Goal: Task Accomplishment & Management: Use online tool/utility

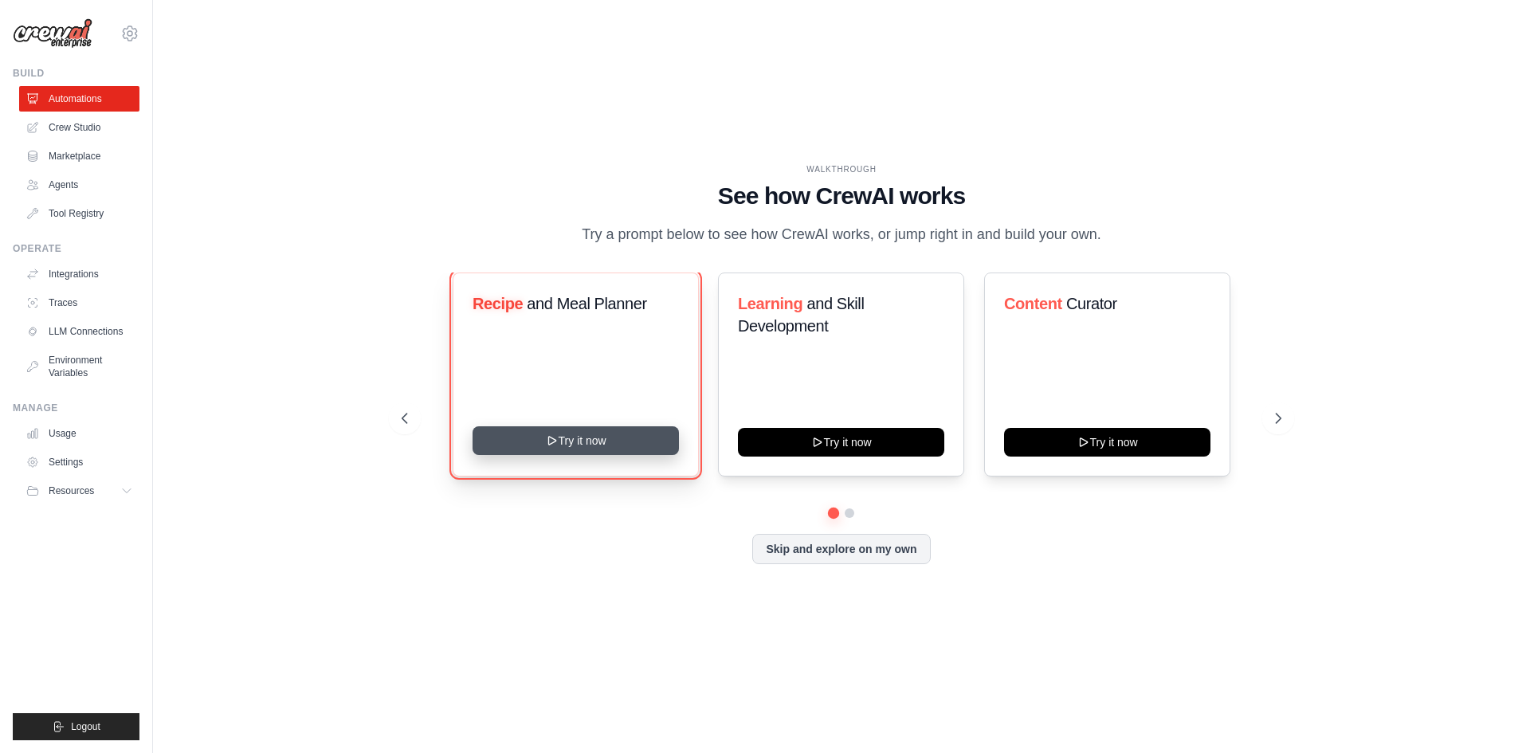
click at [623, 449] on button "Try it now" at bounding box center [575, 440] width 206 height 29
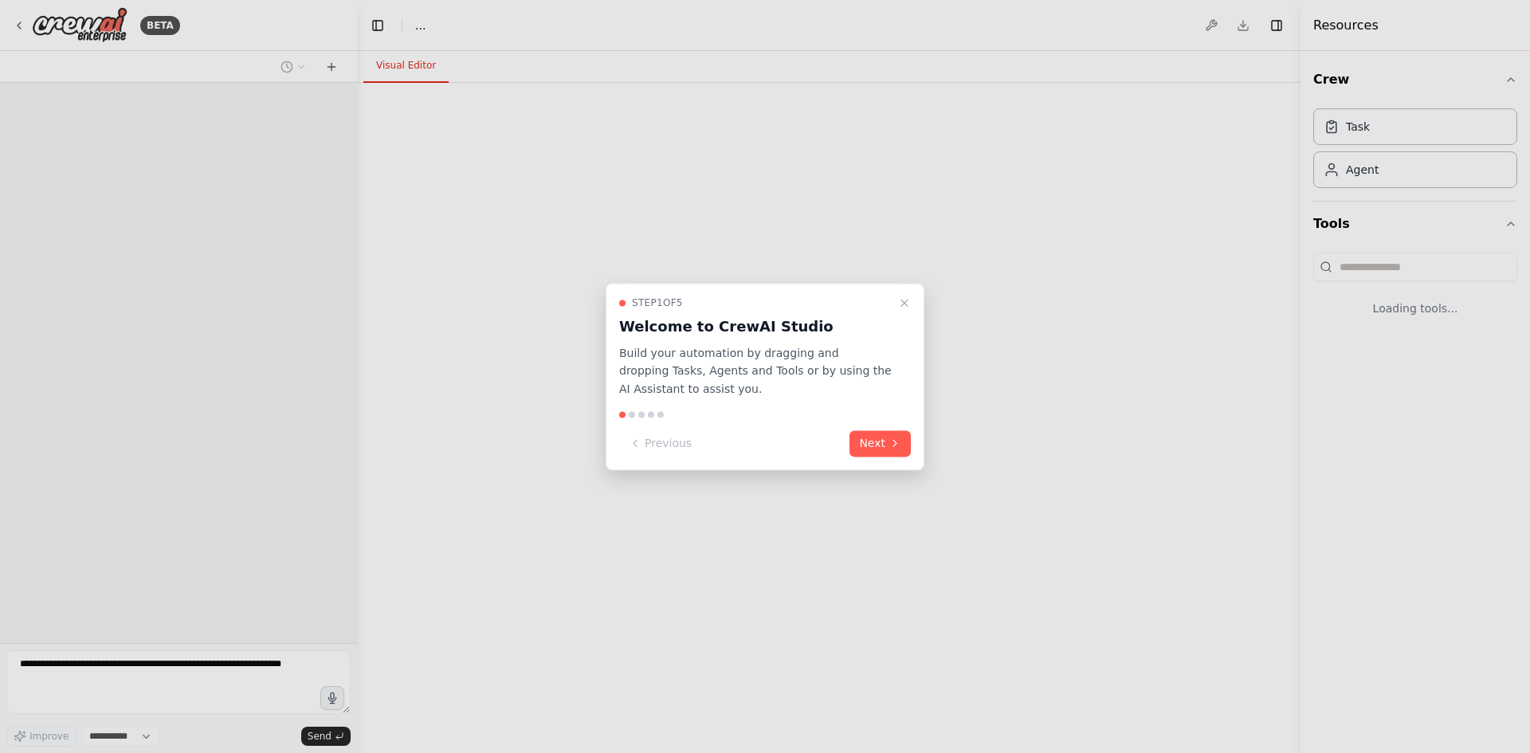
select select "****"
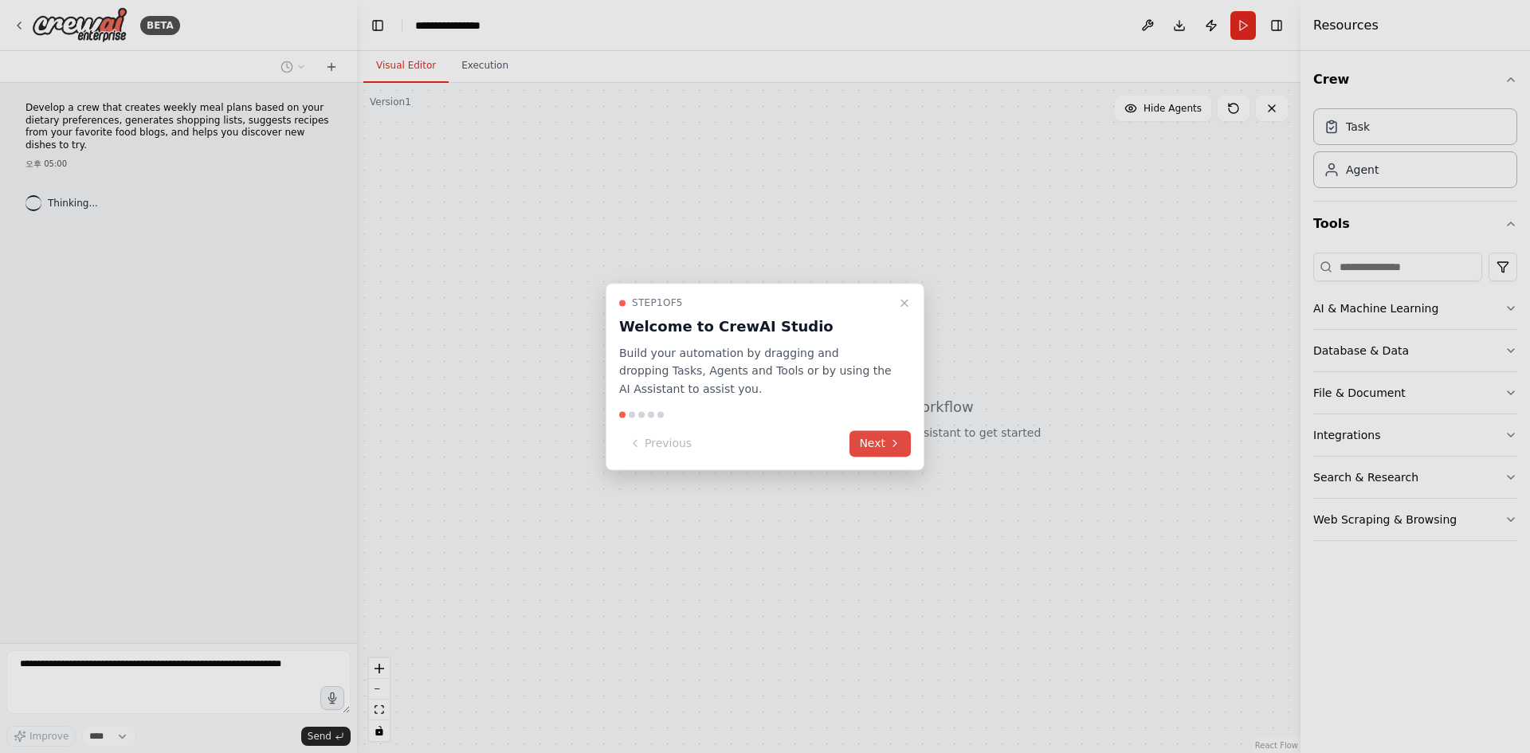
click at [880, 445] on button "Next" at bounding box center [879, 443] width 61 height 26
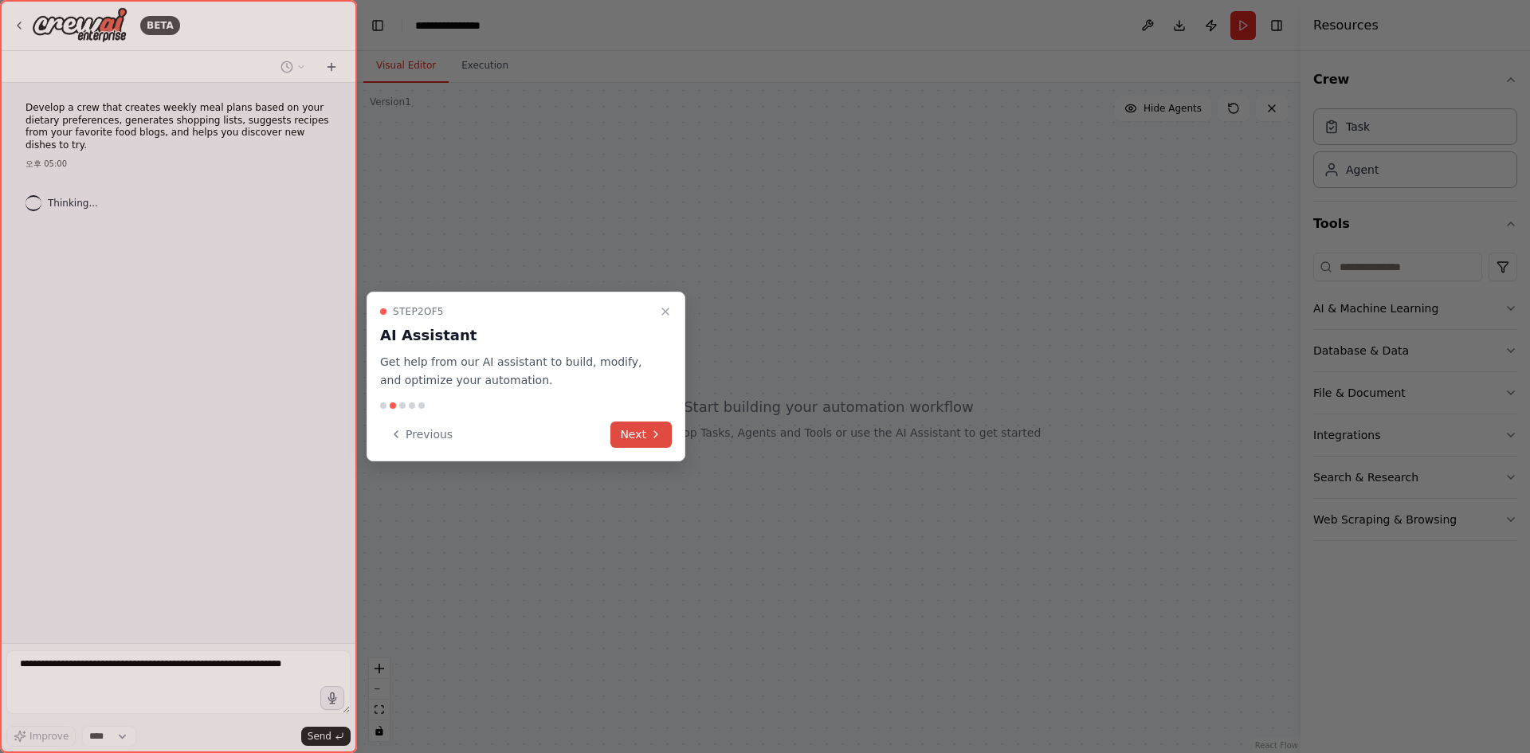
click at [652, 435] on icon at bounding box center [655, 434] width 13 height 13
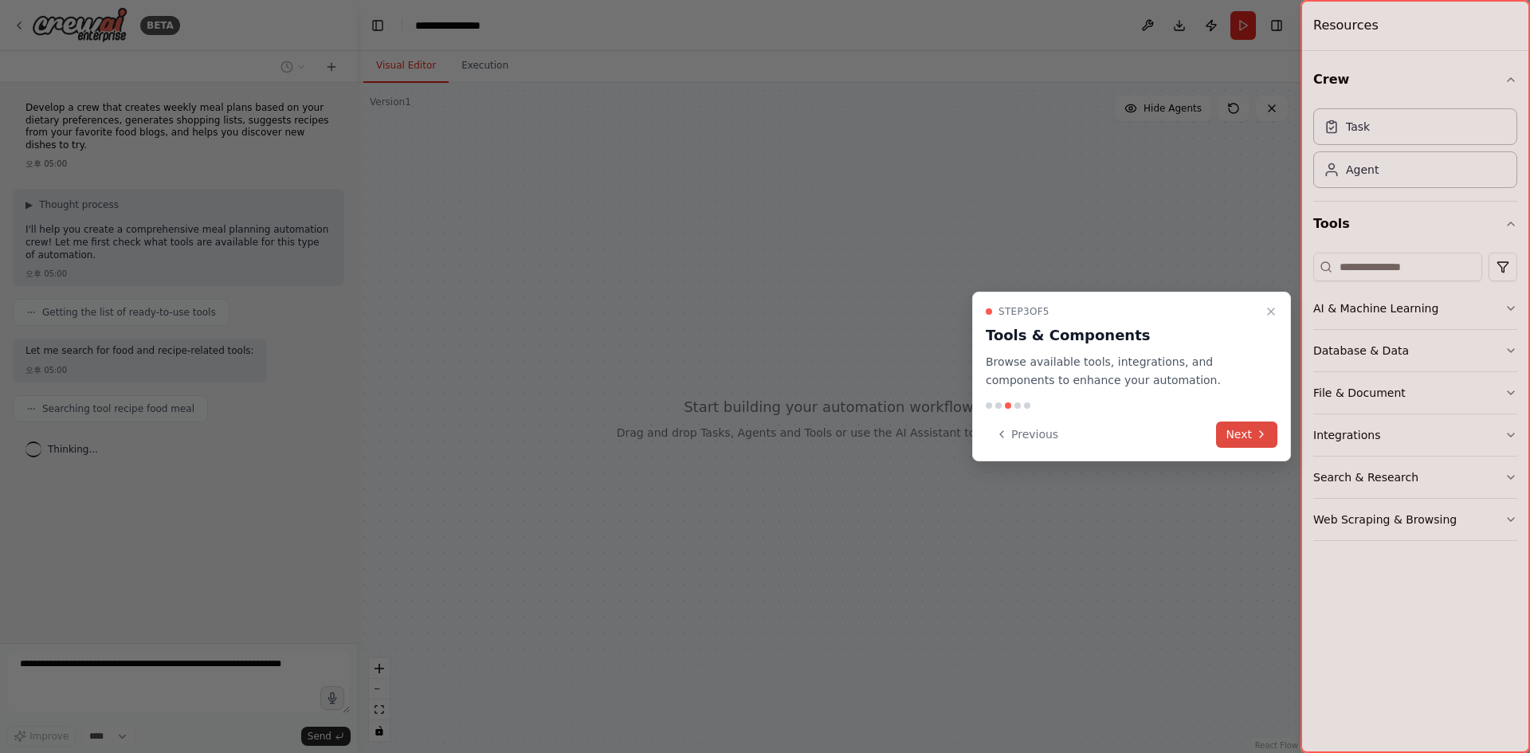
click at [1234, 433] on button "Next" at bounding box center [1246, 434] width 61 height 26
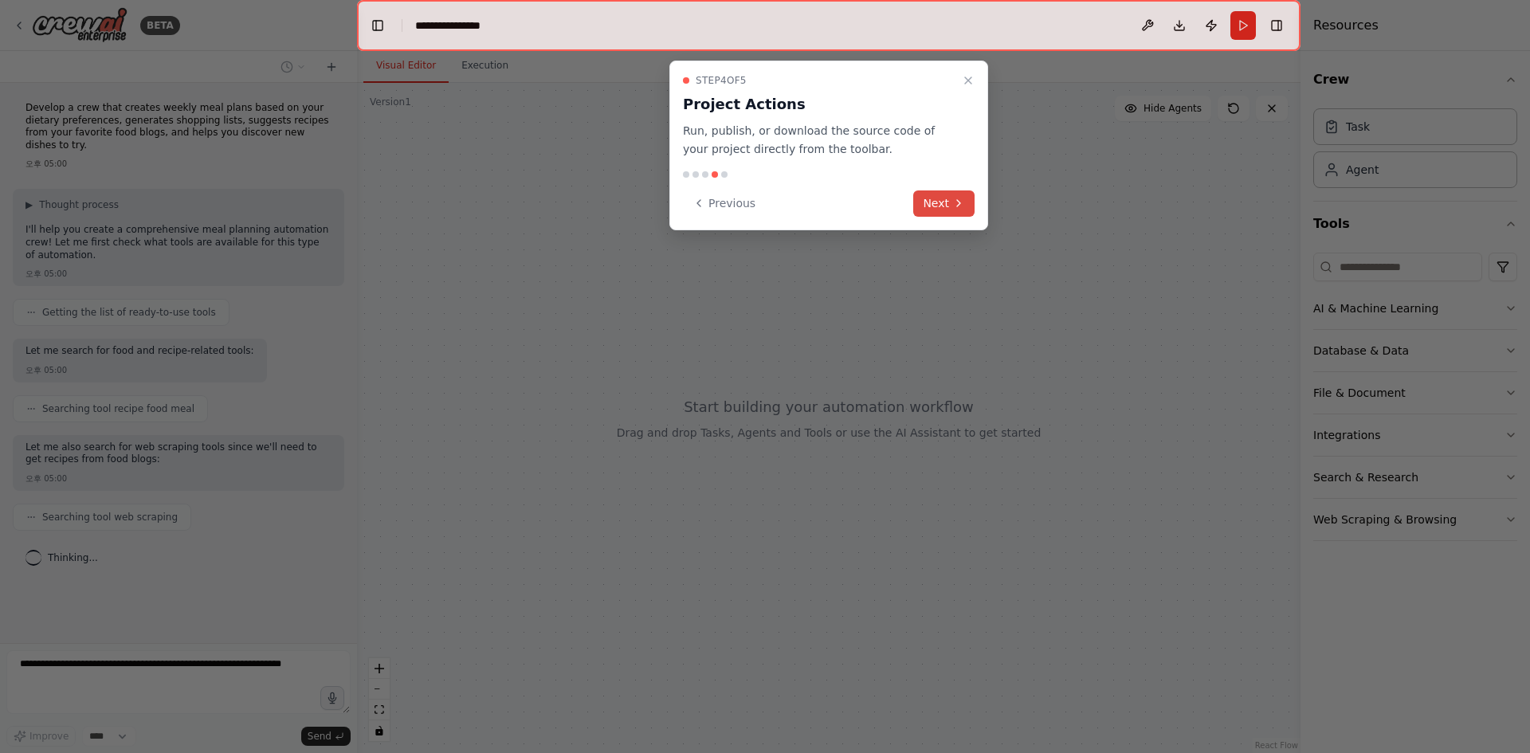
click at [964, 202] on icon at bounding box center [958, 203] width 13 height 13
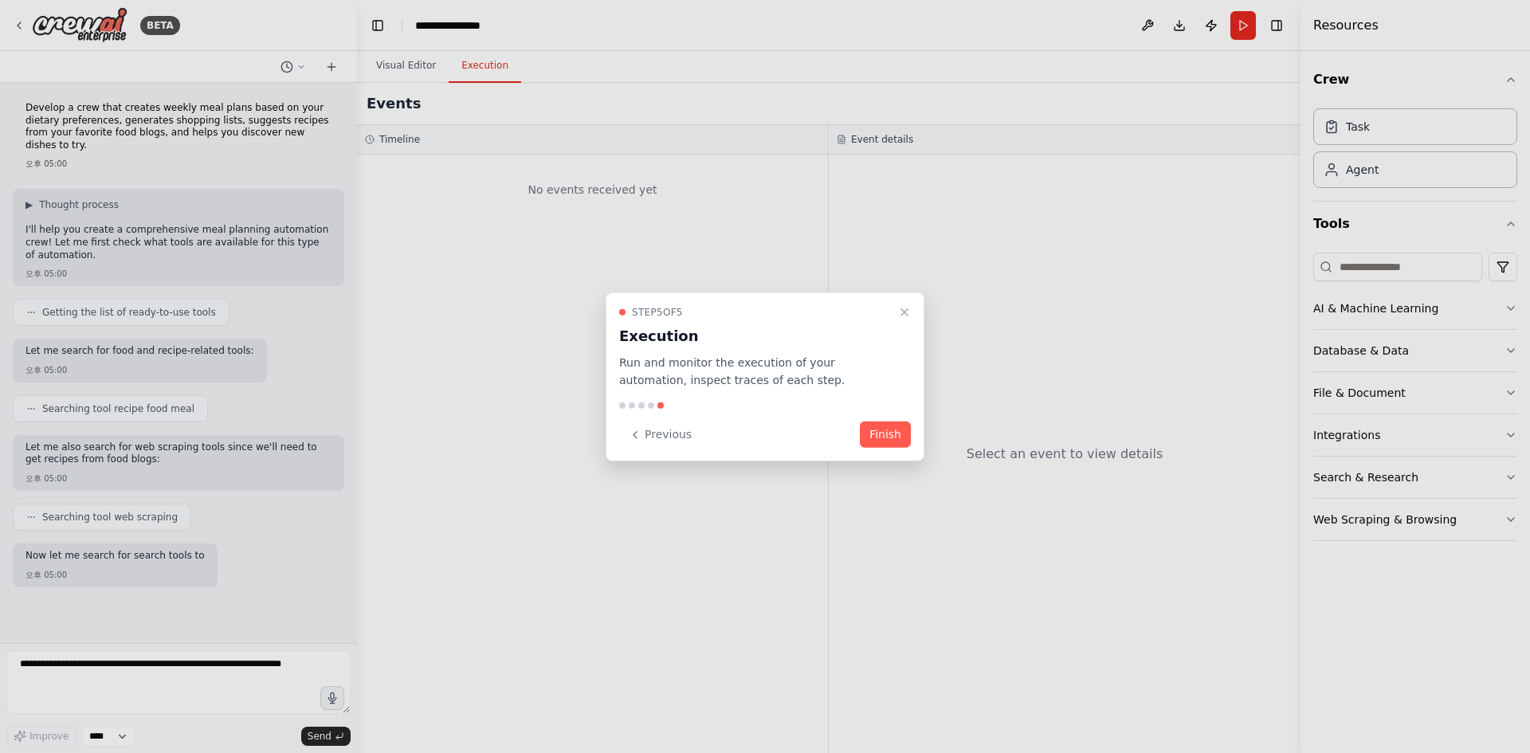
scroll to position [37, 0]
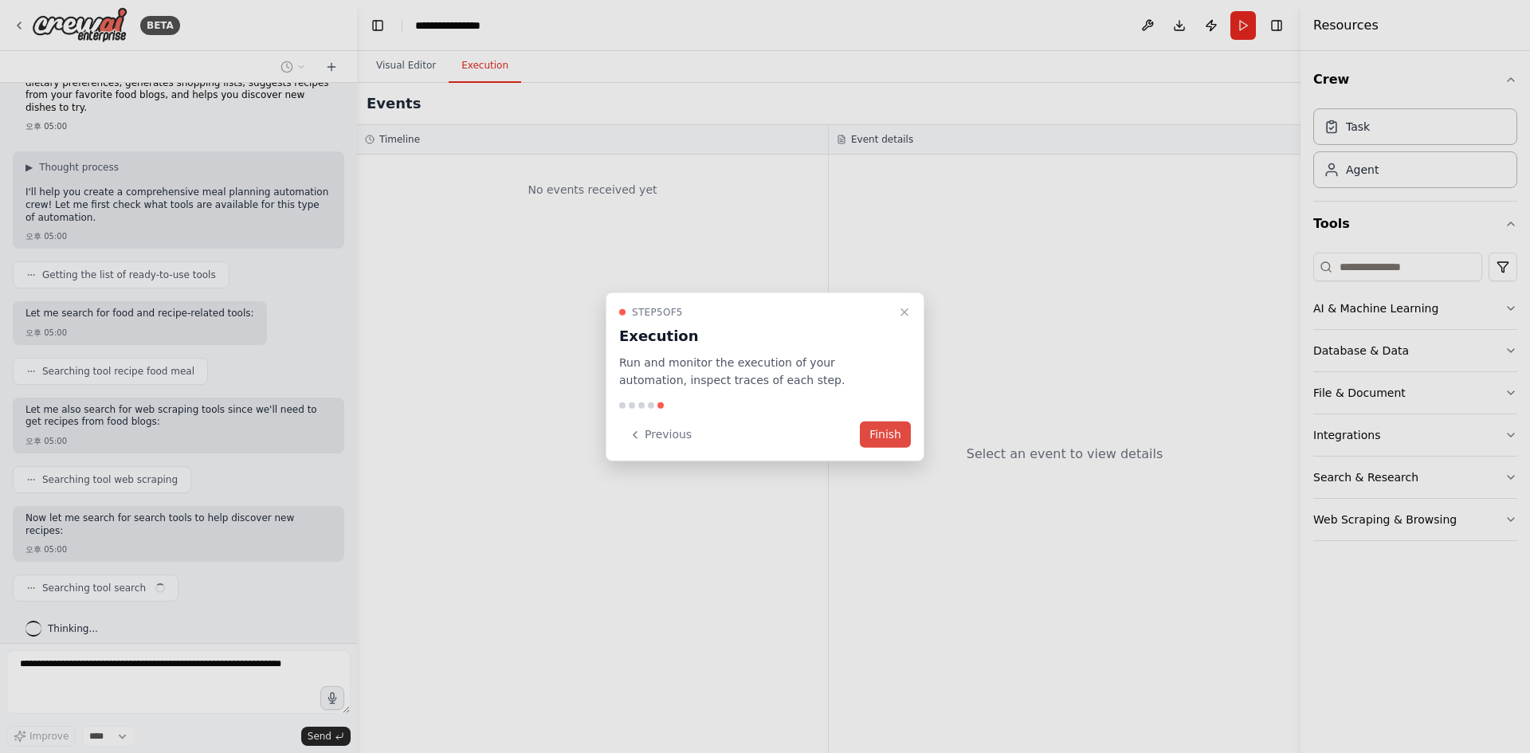
click at [879, 433] on button "Finish" at bounding box center [885, 434] width 51 height 26
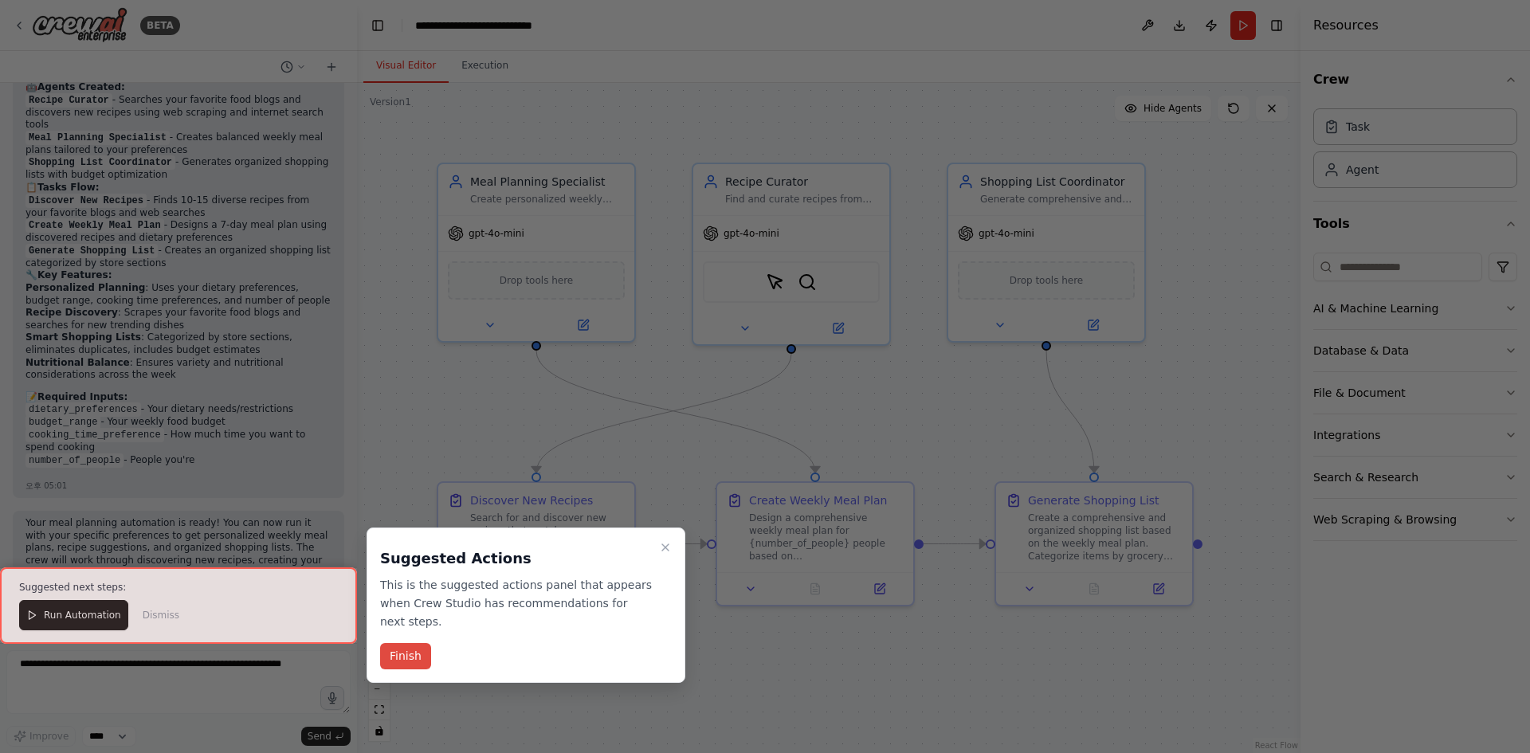
click at [409, 648] on button "Finish" at bounding box center [405, 656] width 51 height 26
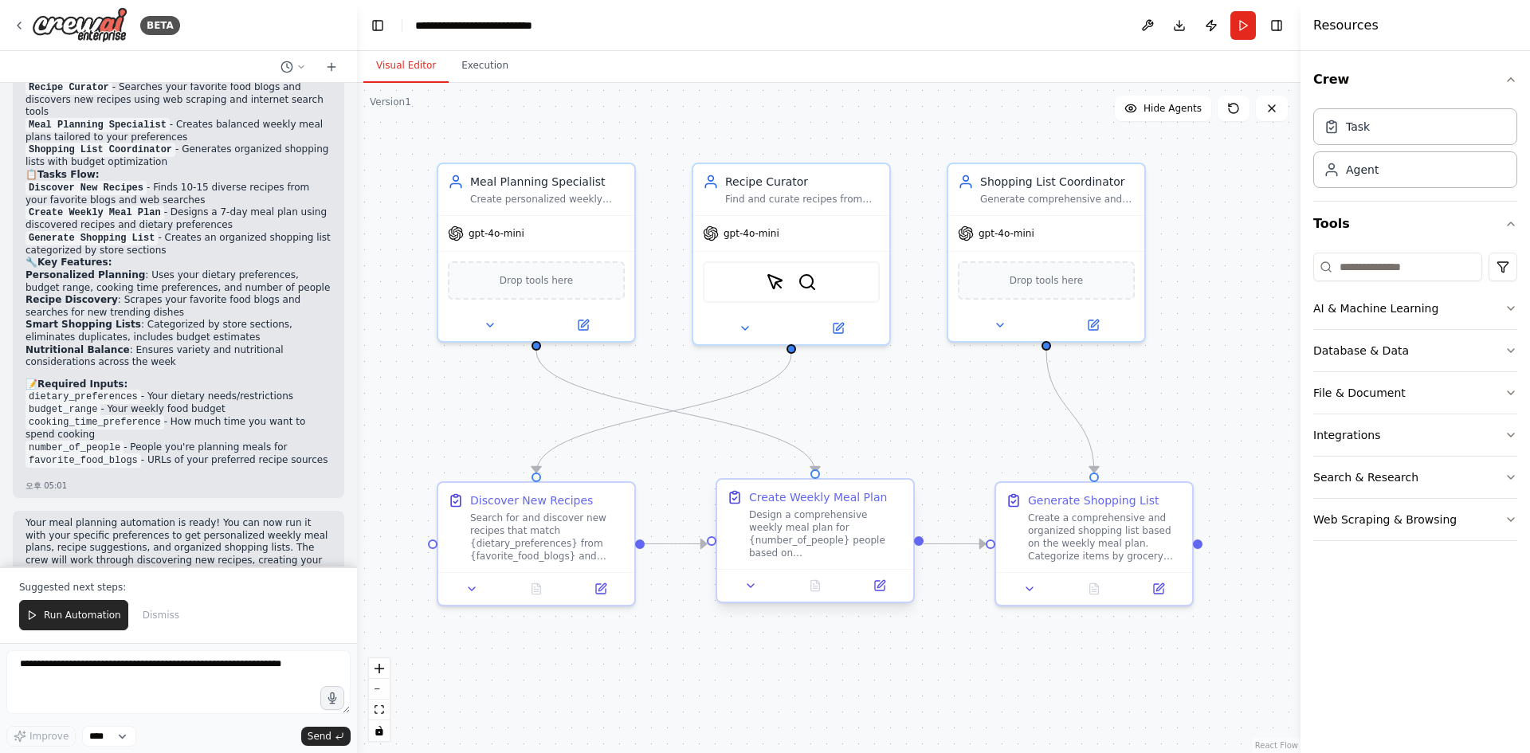
click at [806, 547] on div "Design a comprehensive weekly meal plan for {number_of_people} people based on …" at bounding box center [826, 533] width 155 height 51
click at [877, 586] on icon at bounding box center [880, 583] width 7 height 7
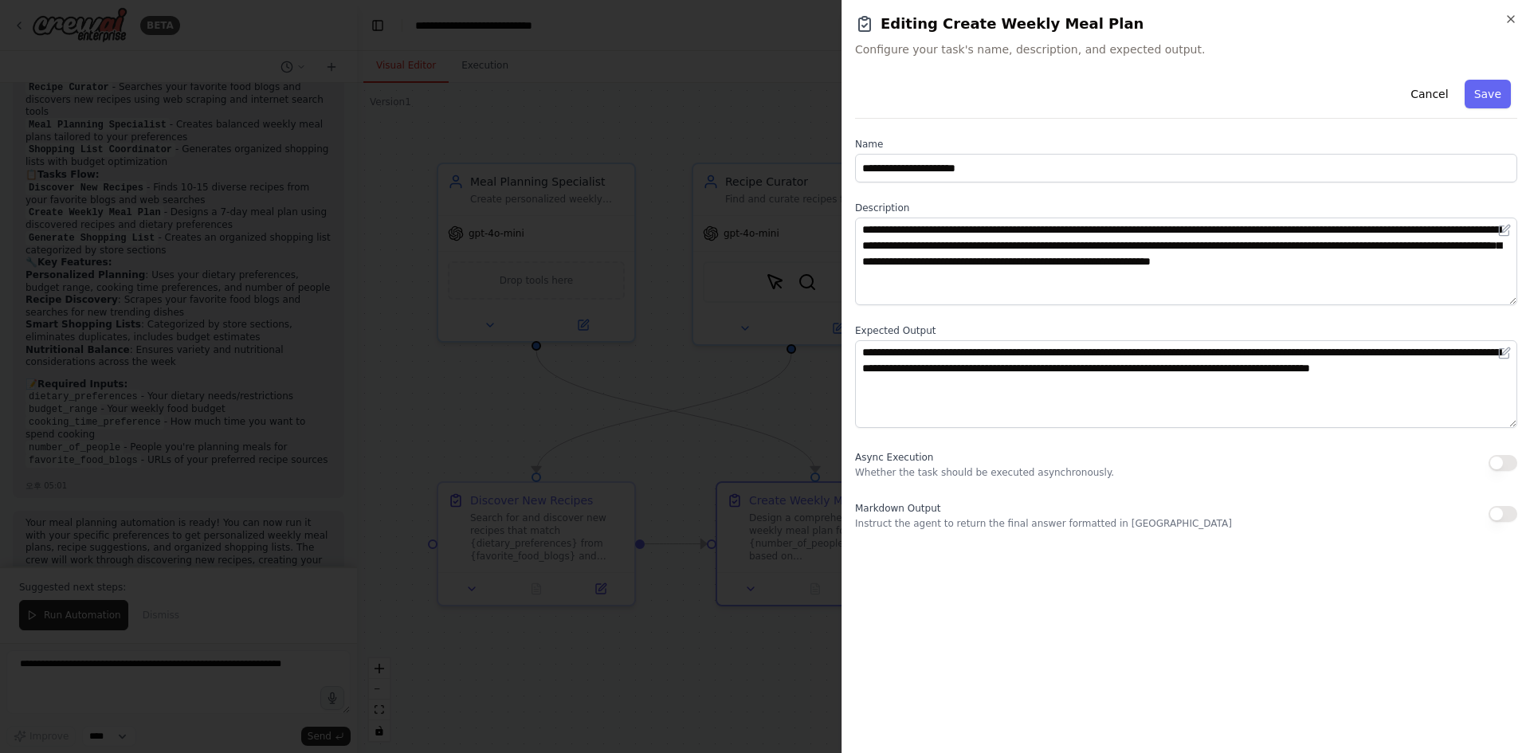
click at [742, 378] on div at bounding box center [765, 376] width 1530 height 753
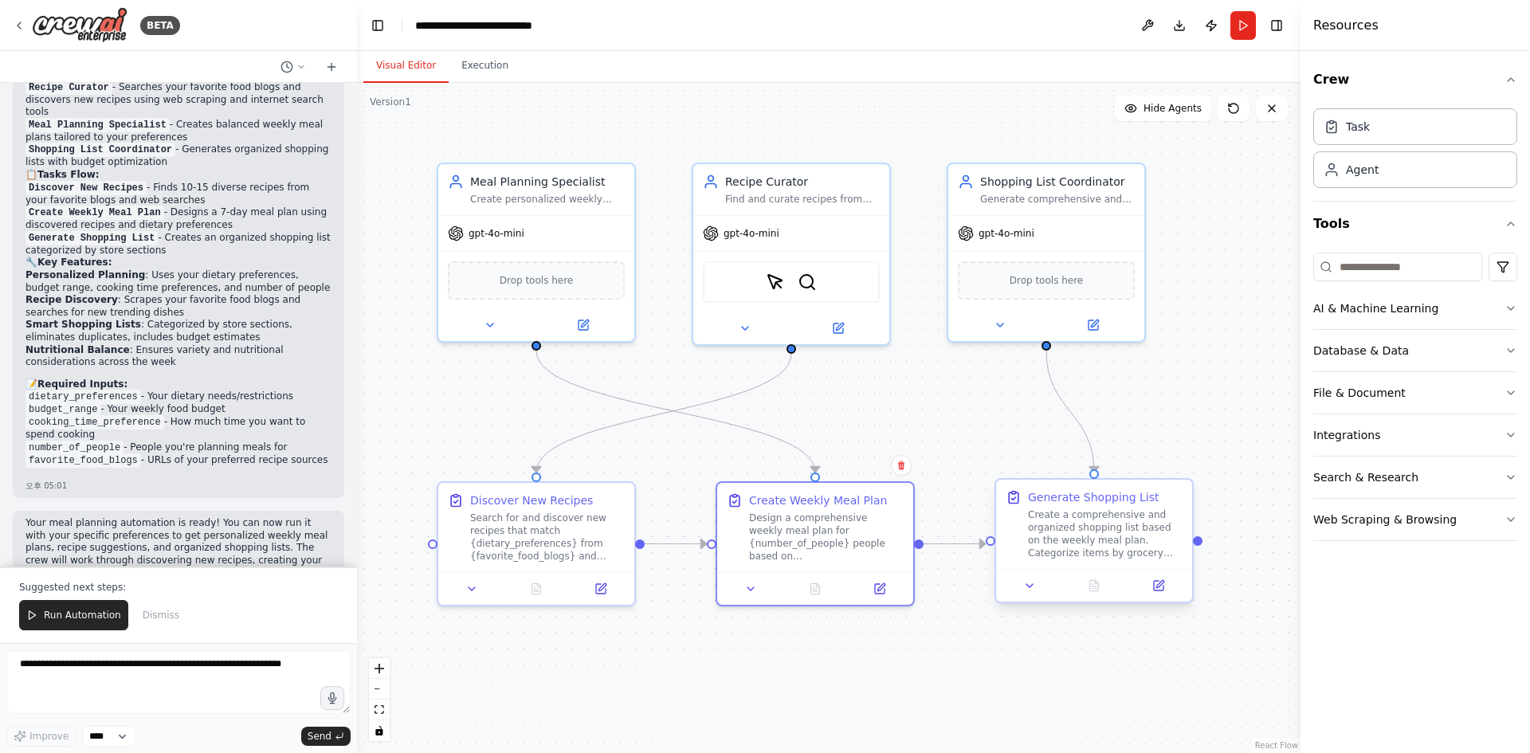
click at [1055, 566] on div "Generate Shopping List Create a comprehensive and organized shopping list based…" at bounding box center [1094, 524] width 196 height 89
click at [1241, 22] on button "Run" at bounding box center [1242, 25] width 25 height 29
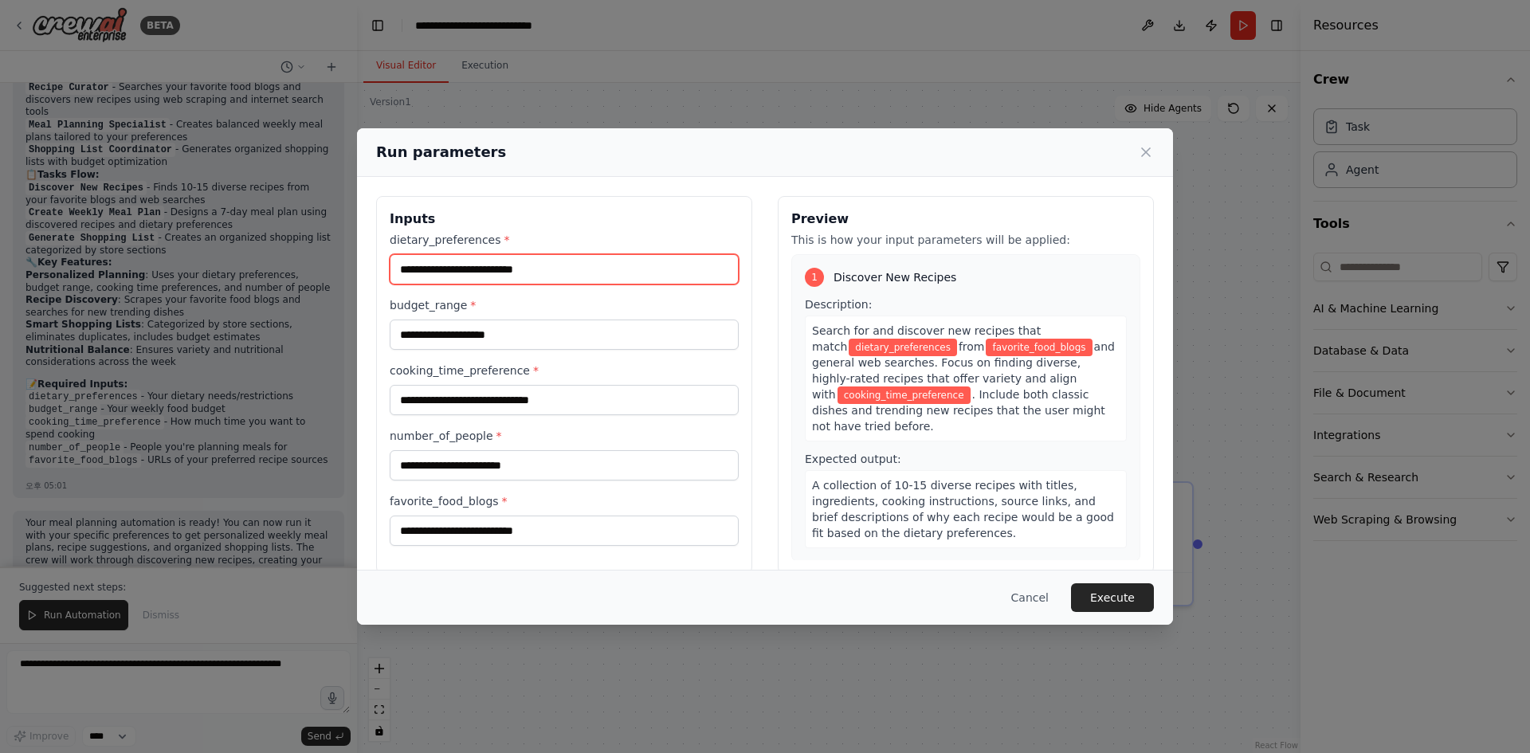
click at [593, 267] on input "dietary_preferences *" at bounding box center [564, 269] width 349 height 30
click at [1150, 154] on icon at bounding box center [1146, 152] width 16 height 16
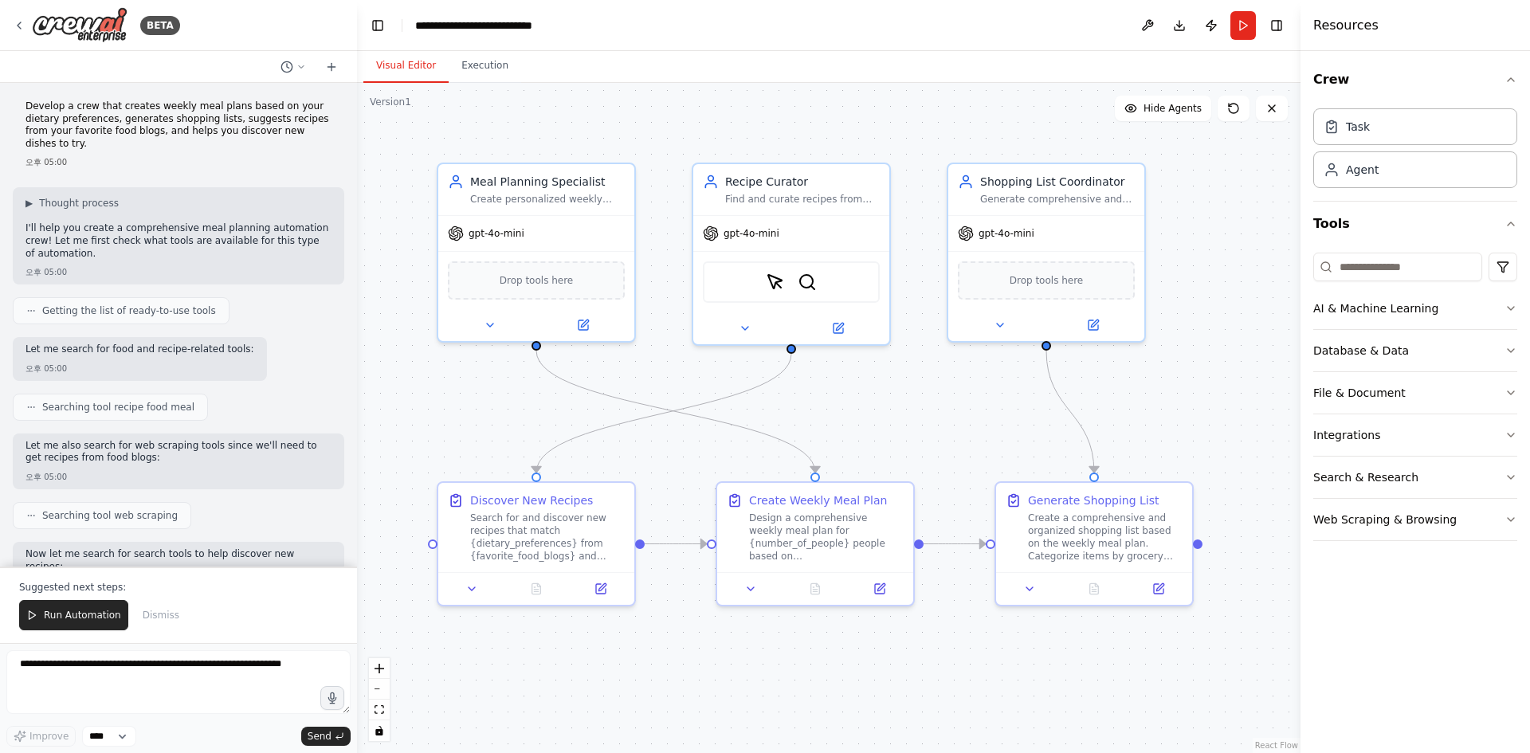
scroll to position [0, 0]
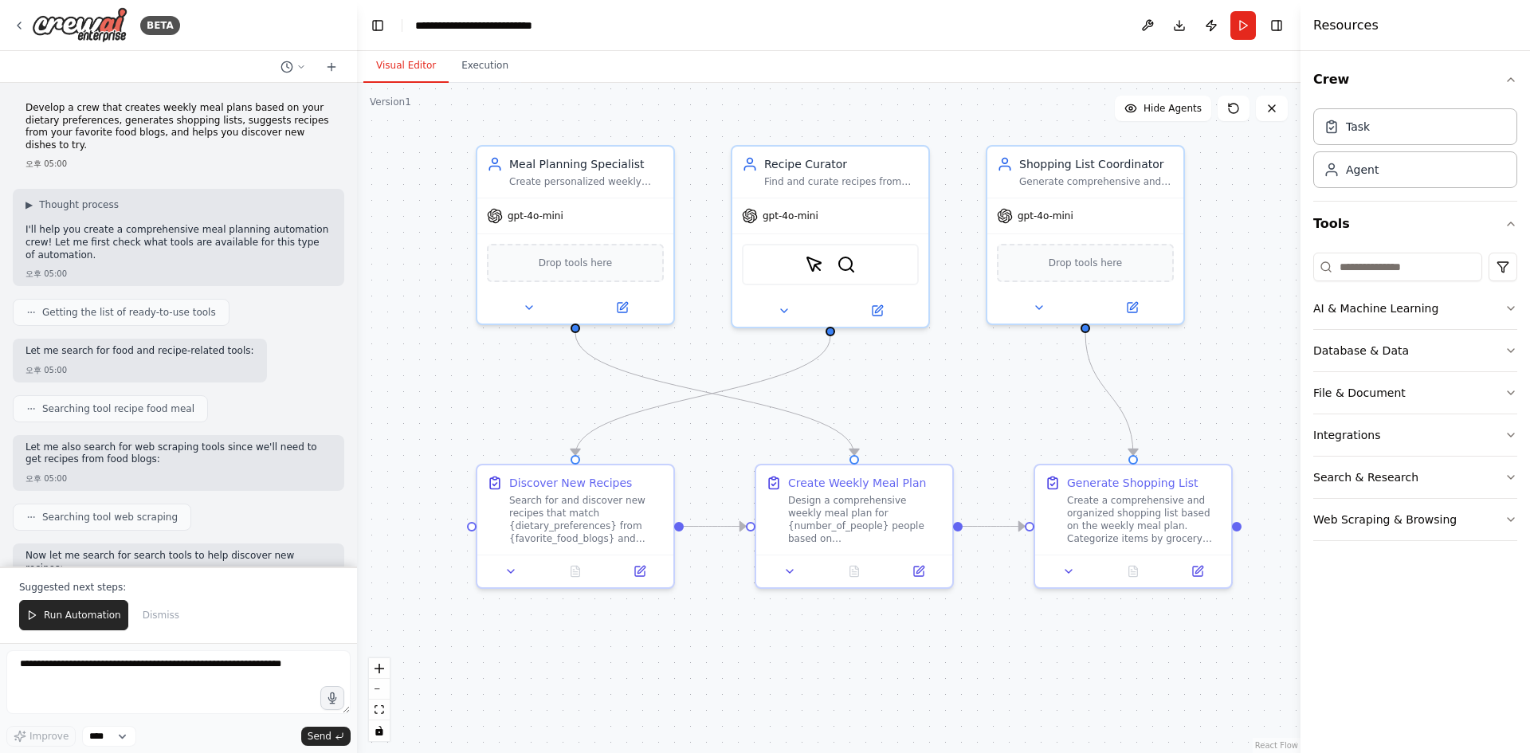
drag, startPoint x: 404, startPoint y: 410, endPoint x: 440, endPoint y: 393, distance: 39.9
click at [440, 393] on div ".deletable-edge-delete-btn { width: 20px; height: 20px; border: 0px solid #ffff…" at bounding box center [828, 418] width 943 height 670
click at [492, 61] on button "Execution" at bounding box center [485, 65] width 72 height 33
click at [407, 62] on button "Visual Editor" at bounding box center [405, 65] width 85 height 33
click at [610, 191] on div "Meal Planning Specialist Create personalized weekly meal plans that align with …" at bounding box center [572, 168] width 196 height 51
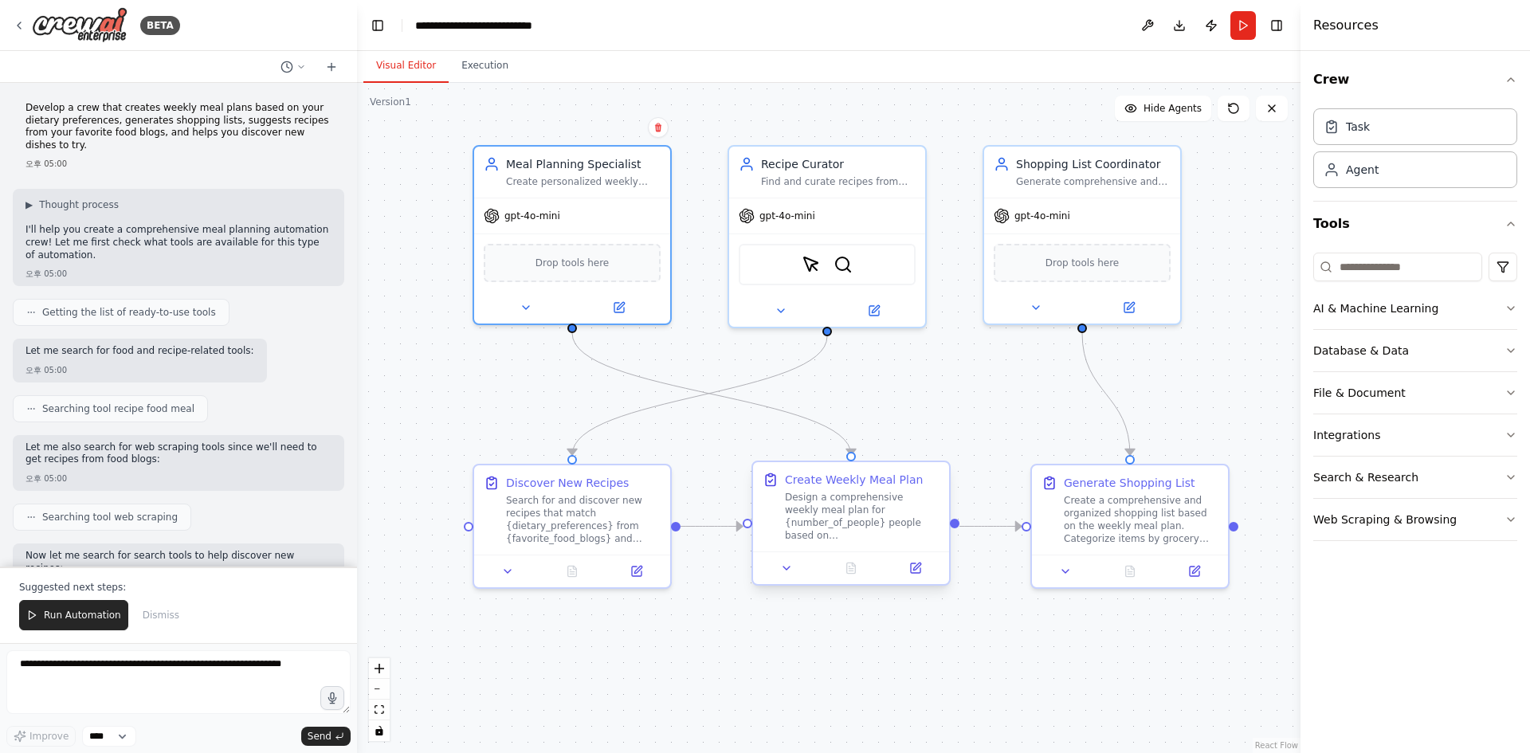
click at [805, 510] on div "Design a comprehensive weekly meal plan for {number_of_people} people based on …" at bounding box center [862, 516] width 155 height 51
click at [927, 577] on button at bounding box center [922, 567] width 55 height 19
click at [923, 570] on icon at bounding box center [924, 565] width 7 height 7
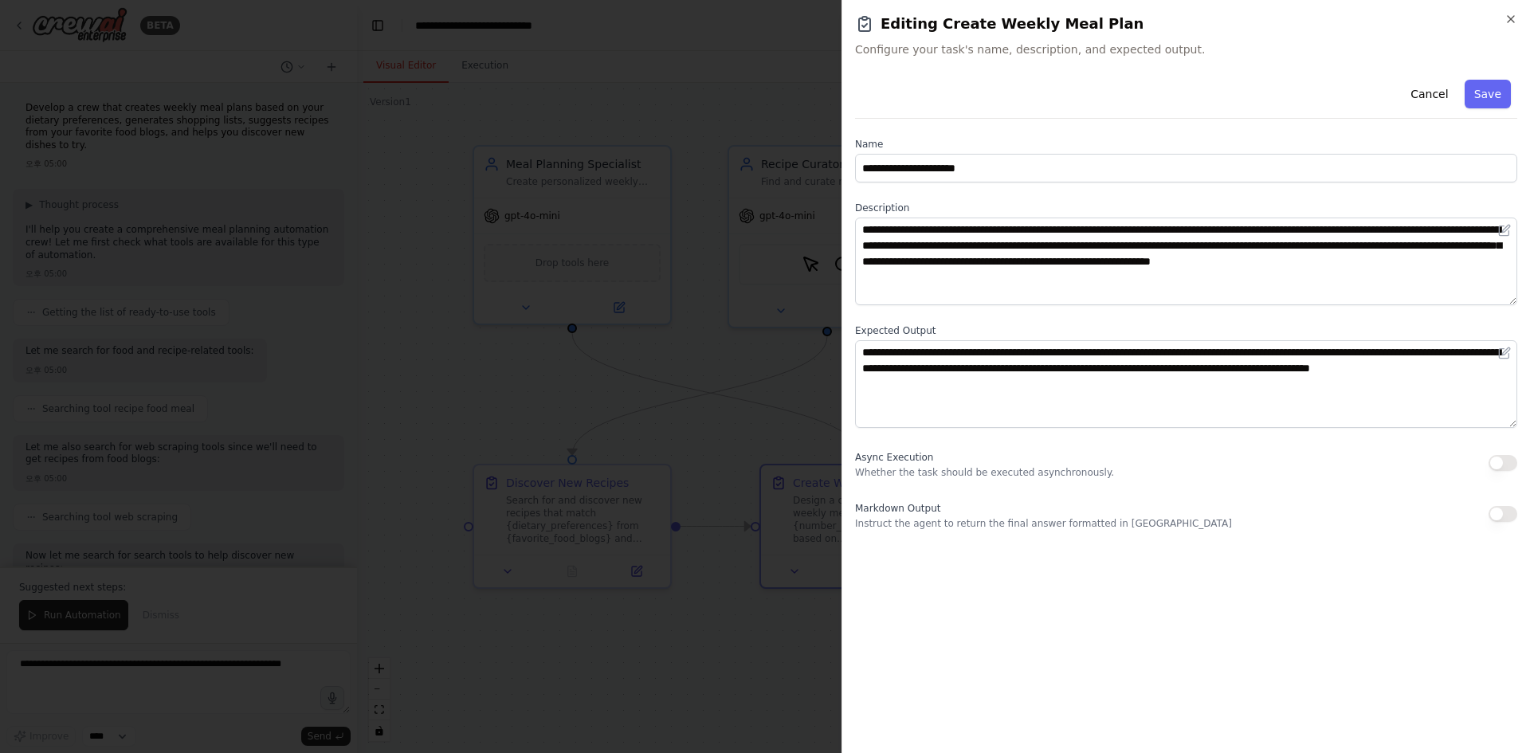
click at [734, 629] on div at bounding box center [765, 376] width 1530 height 753
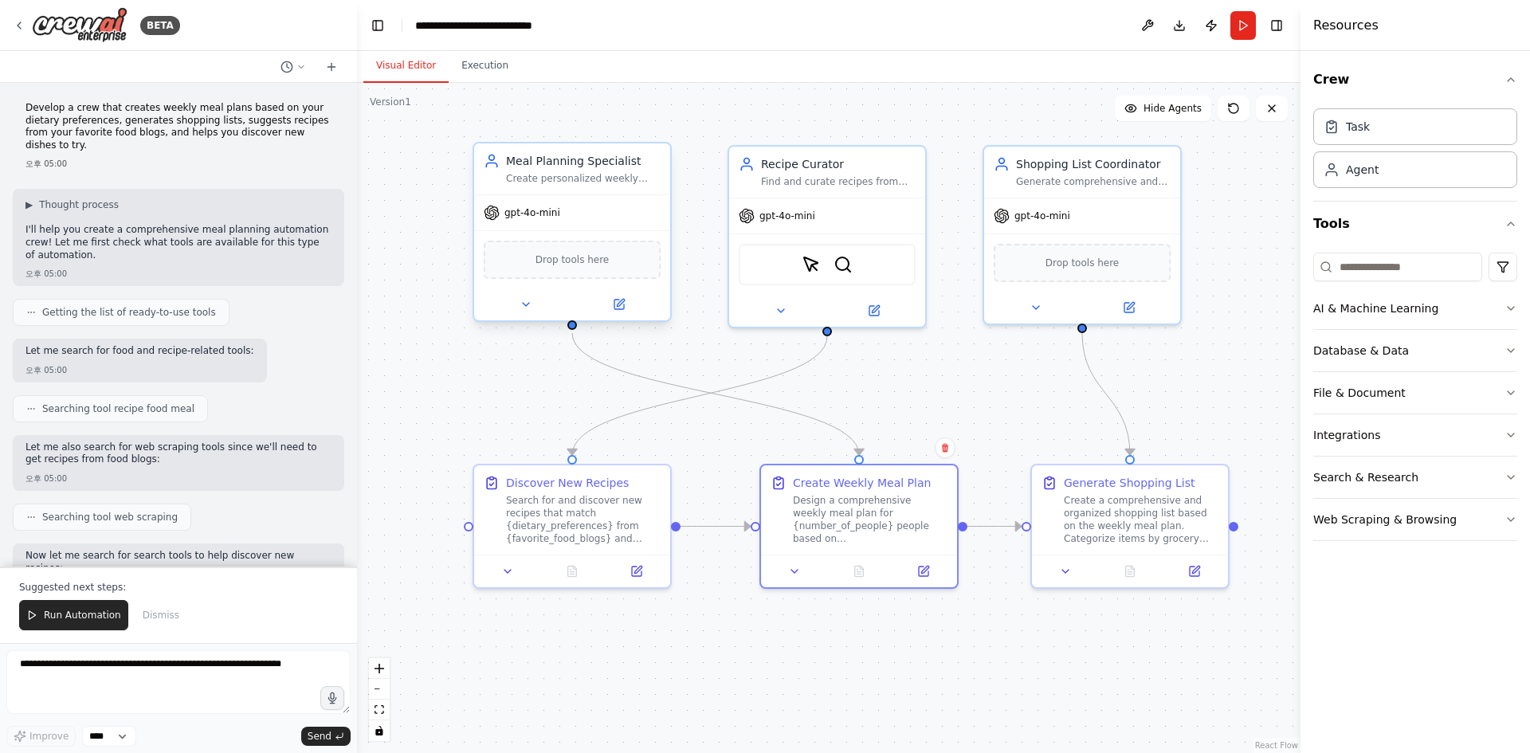
click at [566, 180] on div "Create personalized weekly meal plans that align with {dietary_preferences}, co…" at bounding box center [583, 178] width 155 height 13
click at [1235, 28] on button "Run" at bounding box center [1242, 25] width 25 height 29
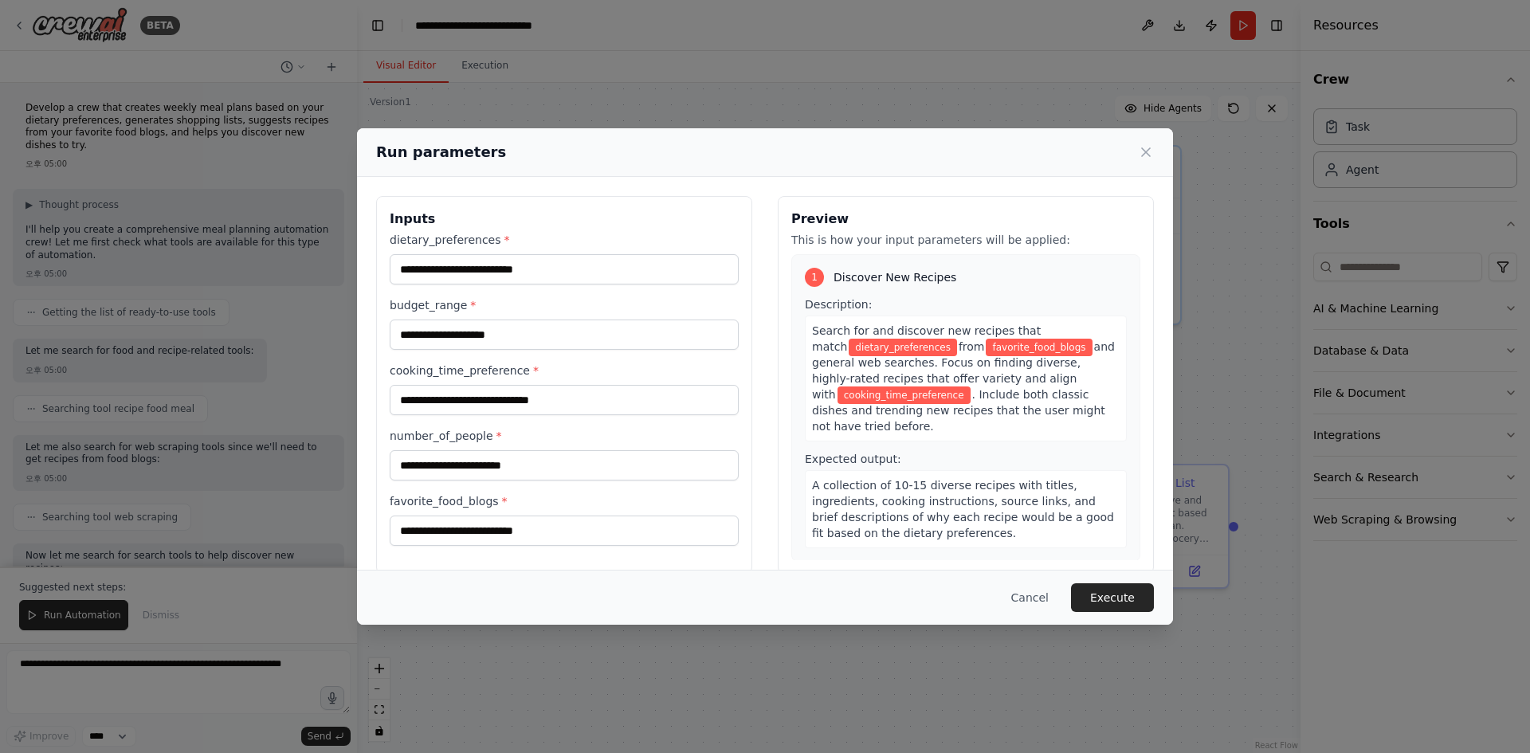
drag, startPoint x: 934, startPoint y: 158, endPoint x: 590, endPoint y: 163, distance: 344.2
click at [599, 162] on div "Run parameters" at bounding box center [765, 152] width 778 height 22
click at [589, 163] on div "Run parameters" at bounding box center [765, 152] width 778 height 22
drag, startPoint x: 623, startPoint y: 149, endPoint x: 785, endPoint y: 143, distance: 162.6
click at [785, 143] on div "Run parameters" at bounding box center [765, 152] width 778 height 22
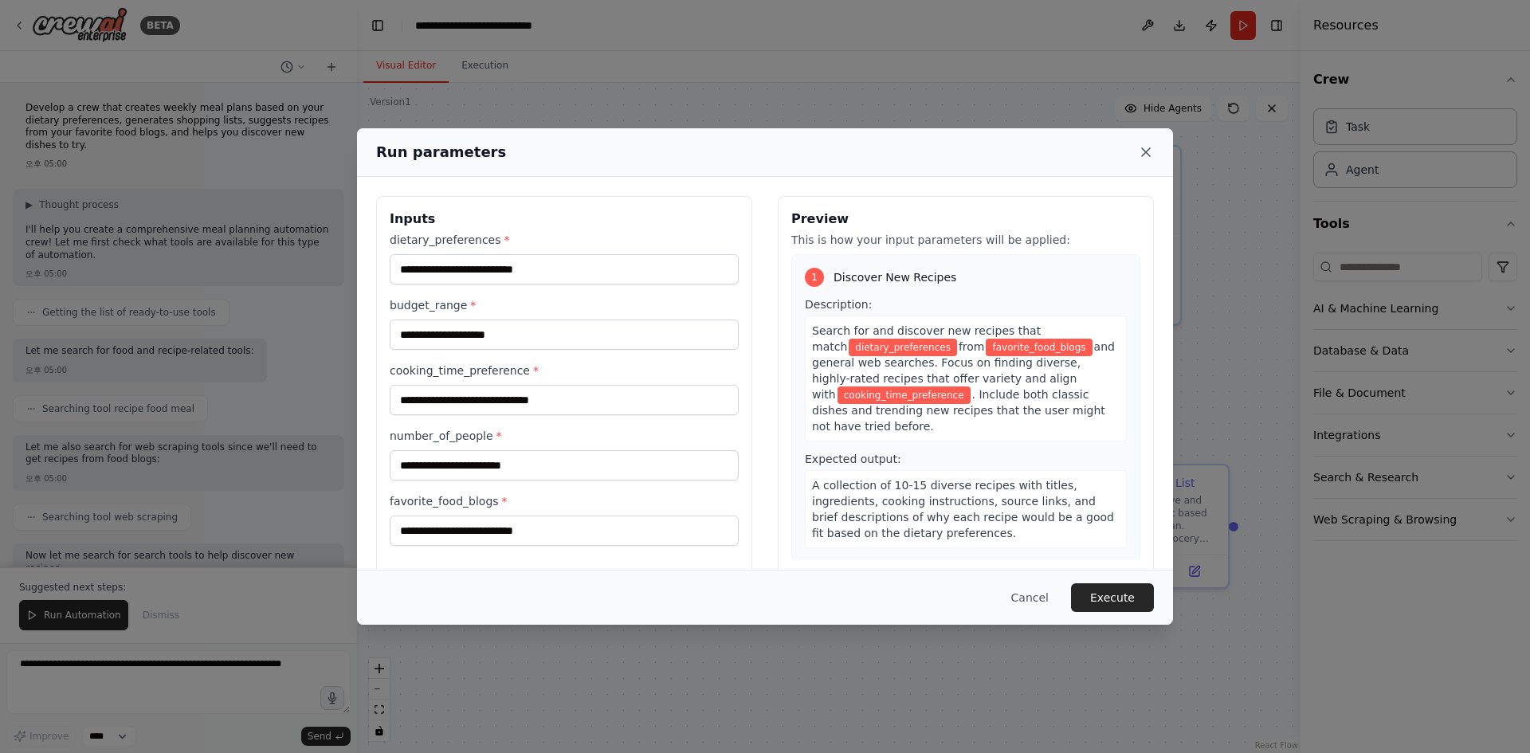
click at [1148, 151] on icon at bounding box center [1146, 152] width 16 height 16
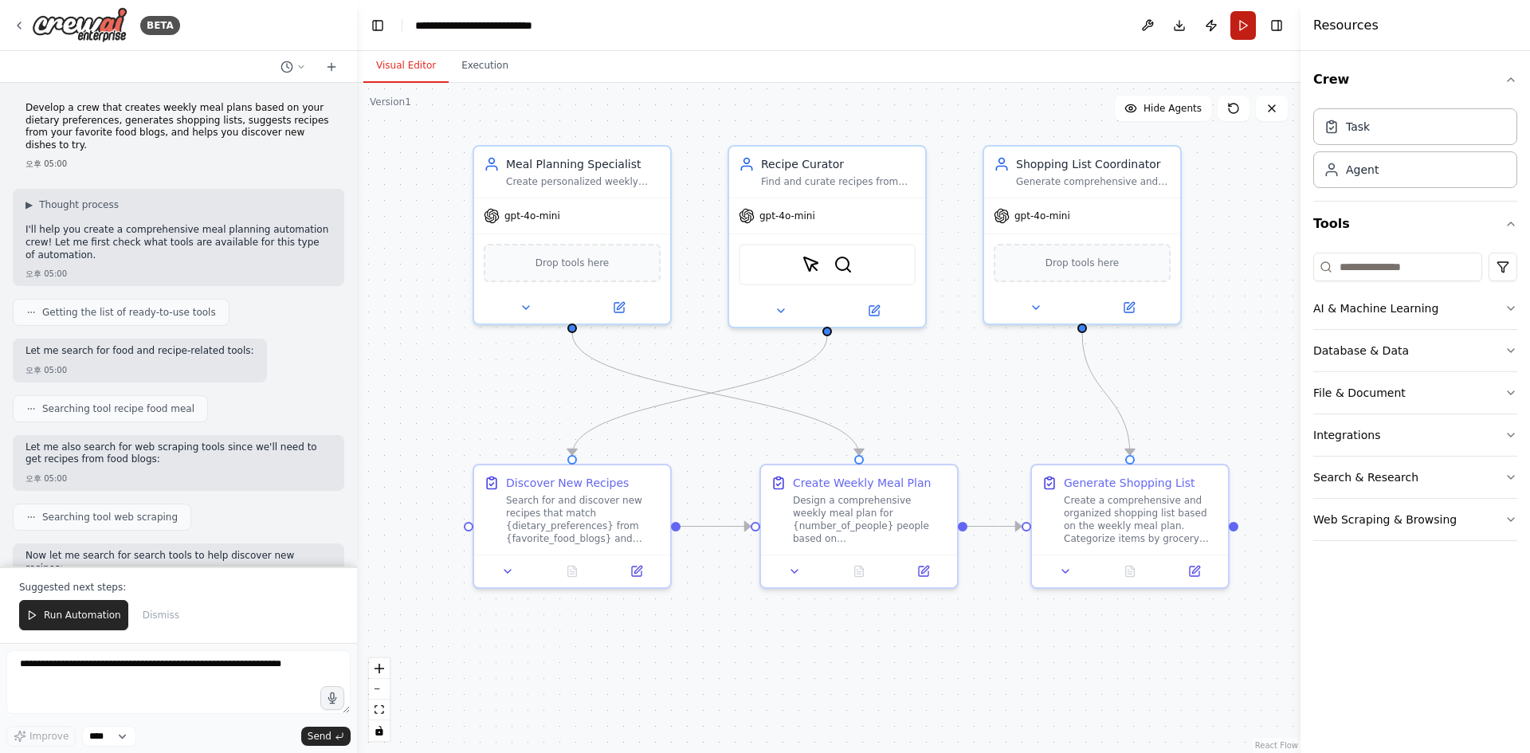
click at [1239, 32] on button "Run" at bounding box center [1242, 25] width 25 height 29
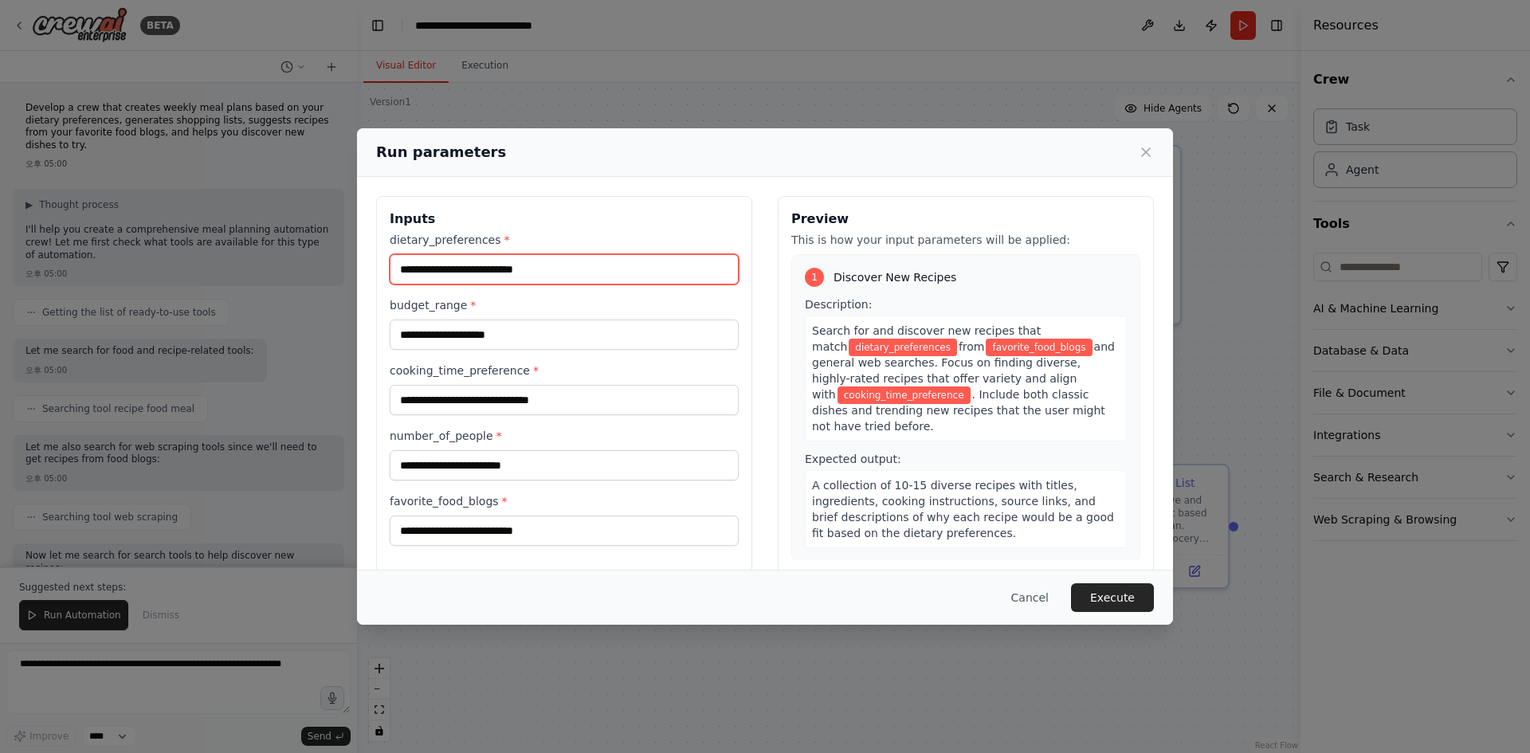
click at [629, 274] on input "dietary_preferences *" at bounding box center [564, 269] width 349 height 30
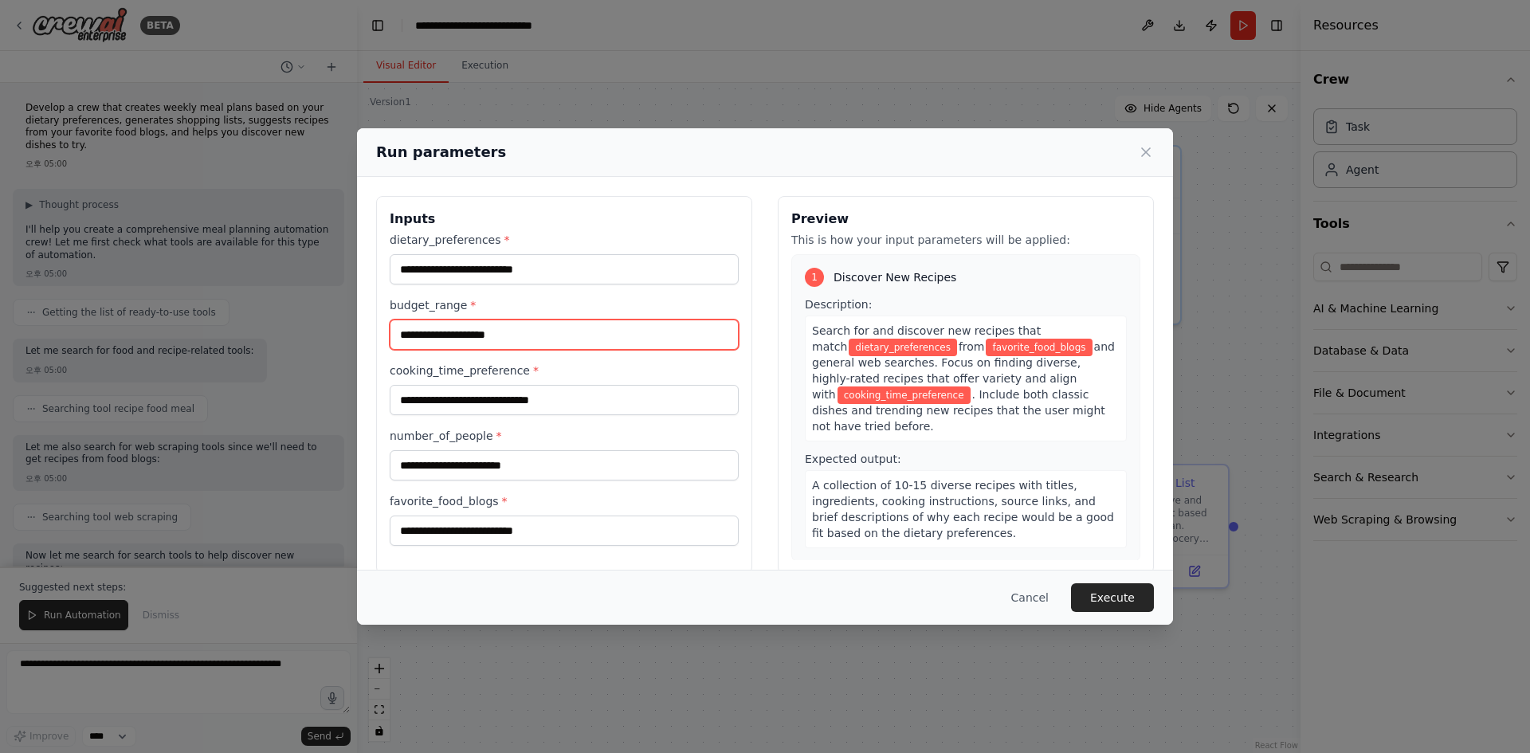
click at [568, 332] on input "budget_range *" at bounding box center [564, 334] width 349 height 30
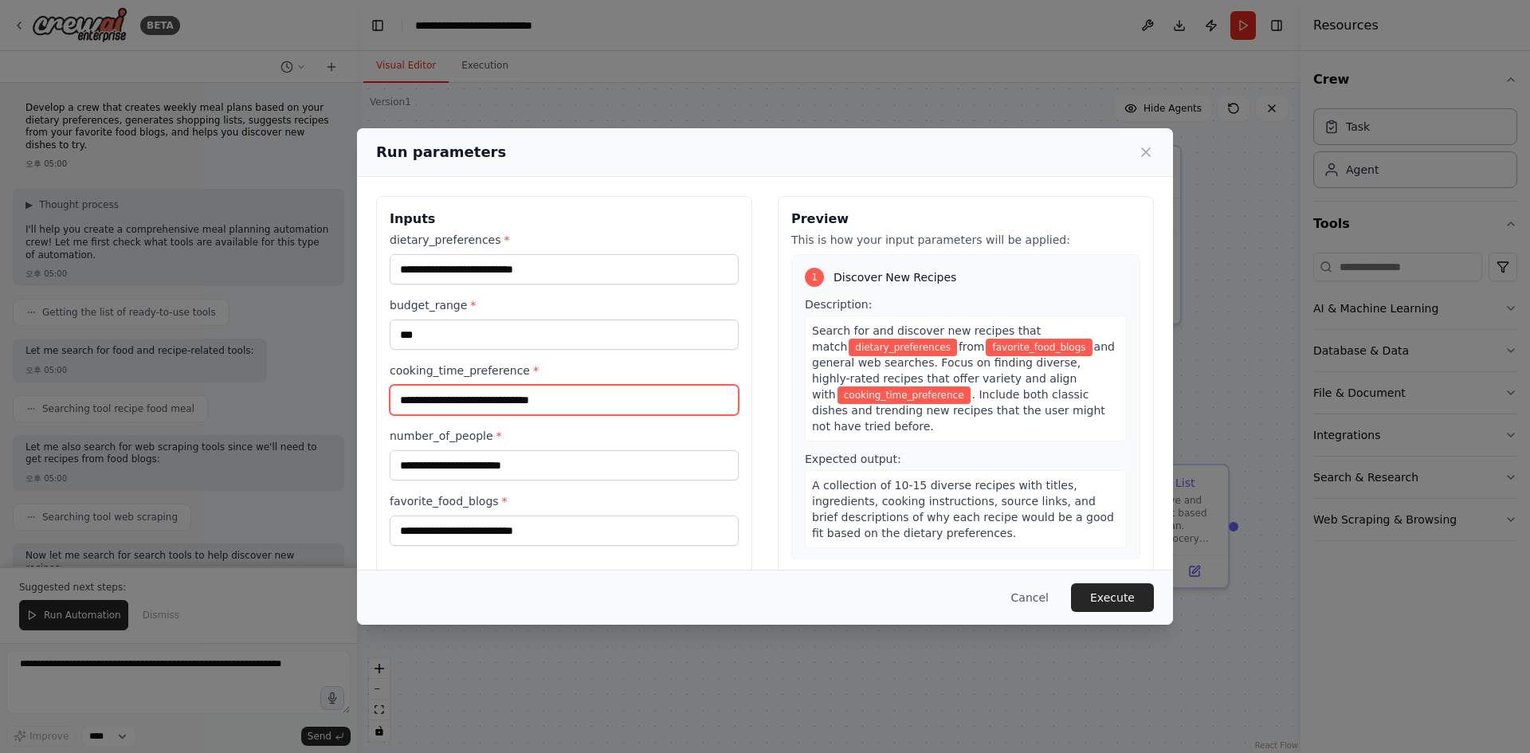
click at [575, 406] on input "cooking_time_preference *" at bounding box center [564, 400] width 349 height 30
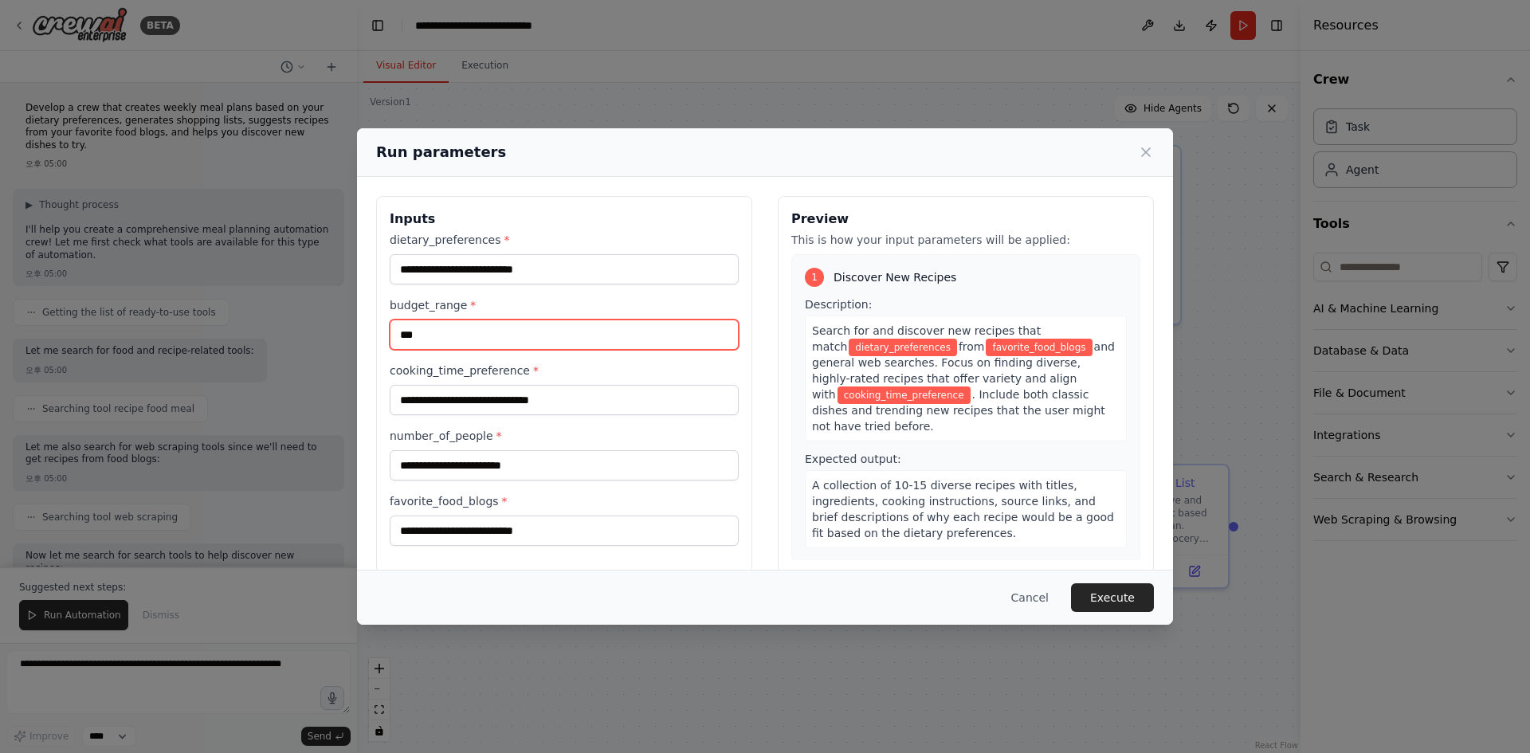
click at [561, 340] on input "***" at bounding box center [564, 334] width 349 height 30
type input "**********"
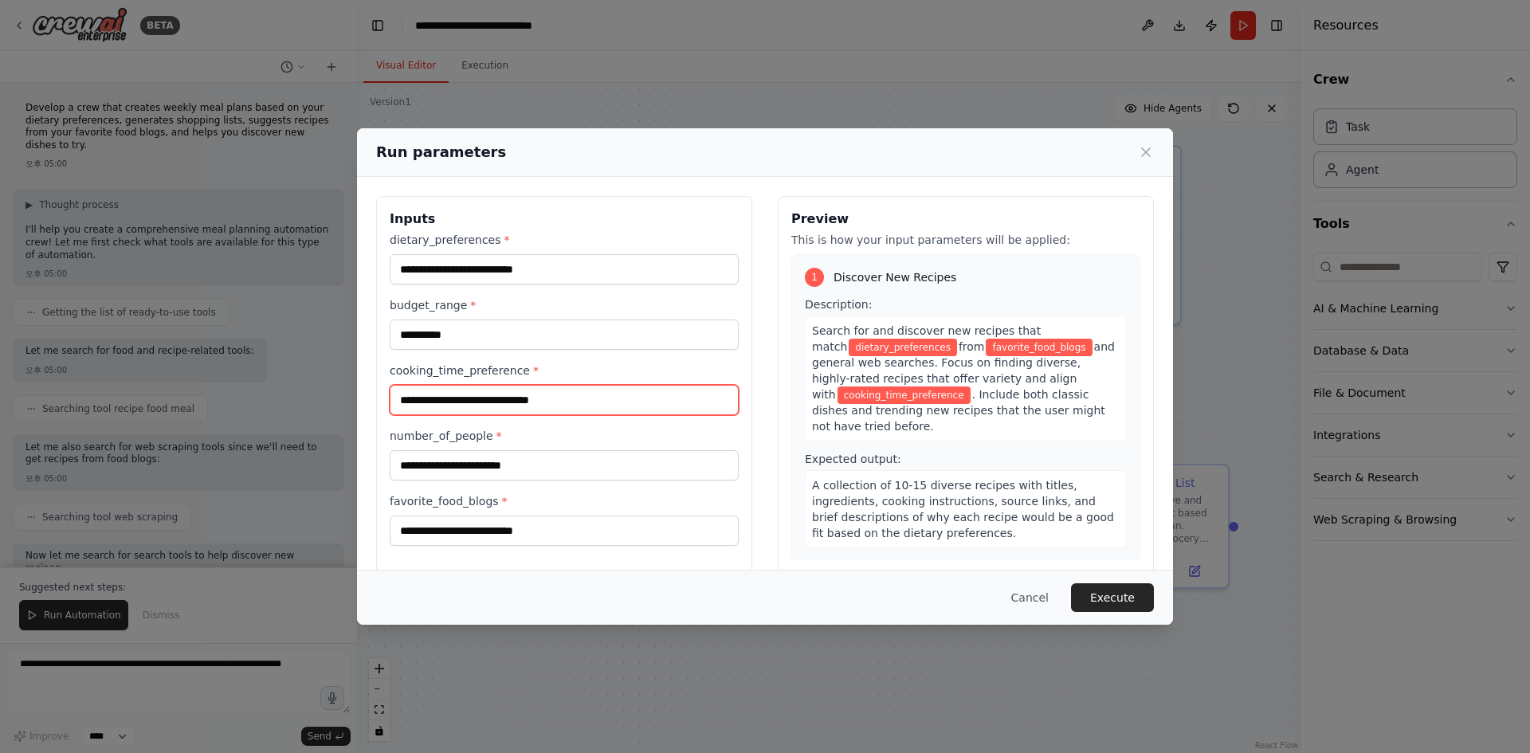
click at [535, 405] on input "cooking_time_preference *" at bounding box center [564, 400] width 349 height 30
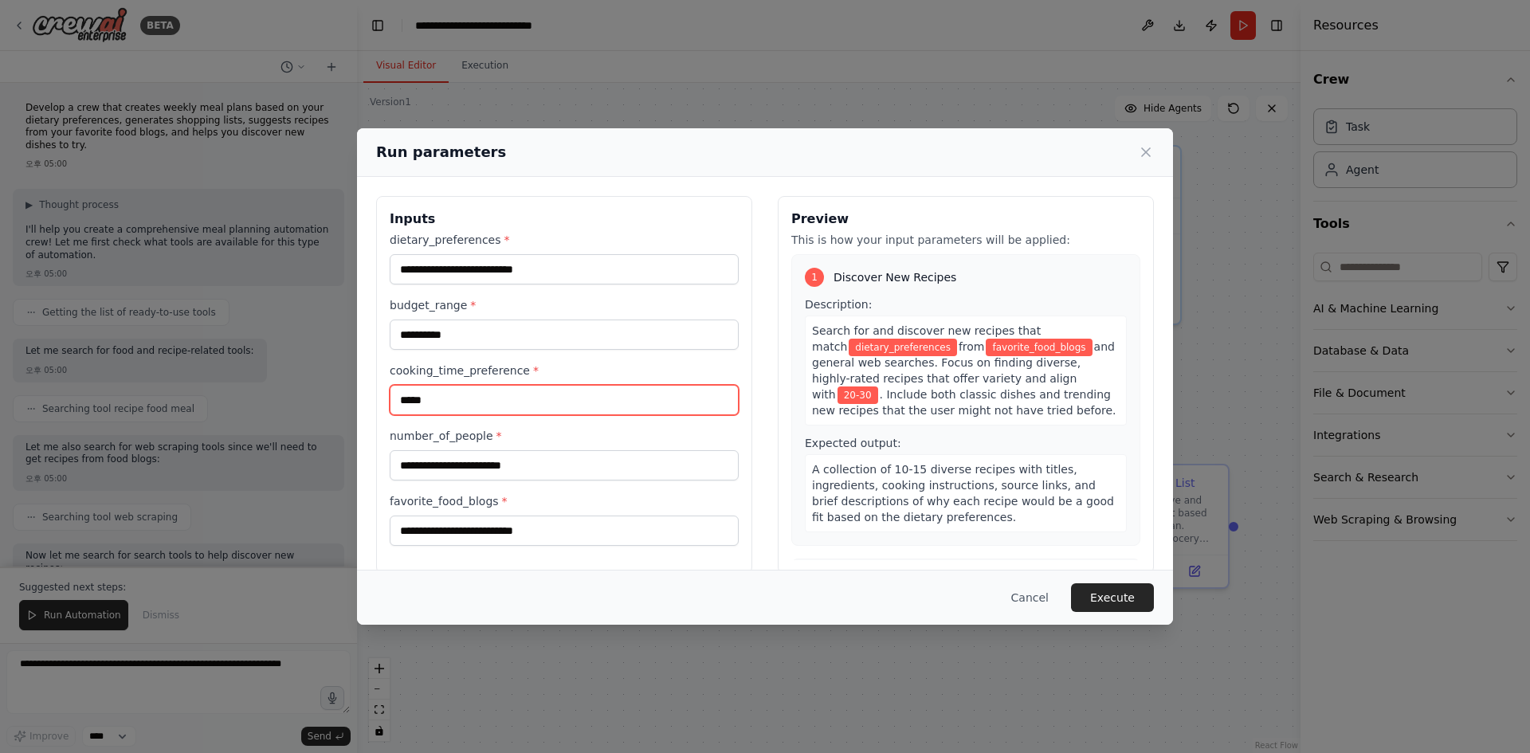
type input "*****"
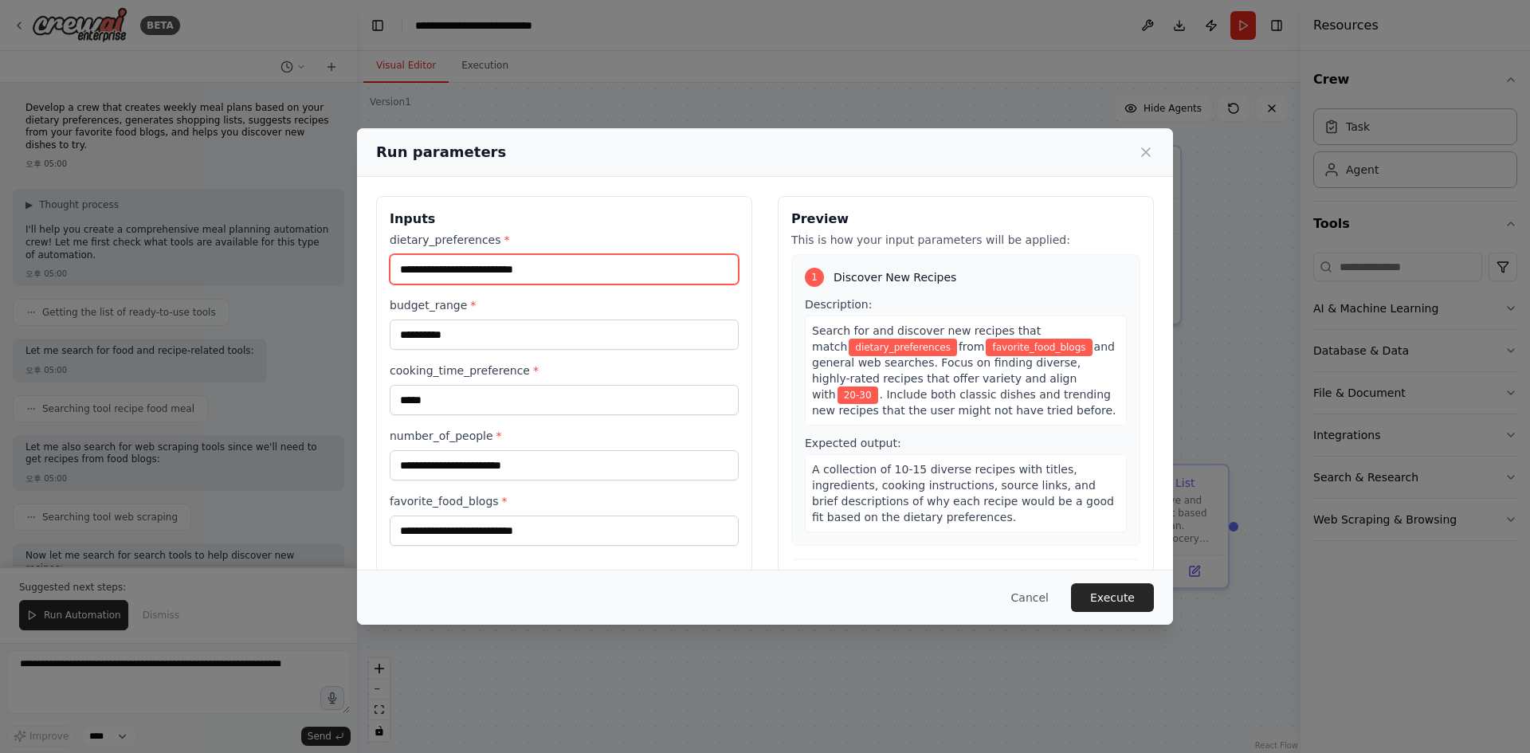
click at [512, 269] on input "dietary_preferences *" at bounding box center [564, 269] width 349 height 30
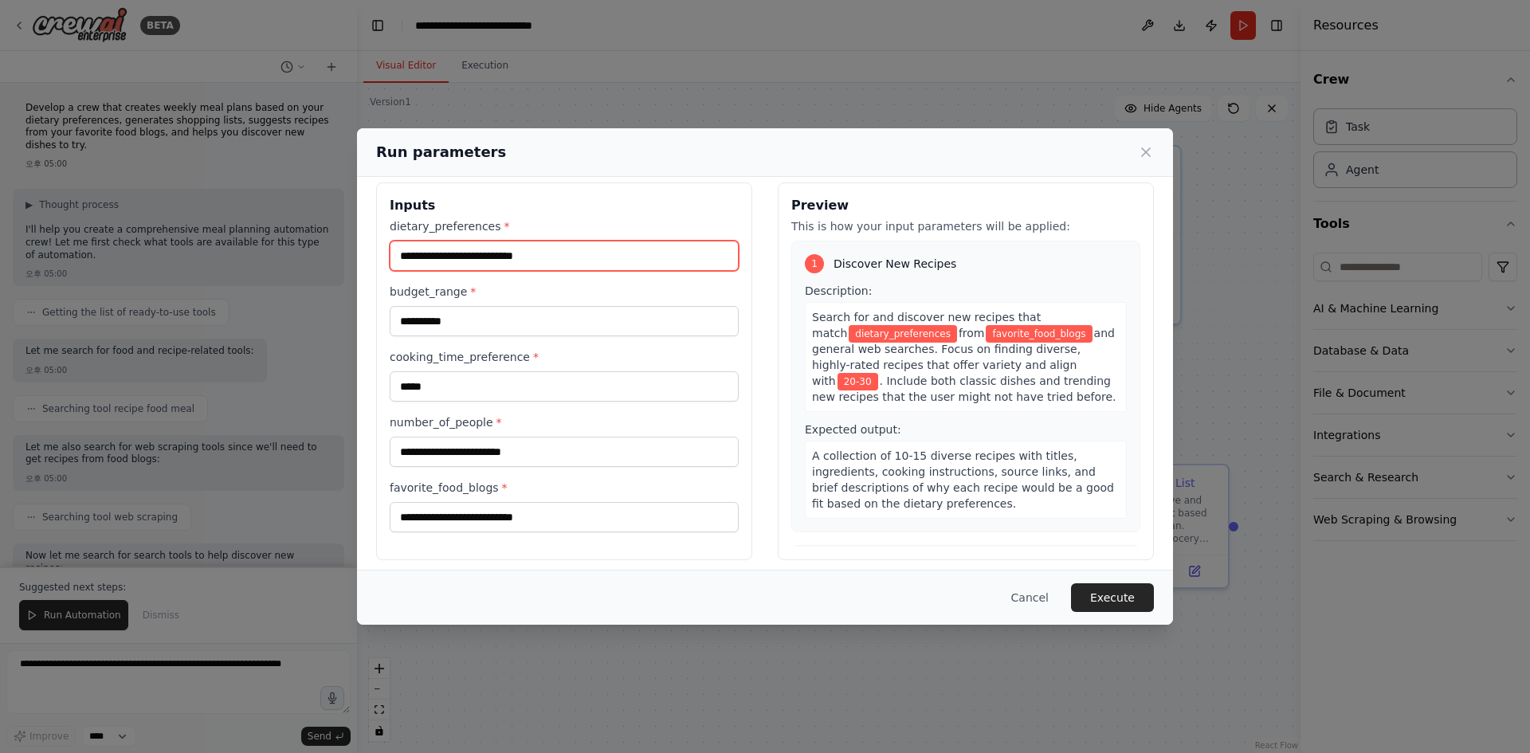
scroll to position [22, 0]
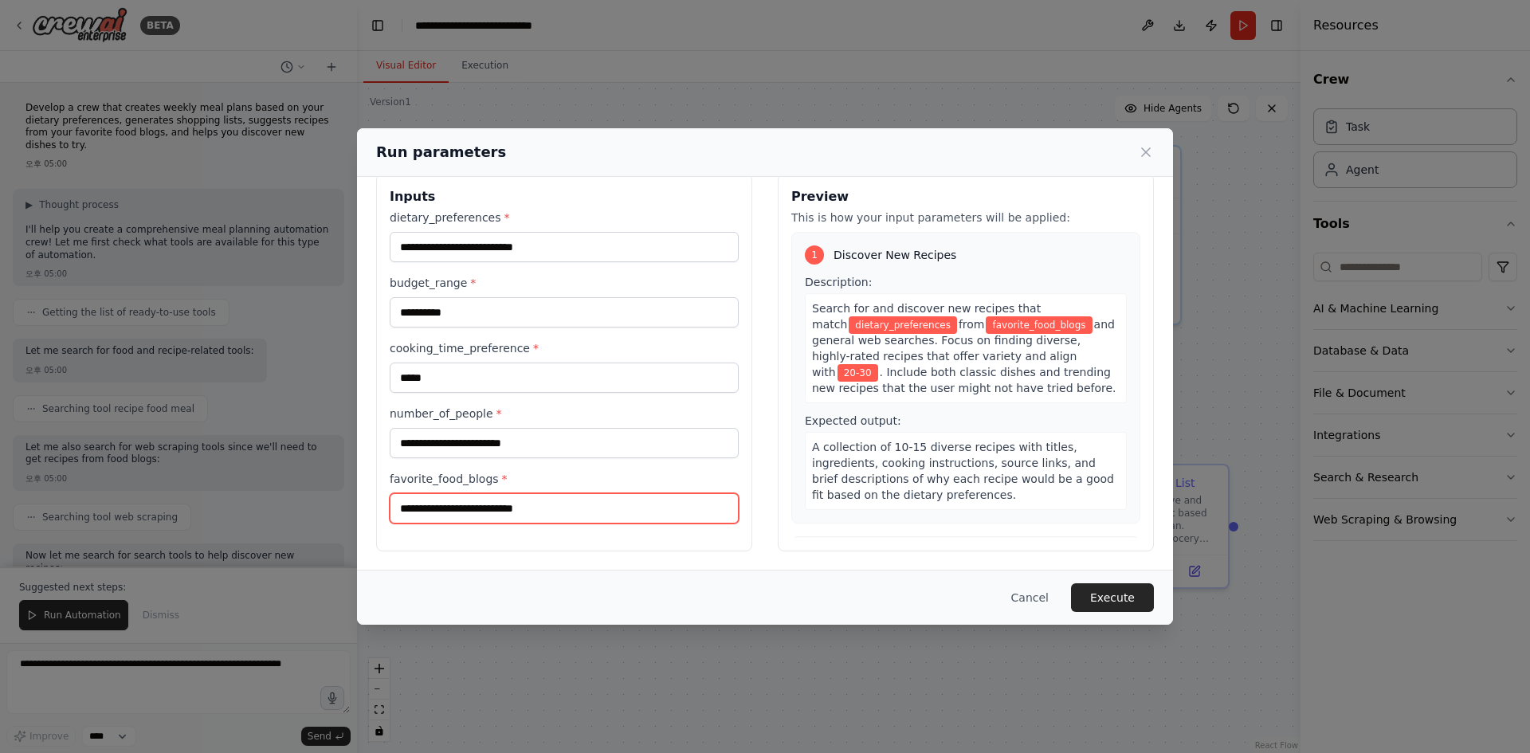
click at [511, 507] on input "favorite_food_blogs *" at bounding box center [564, 508] width 349 height 30
type input "********"
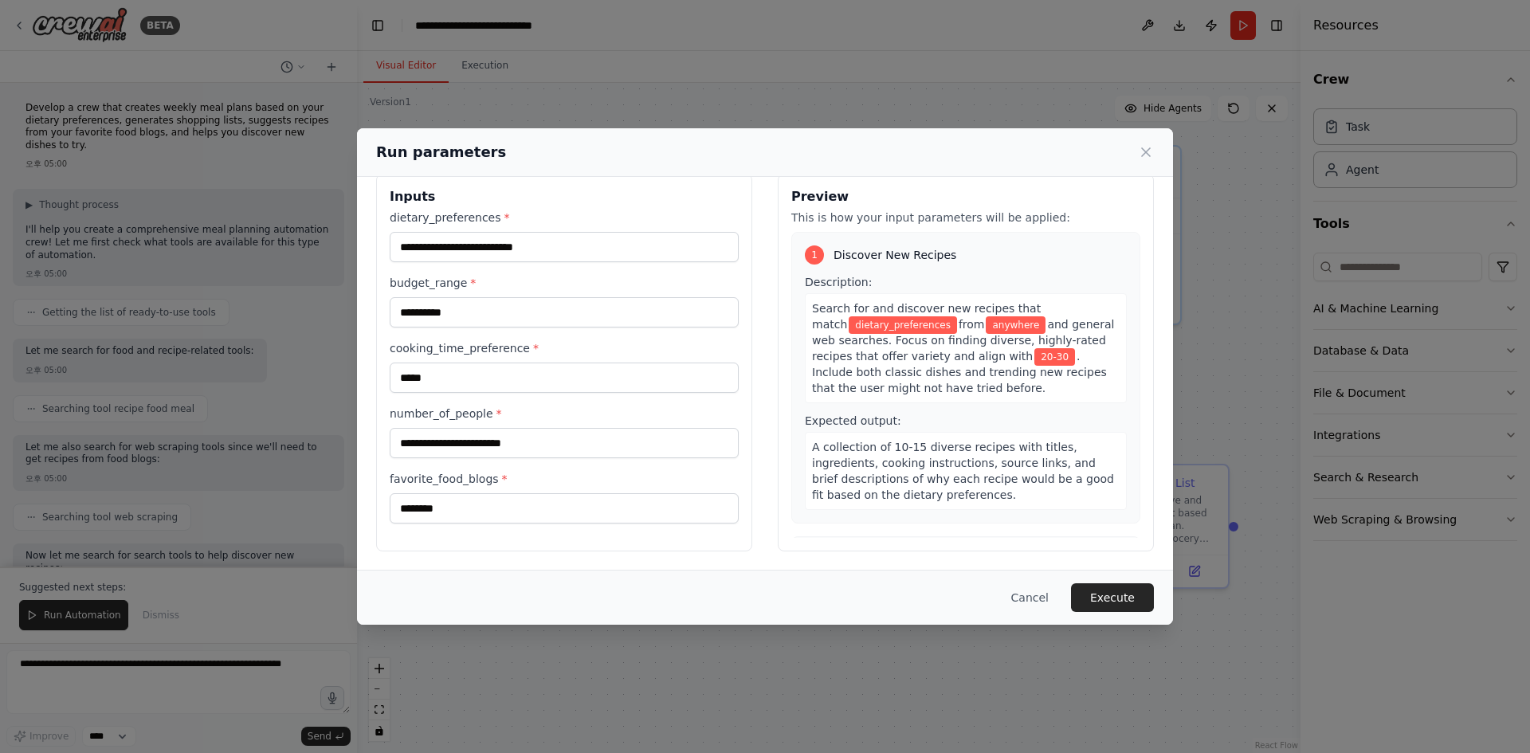
click at [488, 459] on div "**********" at bounding box center [564, 367] width 349 height 314
click at [568, 249] on input "dietary_preferences *" at bounding box center [564, 247] width 349 height 30
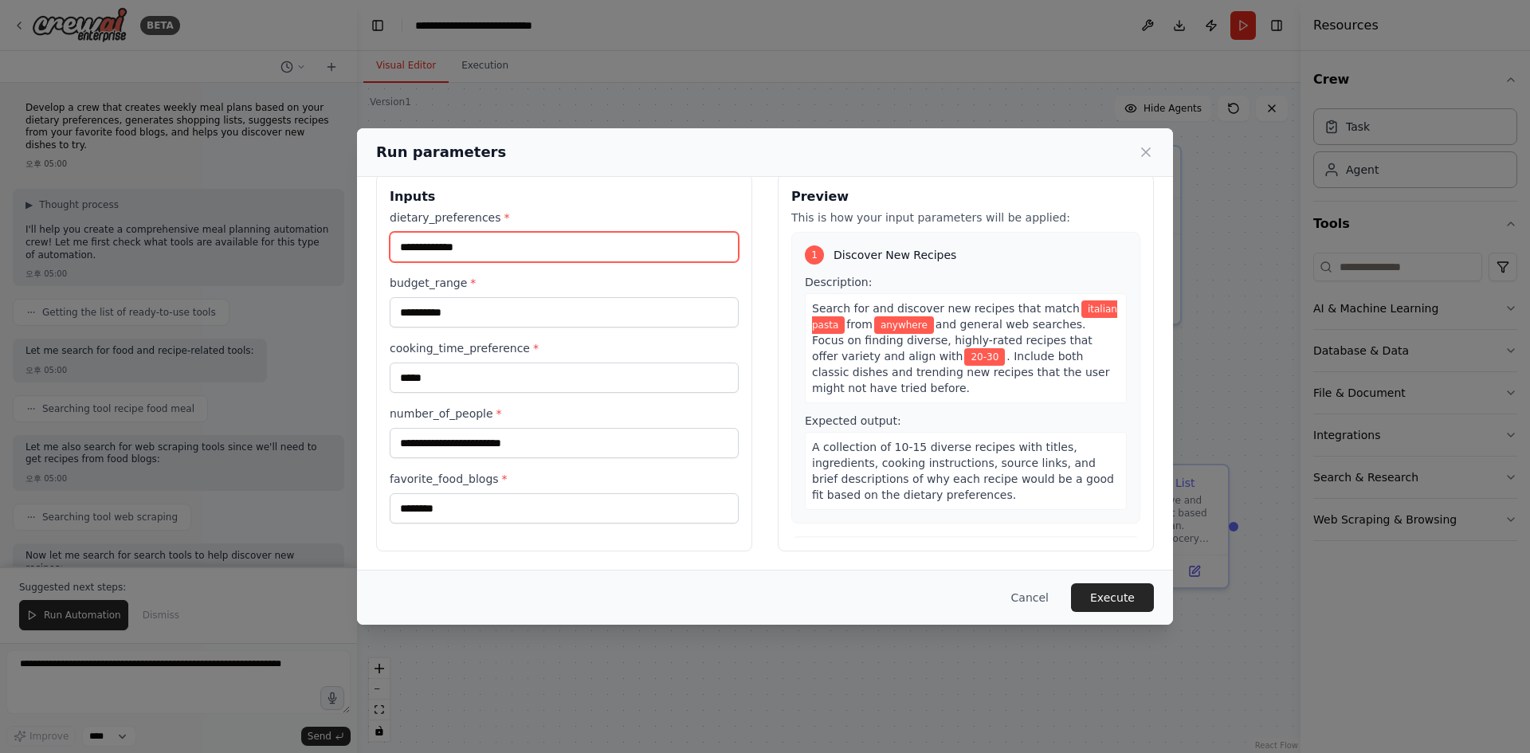
type input "**********"
click at [671, 417] on label "number_of_people *" at bounding box center [564, 413] width 349 height 16
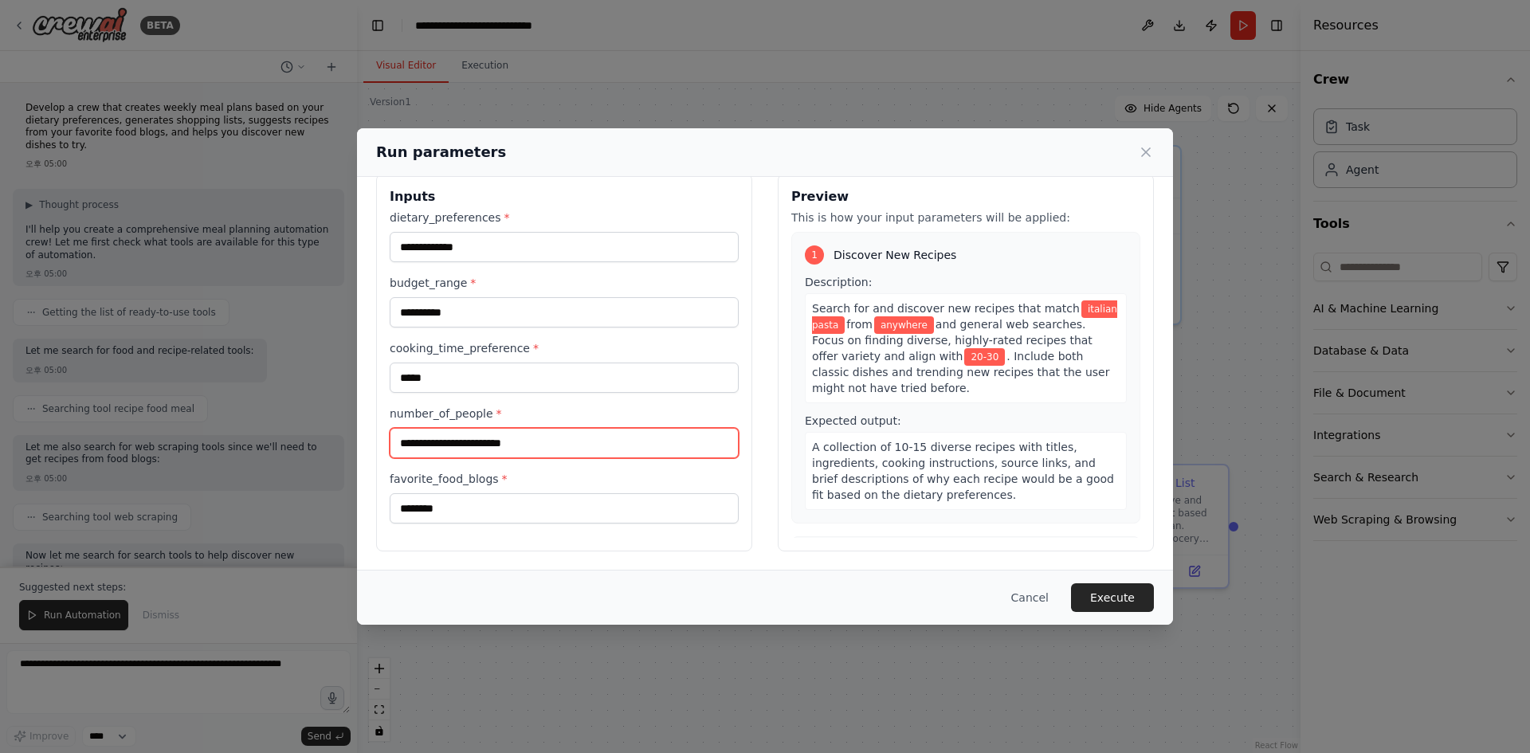
click at [671, 428] on input "number_of_people *" at bounding box center [564, 443] width 349 height 30
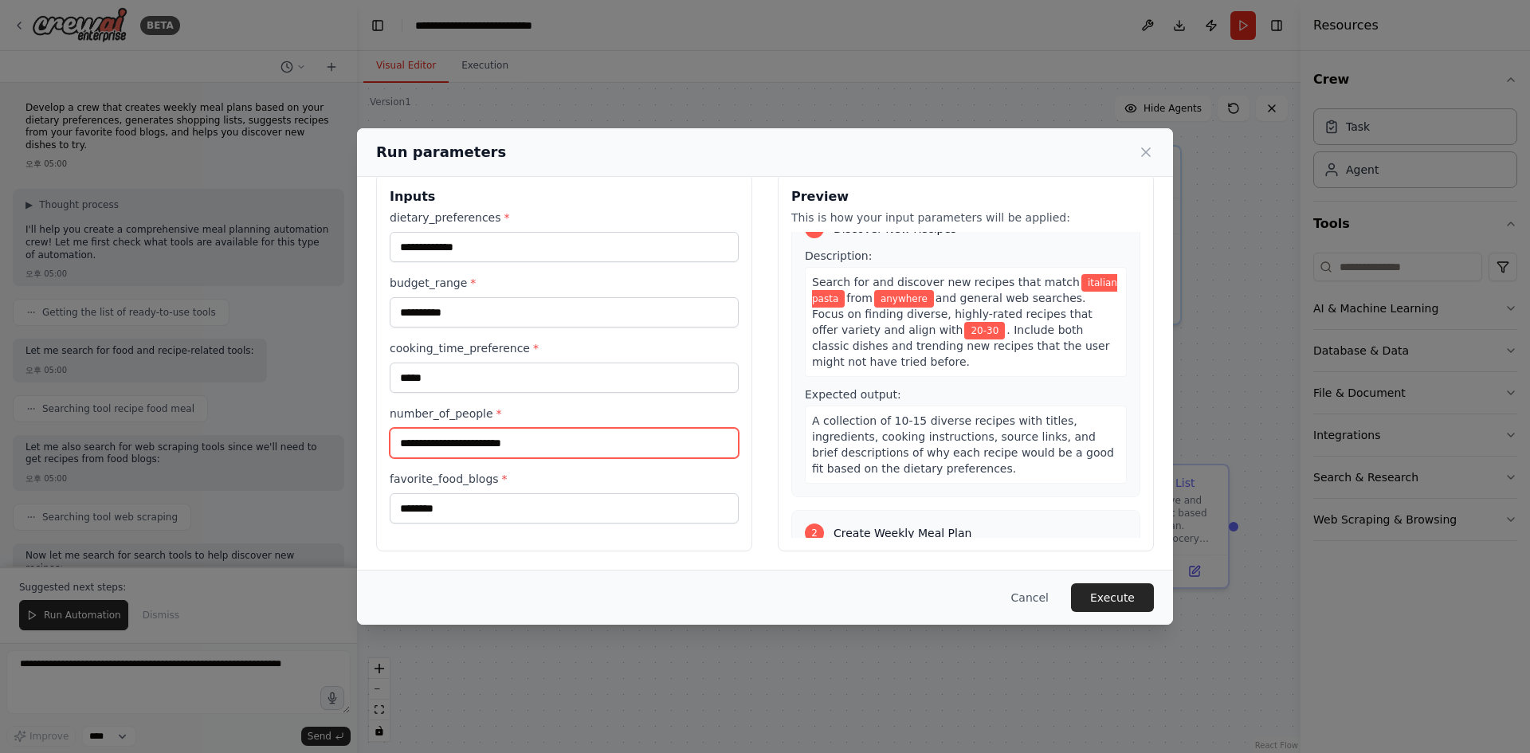
scroll to position [0, 0]
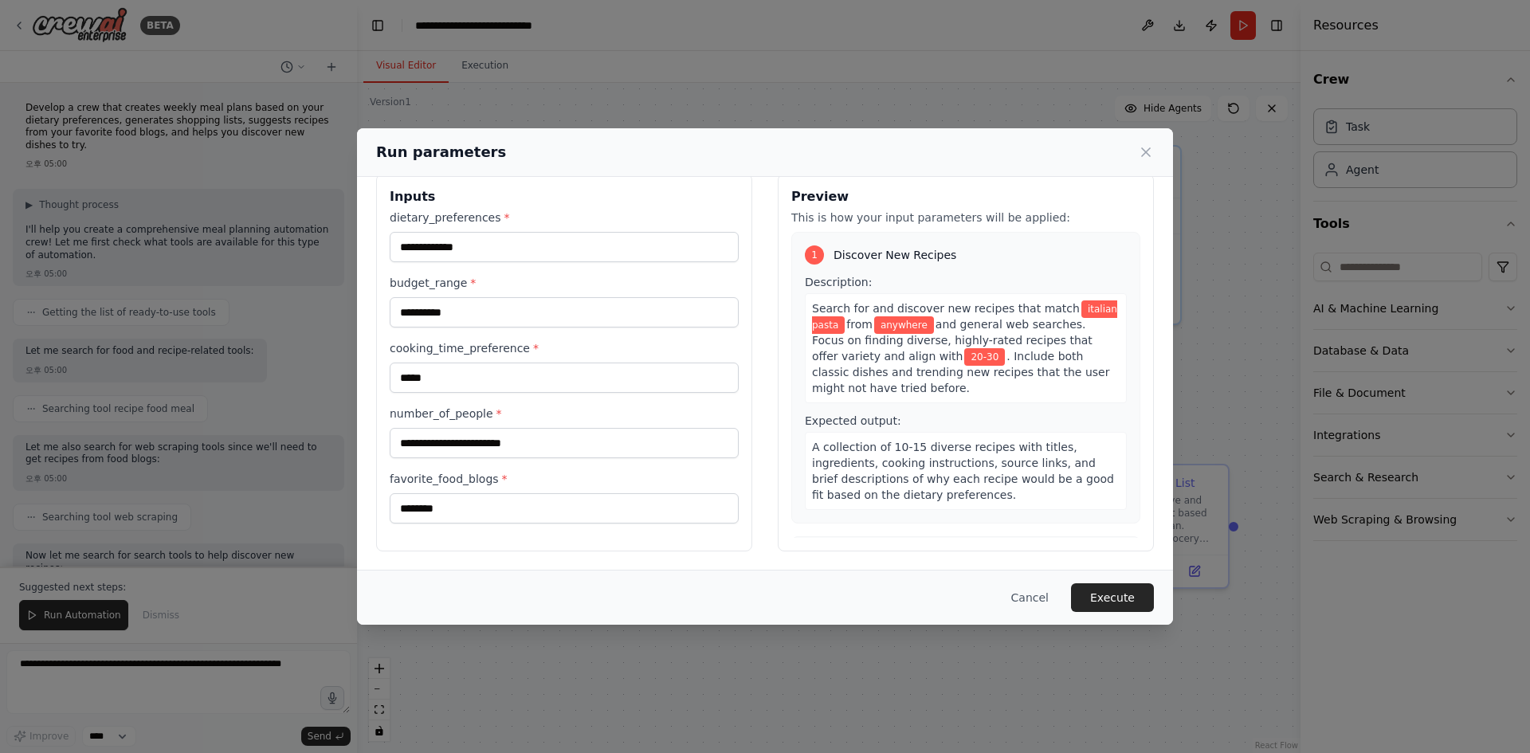
click at [953, 266] on div "1 Discover New Recipes Description: Search for and discover new recipes that ma…" at bounding box center [965, 378] width 349 height 292
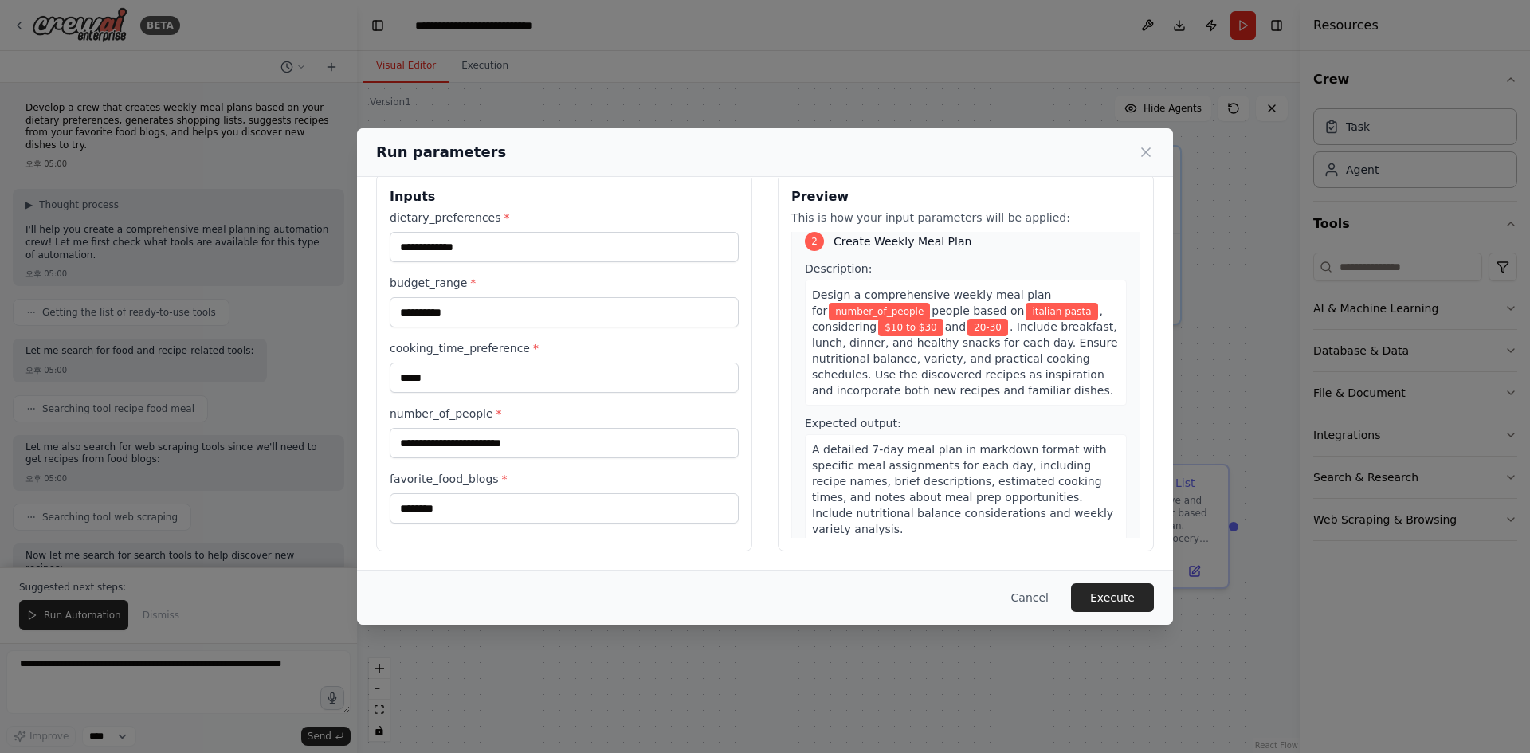
scroll to position [319, 0]
click at [955, 252] on div "2 Create Weekly Meal Plan Description: Design a comprehensive weekly meal plan …" at bounding box center [965, 386] width 349 height 339
click at [948, 396] on div "Design a comprehensive weekly meal plan for number_of_people people based on it…" at bounding box center [966, 342] width 322 height 126
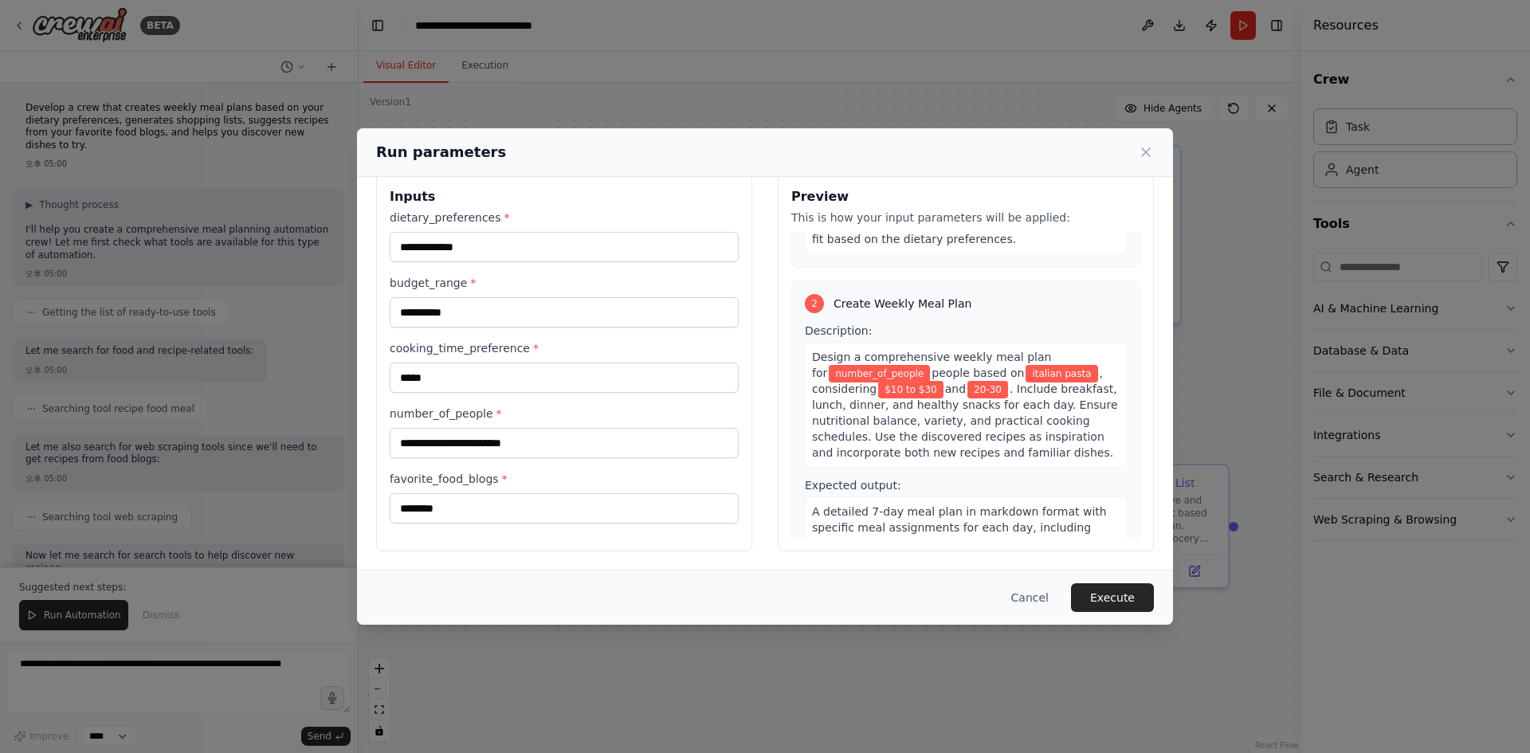
scroll to position [239, 0]
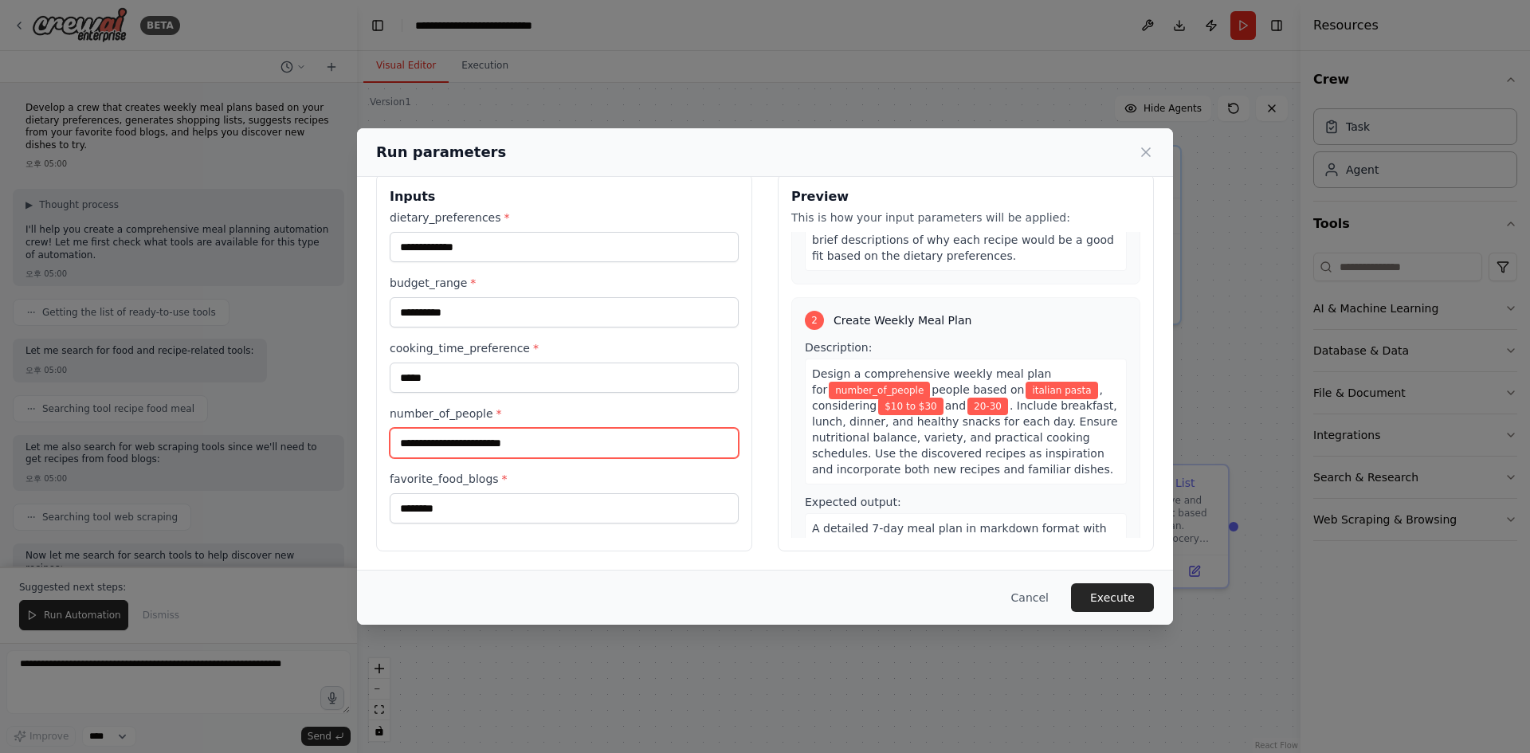
click at [548, 438] on input "number_of_people *" at bounding box center [564, 443] width 349 height 30
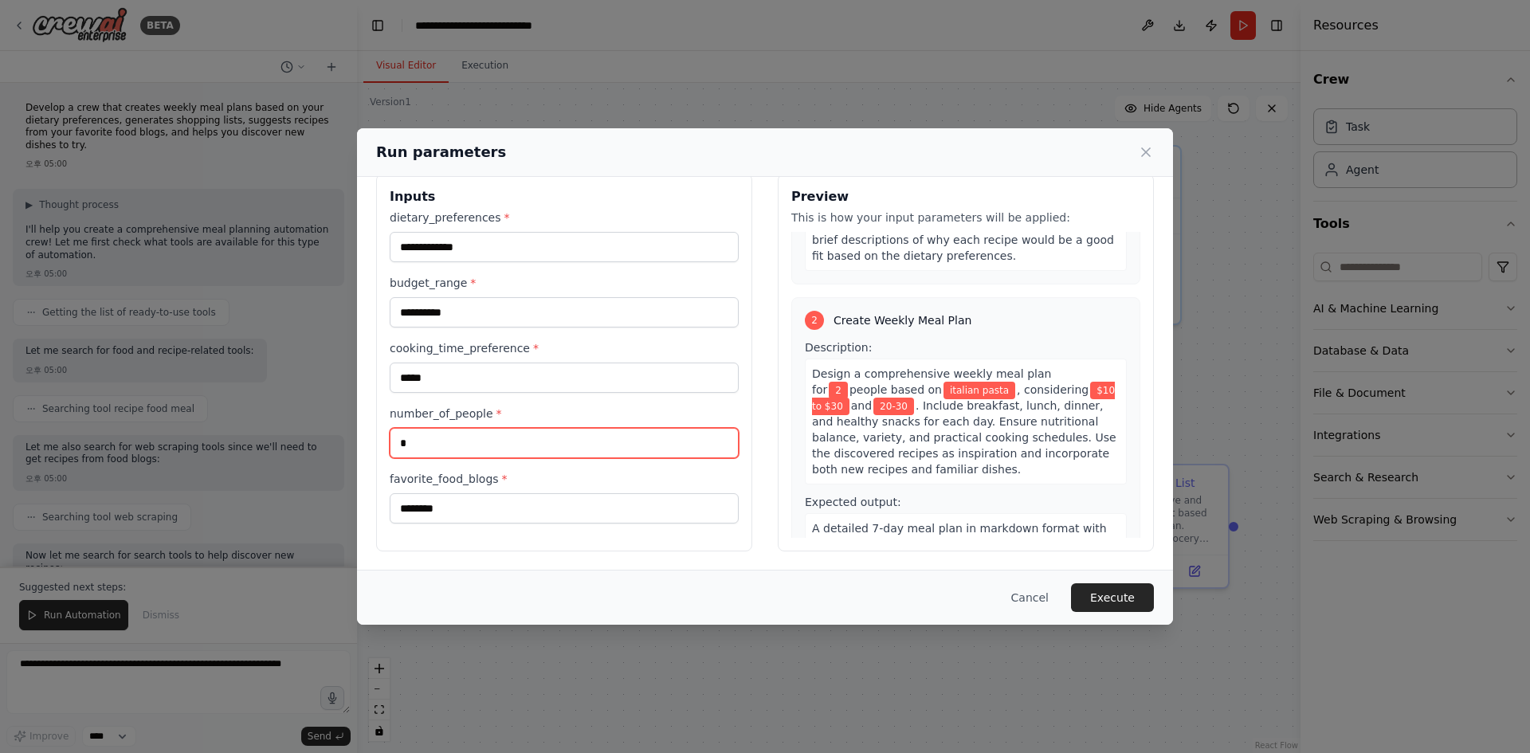
type input "*"
click at [1064, 318] on div "2 Create Weekly Meal Plan" at bounding box center [966, 320] width 322 height 19
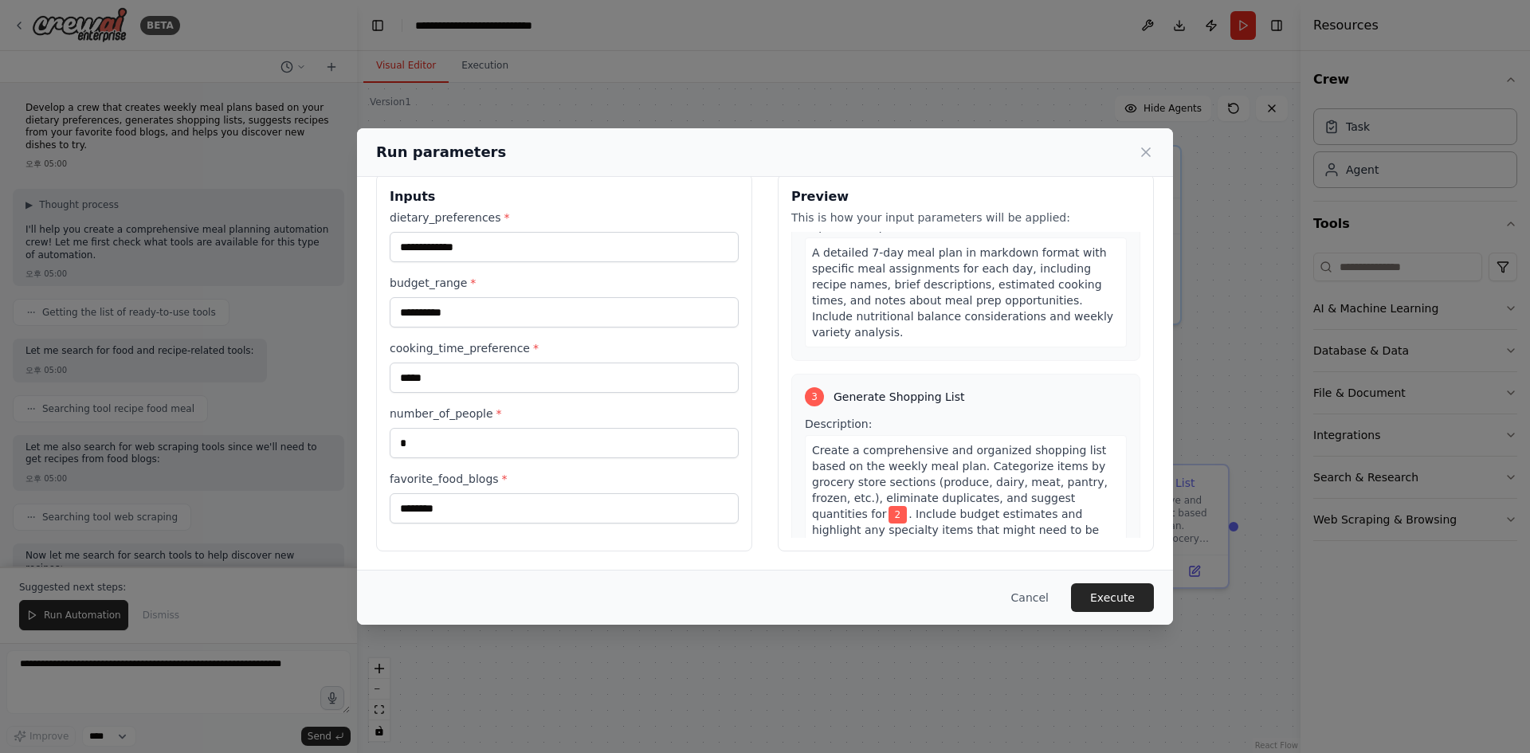
scroll to position [674, 0]
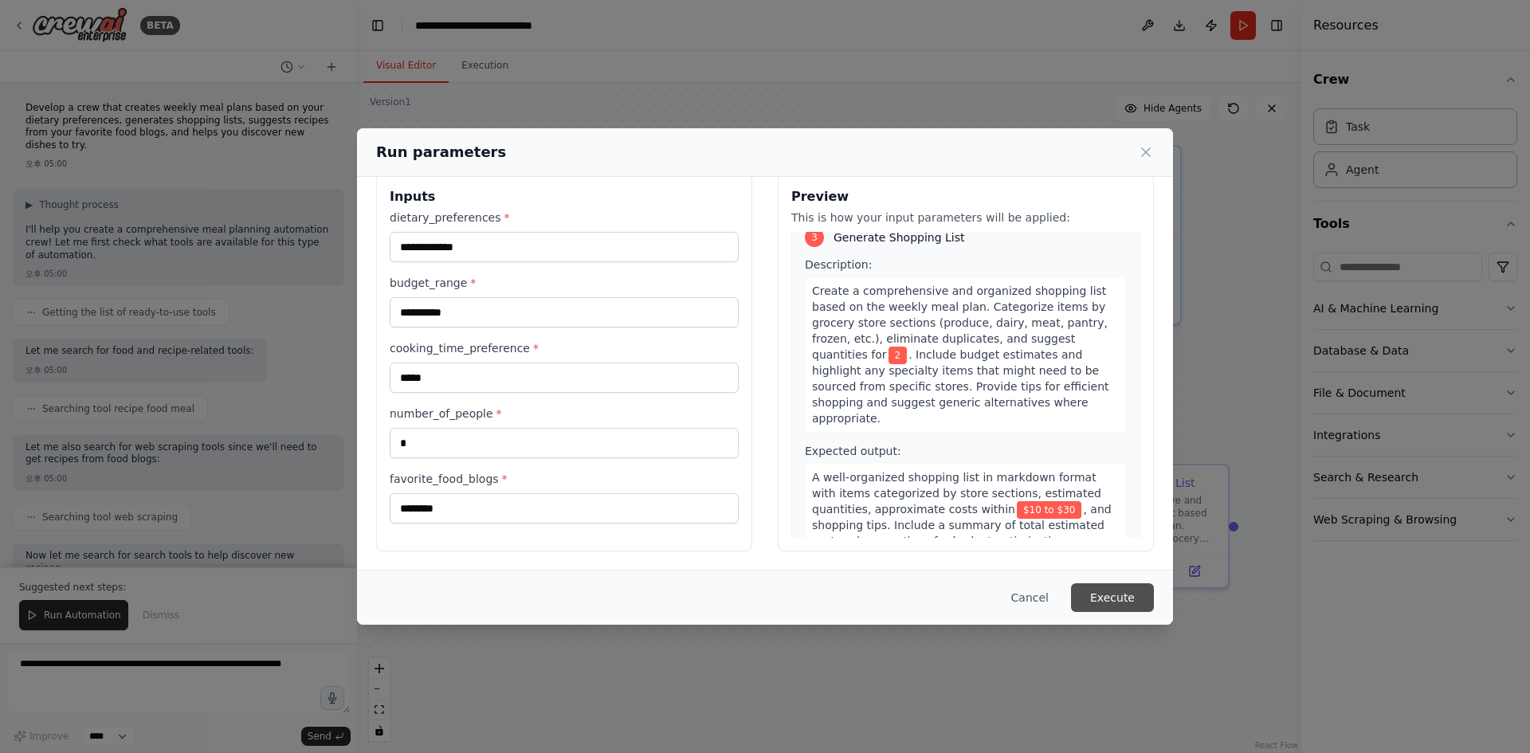
click at [1114, 588] on button "Execute" at bounding box center [1112, 597] width 83 height 29
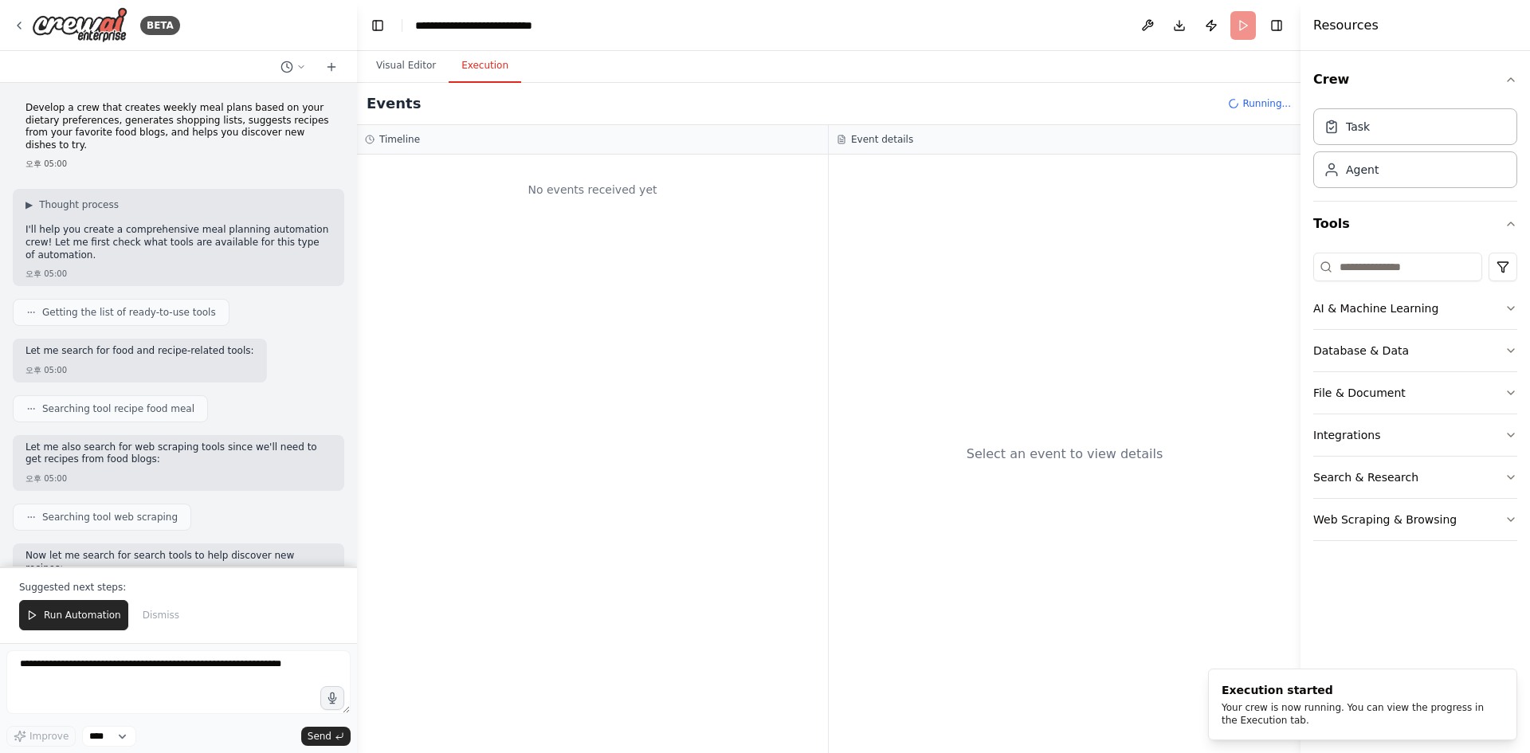
click at [495, 77] on button "Execution" at bounding box center [485, 65] width 72 height 33
click at [409, 69] on button "Visual Editor" at bounding box center [405, 65] width 85 height 33
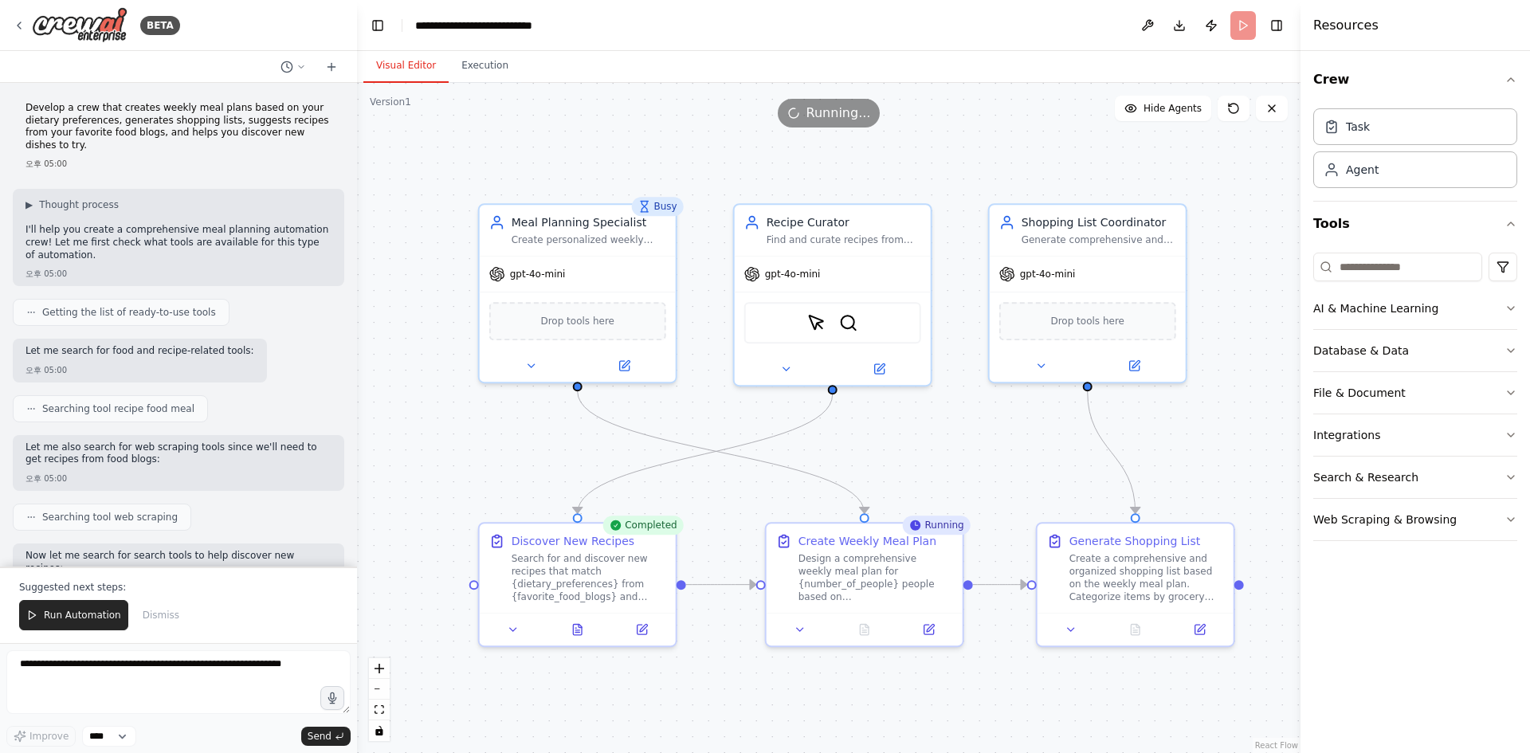
drag, startPoint x: 921, startPoint y: 317, endPoint x: 973, endPoint y: 431, distance: 125.5
click at [973, 431] on div ".deletable-edge-delete-btn { width: 20px; height: 20px; border: 0px solid #ffff…" at bounding box center [828, 418] width 943 height 670
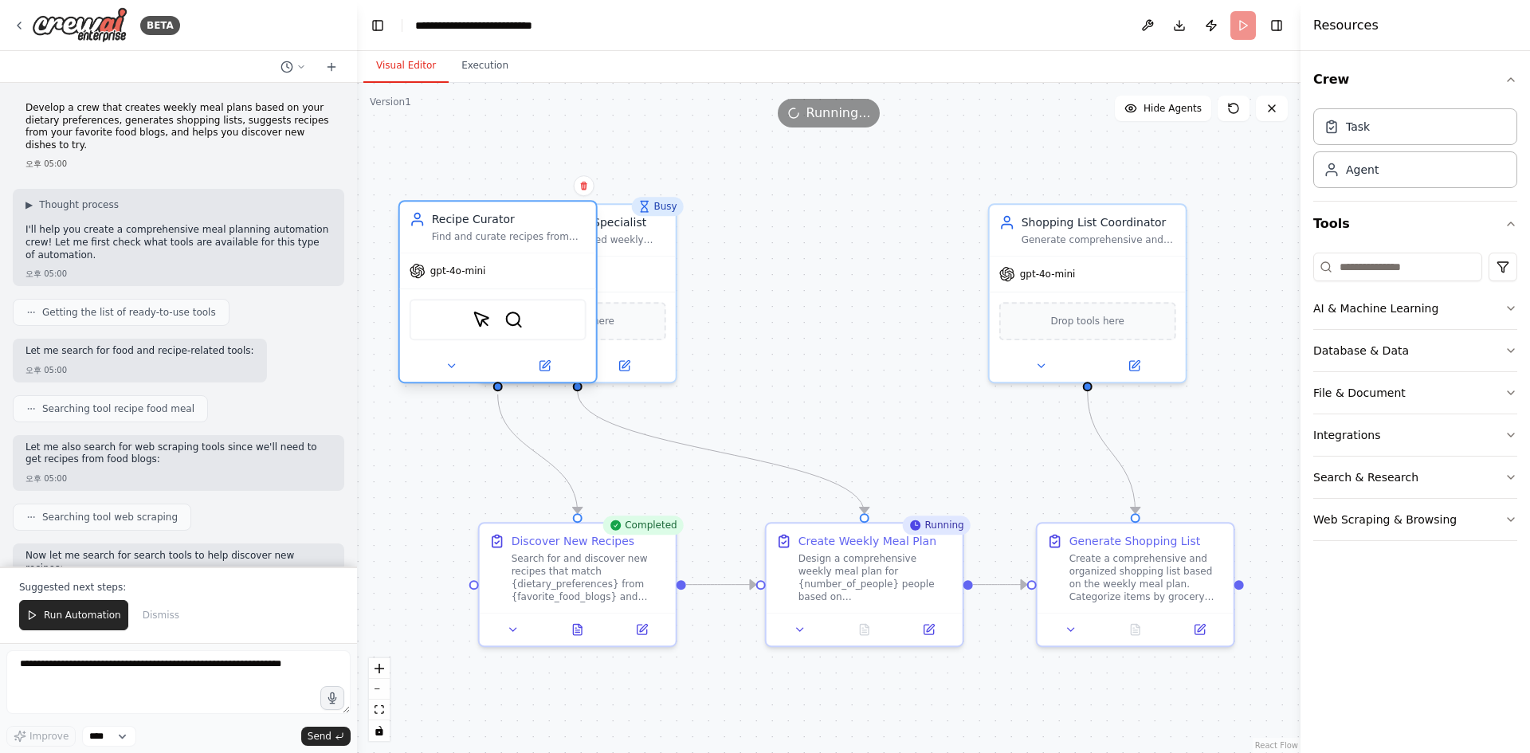
drag, startPoint x: 872, startPoint y: 243, endPoint x: 537, endPoint y: 235, distance: 335.5
click at [537, 235] on div "Find and curate recipes from {favorite_food_blogs} and discover new dishes that…" at bounding box center [509, 236] width 155 height 13
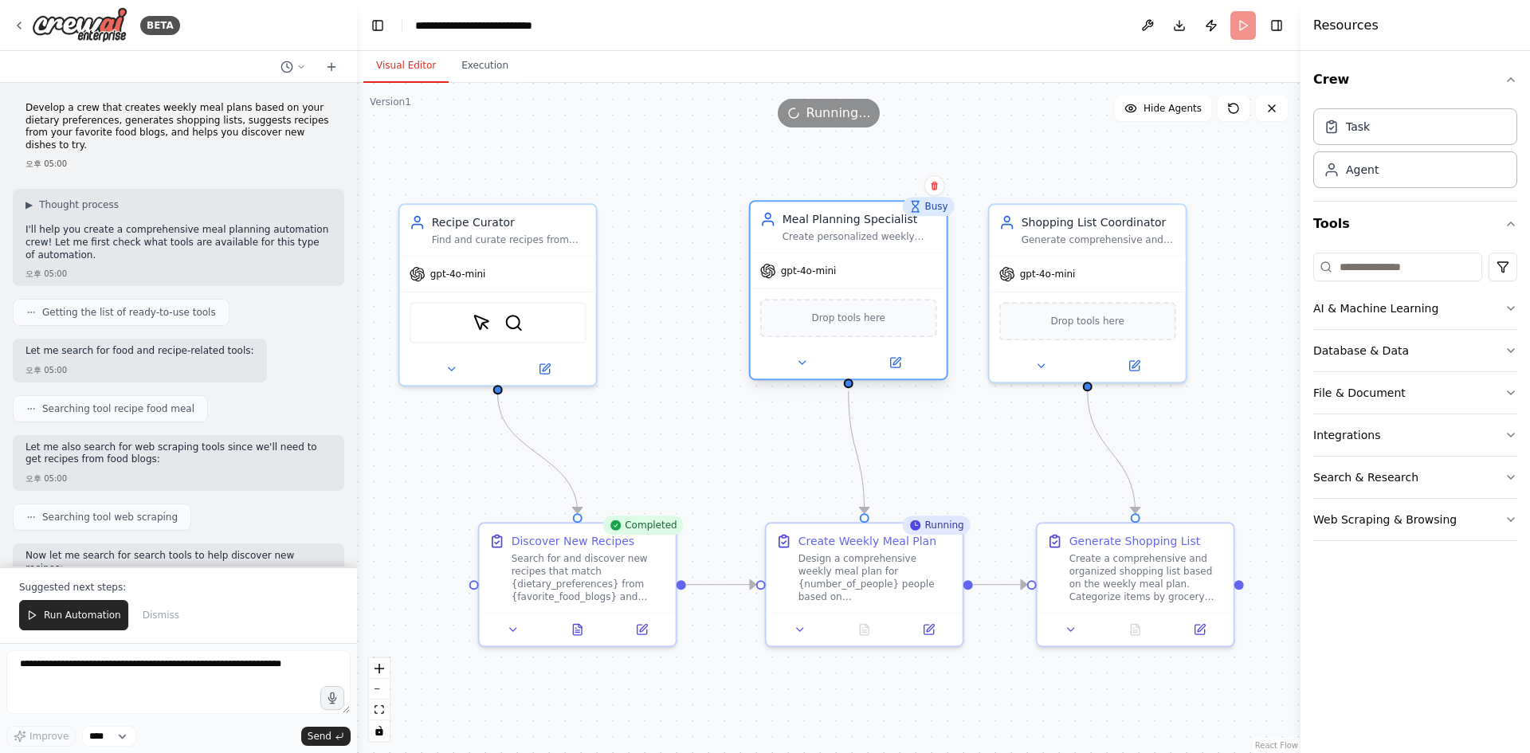
drag, startPoint x: 638, startPoint y: 263, endPoint x: 914, endPoint y: 268, distance: 275.7
click at [914, 268] on div "gpt-4o-mini" at bounding box center [848, 270] width 196 height 35
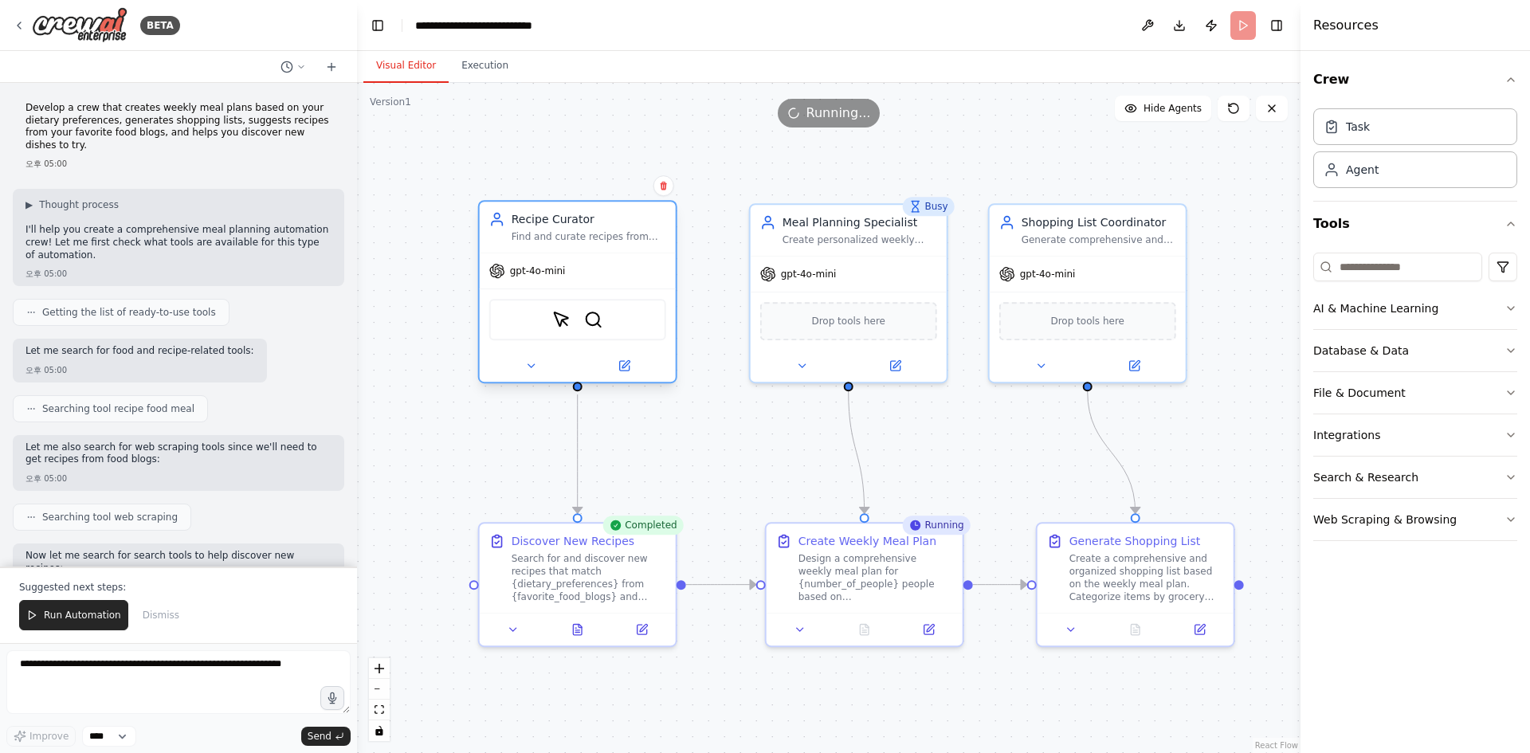
drag, startPoint x: 548, startPoint y: 276, endPoint x: 634, endPoint y: 268, distance: 86.3
click at [634, 268] on div "gpt-4o-mini" at bounding box center [578, 270] width 196 height 35
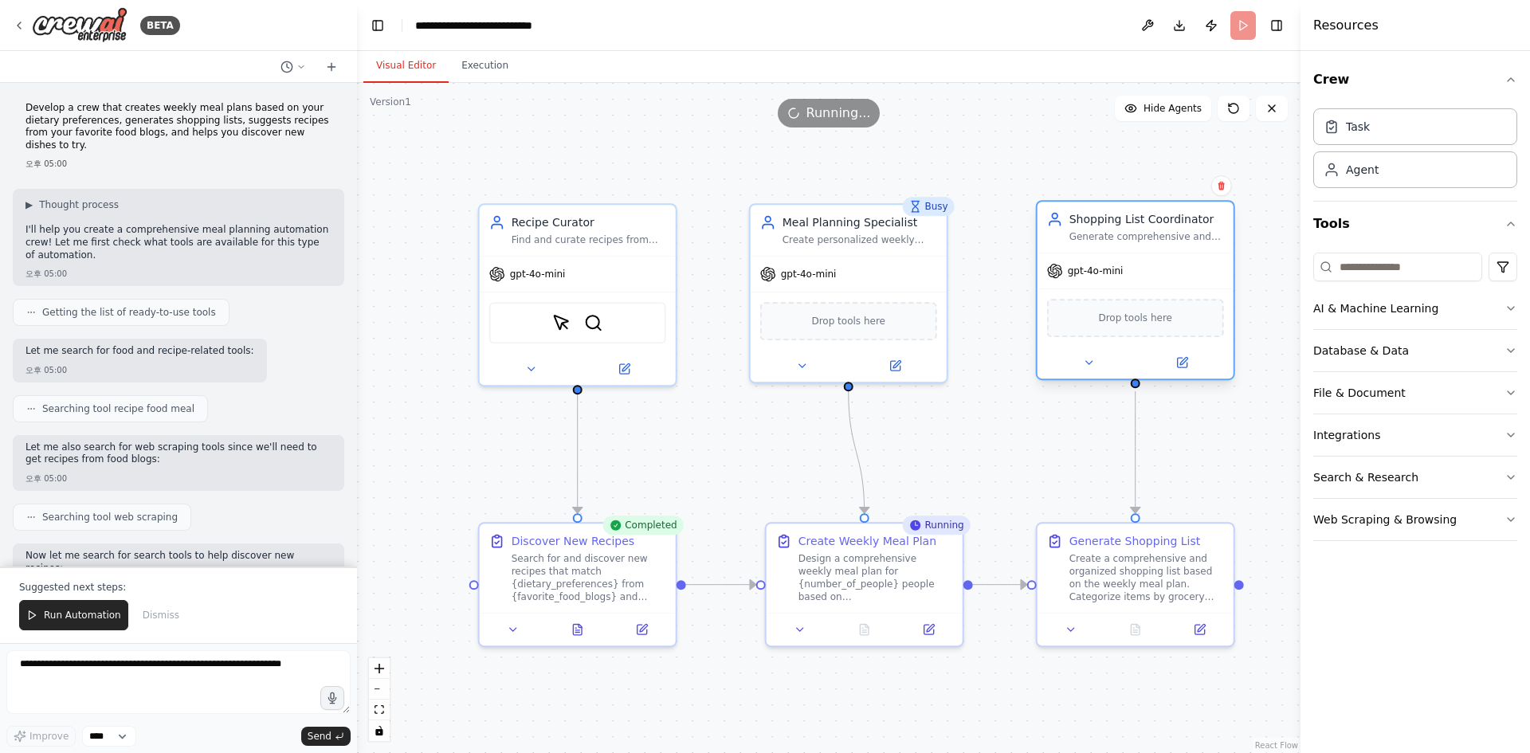
drag, startPoint x: 1082, startPoint y: 288, endPoint x: 1119, endPoint y: 288, distance: 37.5
click at [1119, 288] on div "gpt-4o-mini" at bounding box center [1135, 270] width 196 height 35
click at [1232, 435] on div ".deletable-edge-delete-btn { width: 20px; height: 20px; border: 0px solid #ffff…" at bounding box center [828, 418] width 943 height 670
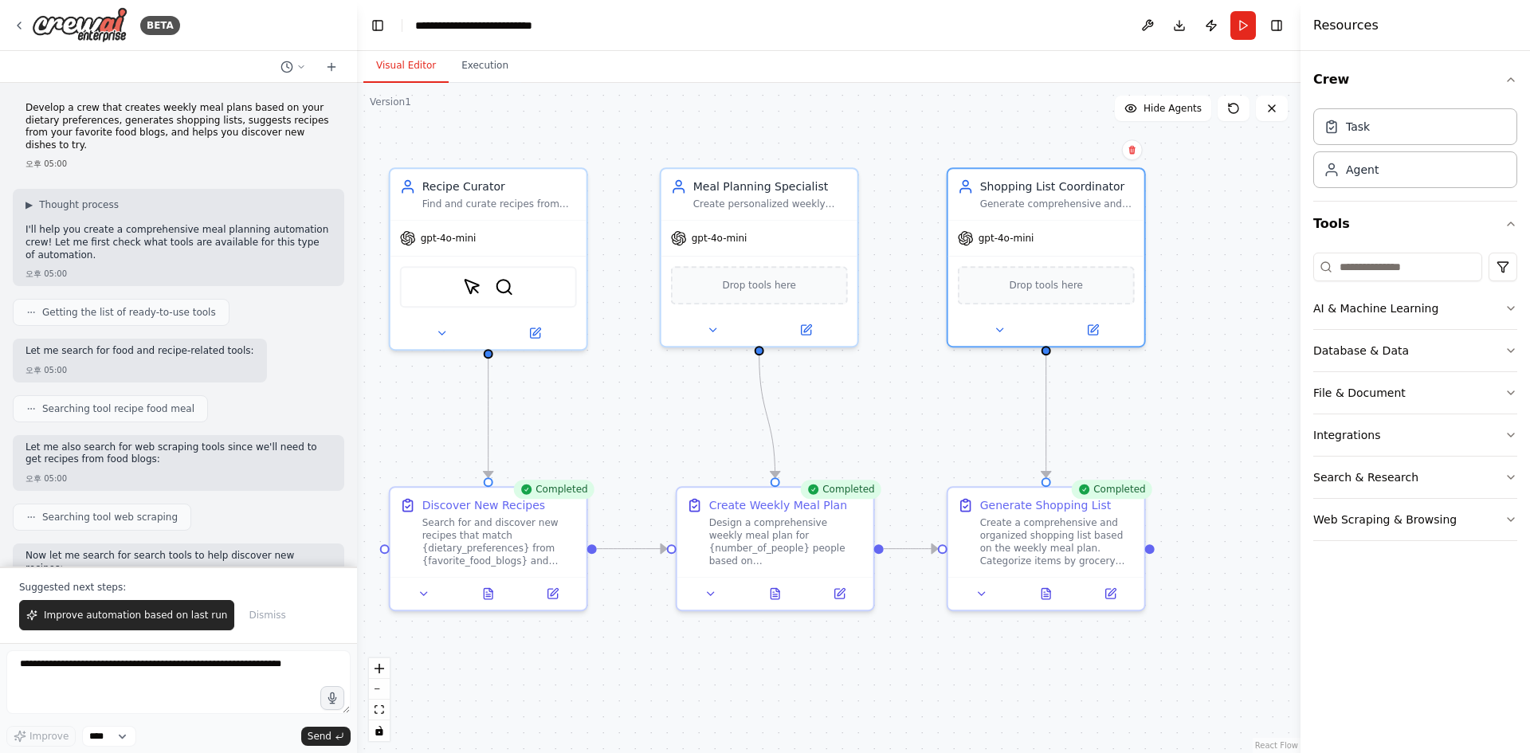
drag, startPoint x: 986, startPoint y: 437, endPoint x: 896, endPoint y: 402, distance: 96.9
click at [896, 402] on div ".deletable-edge-delete-btn { width: 20px; height: 20px; border: 0px solid #ffff…" at bounding box center [828, 418] width 943 height 670
drag, startPoint x: 793, startPoint y: 210, endPoint x: 814, endPoint y: 210, distance: 20.7
click at [814, 210] on div "Meal Planning Specialist Create personalized weekly meal plans that align with …" at bounding box center [775, 191] width 196 height 51
click at [888, 461] on div ".deletable-edge-delete-btn { width: 20px; height: 20px; border: 0px solid #ffff…" at bounding box center [828, 418] width 943 height 670
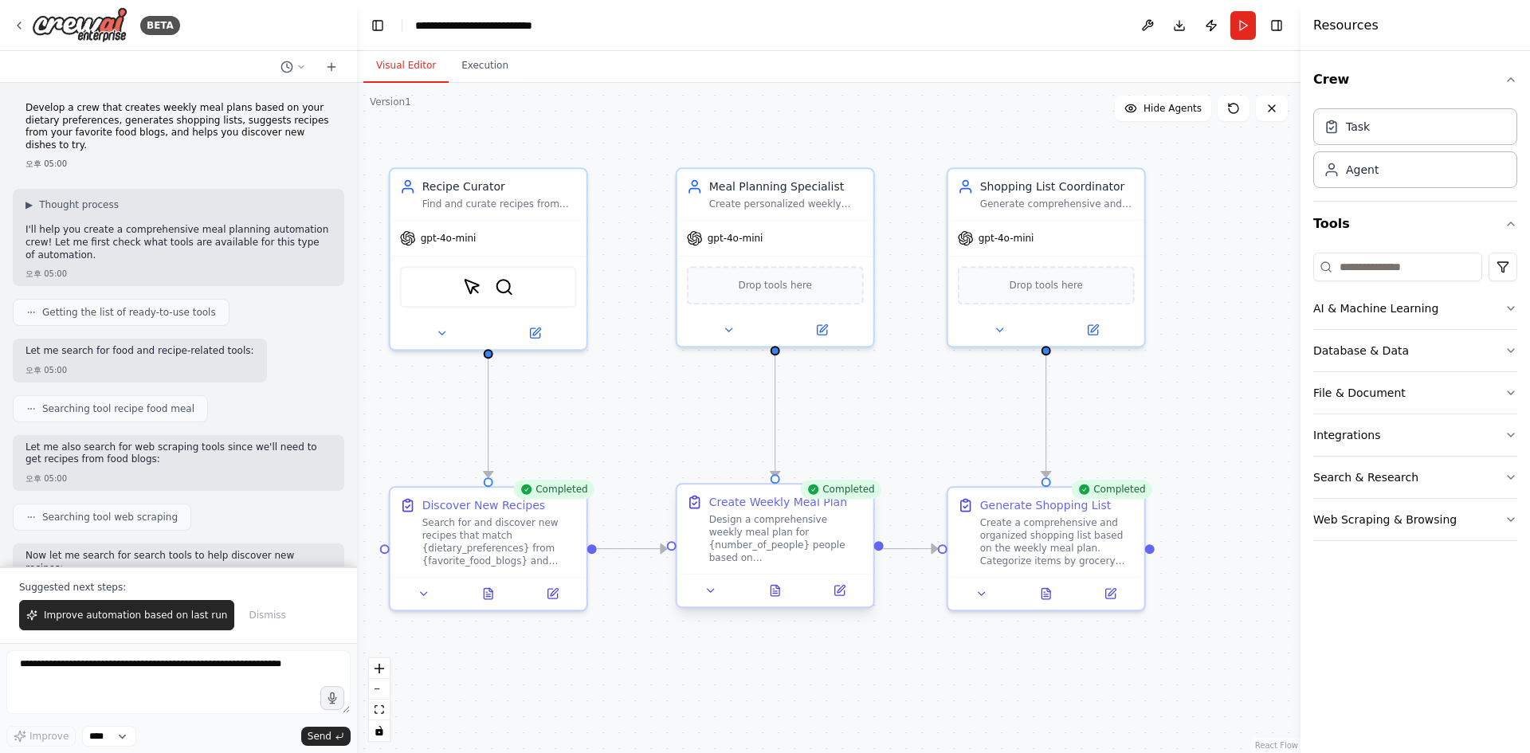
click at [789, 530] on div "Design a comprehensive weekly meal plan for {number_of_people} people based on …" at bounding box center [786, 538] width 155 height 51
click at [1199, 401] on div ".deletable-edge-delete-btn { width: 20px; height: 20px; border: 0px solid #ffff…" at bounding box center [828, 418] width 943 height 670
click at [477, 76] on button "Execution" at bounding box center [485, 65] width 72 height 33
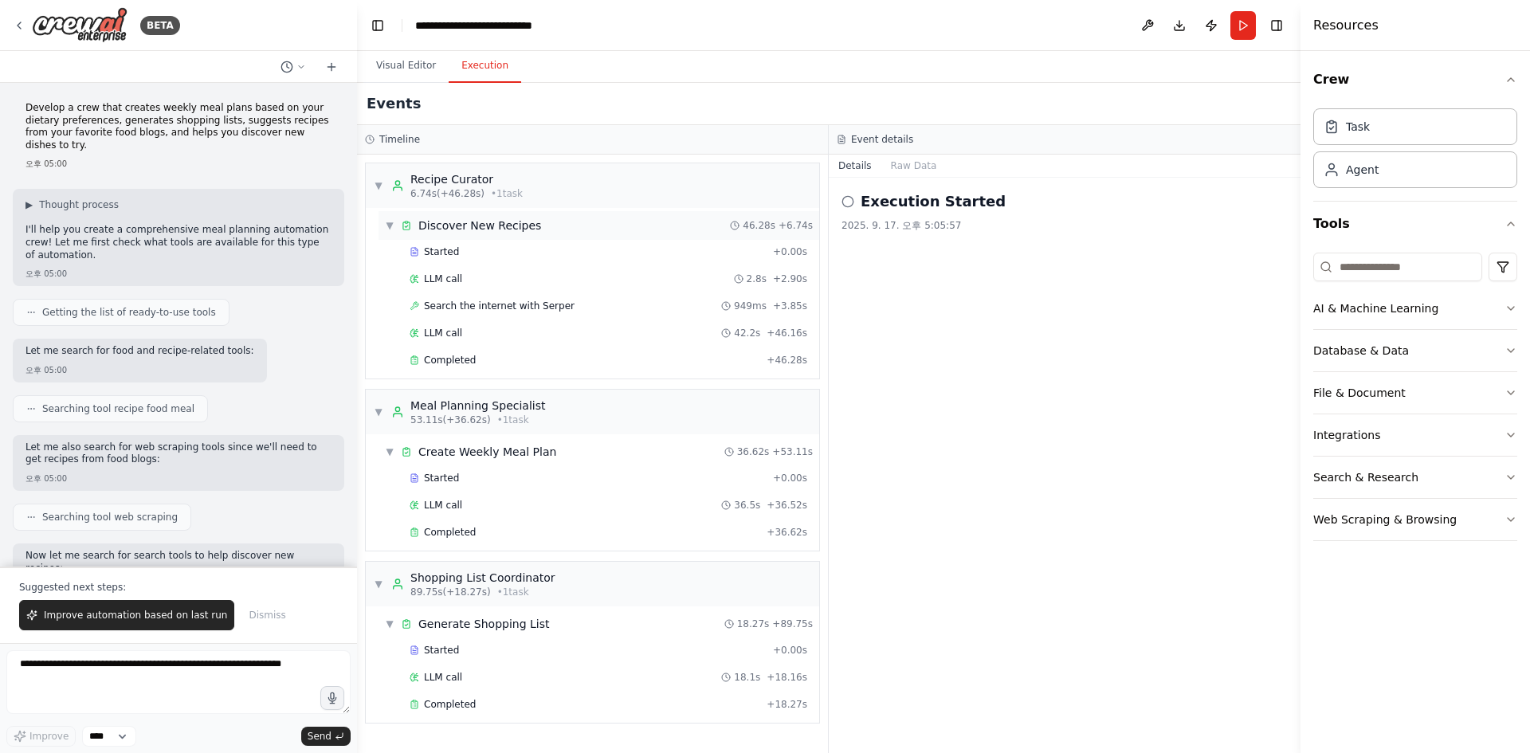
click at [387, 223] on span "▼" at bounding box center [390, 225] width 10 height 13
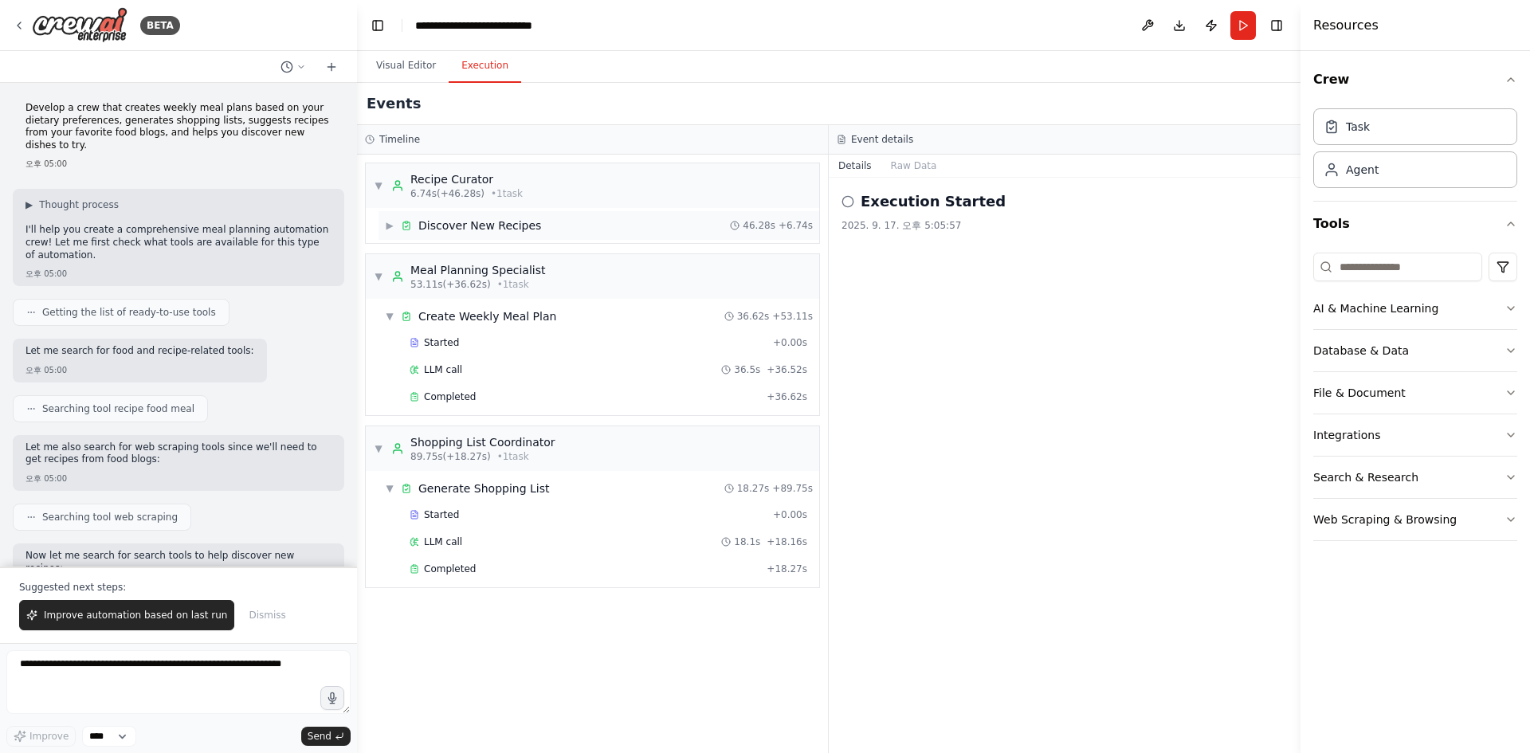
click at [387, 223] on span "▶" at bounding box center [390, 225] width 10 height 13
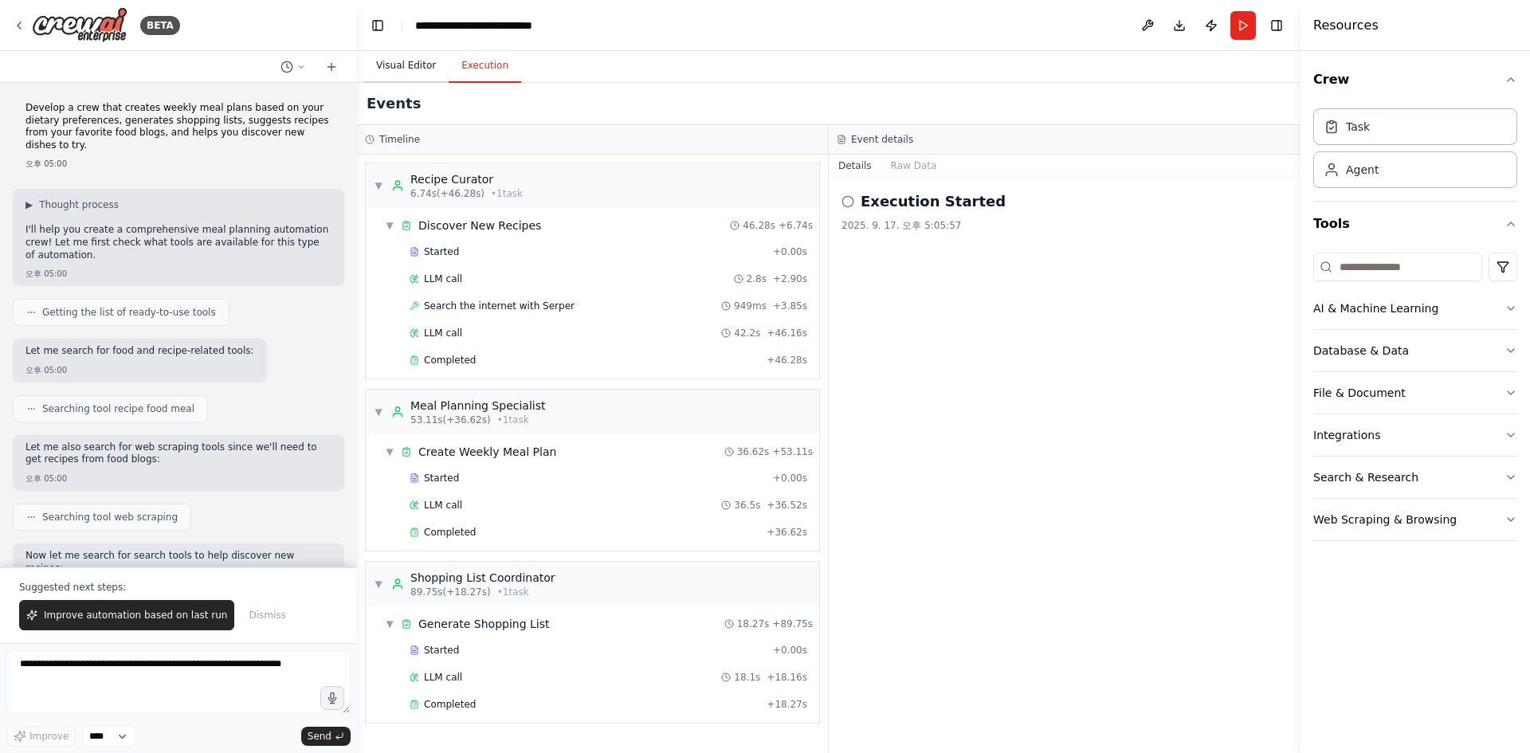
click at [413, 74] on button "Visual Editor" at bounding box center [405, 65] width 85 height 33
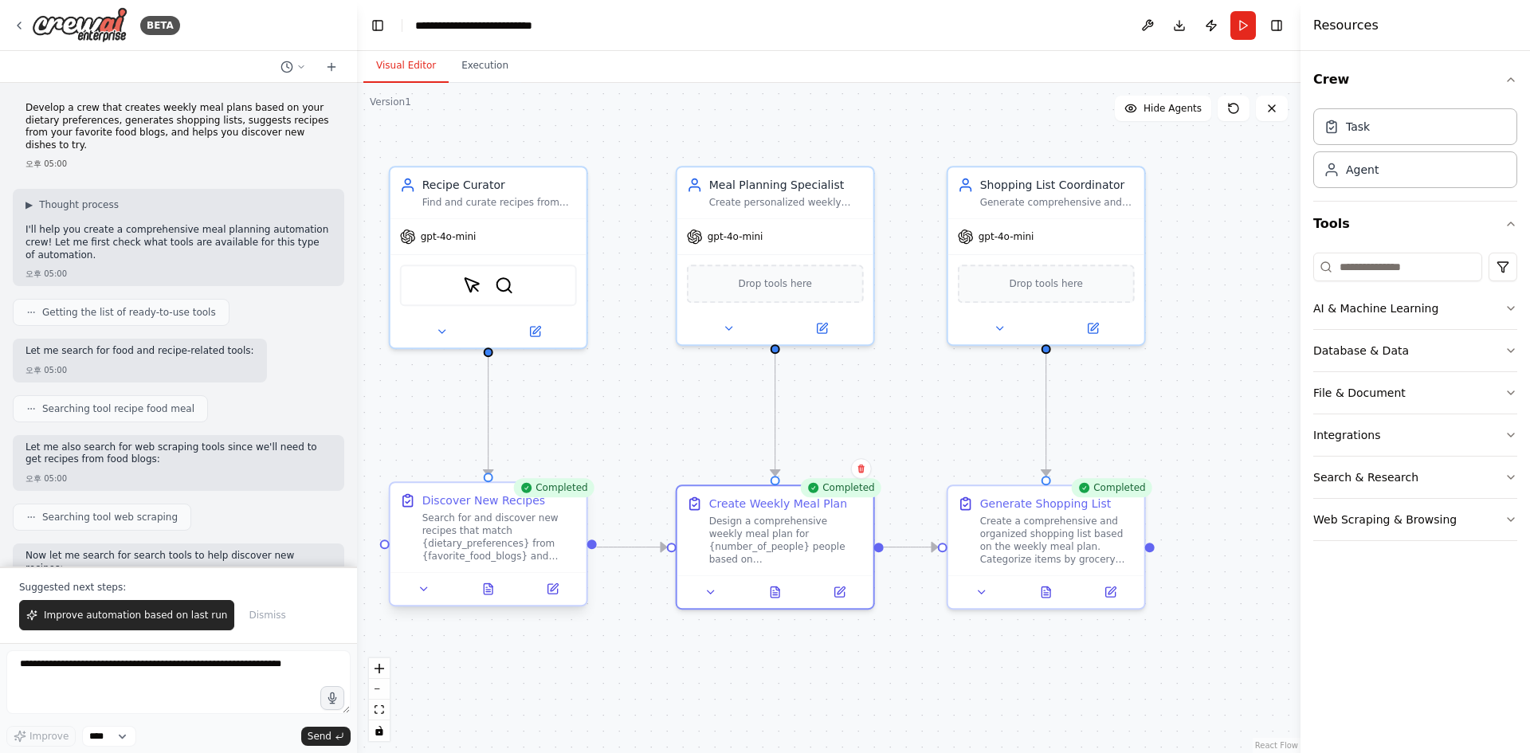
click at [531, 549] on div "Search for and discover new recipes that match {dietary_preferences} from {favo…" at bounding box center [499, 536] width 155 height 51
click at [555, 591] on icon at bounding box center [552, 589] width 10 height 10
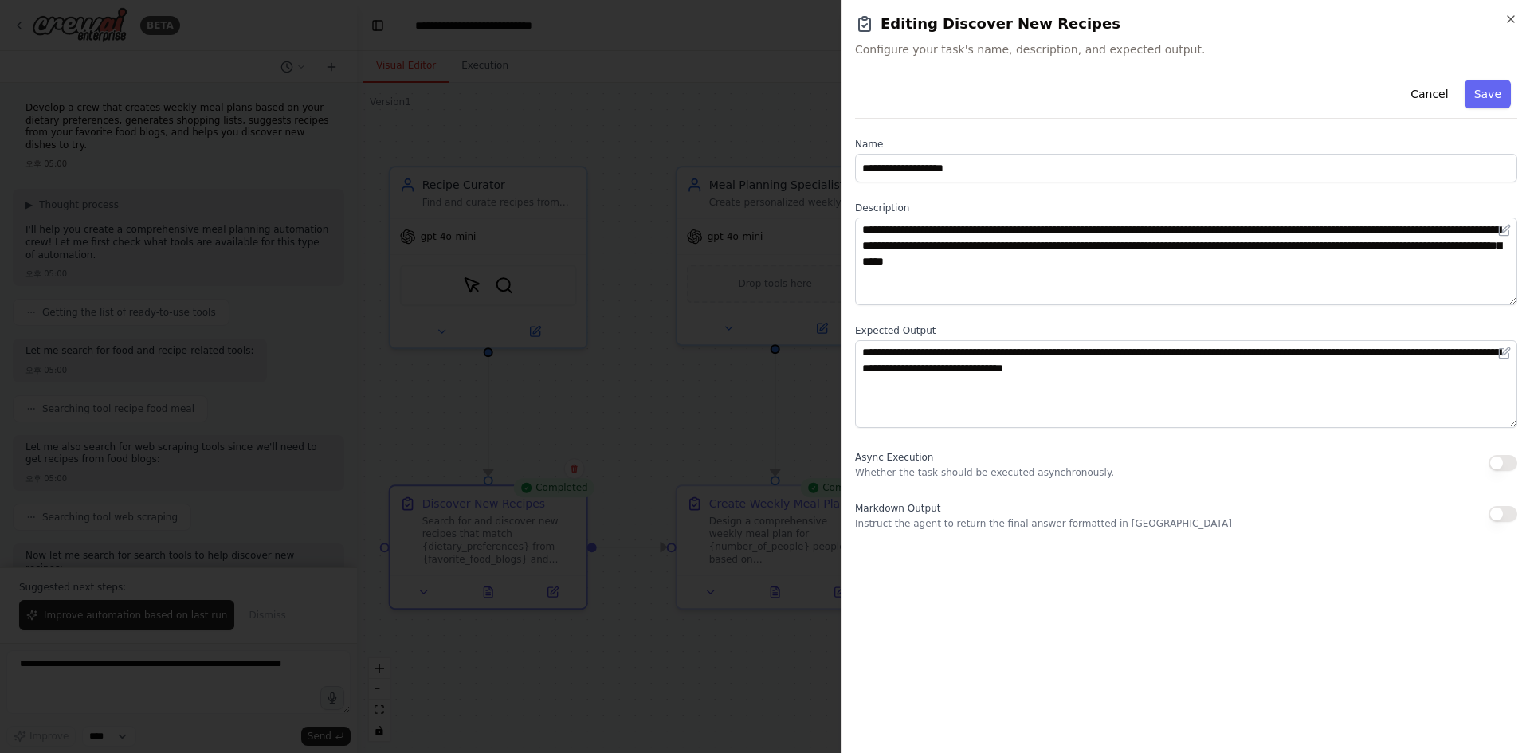
click at [668, 403] on div at bounding box center [765, 376] width 1530 height 753
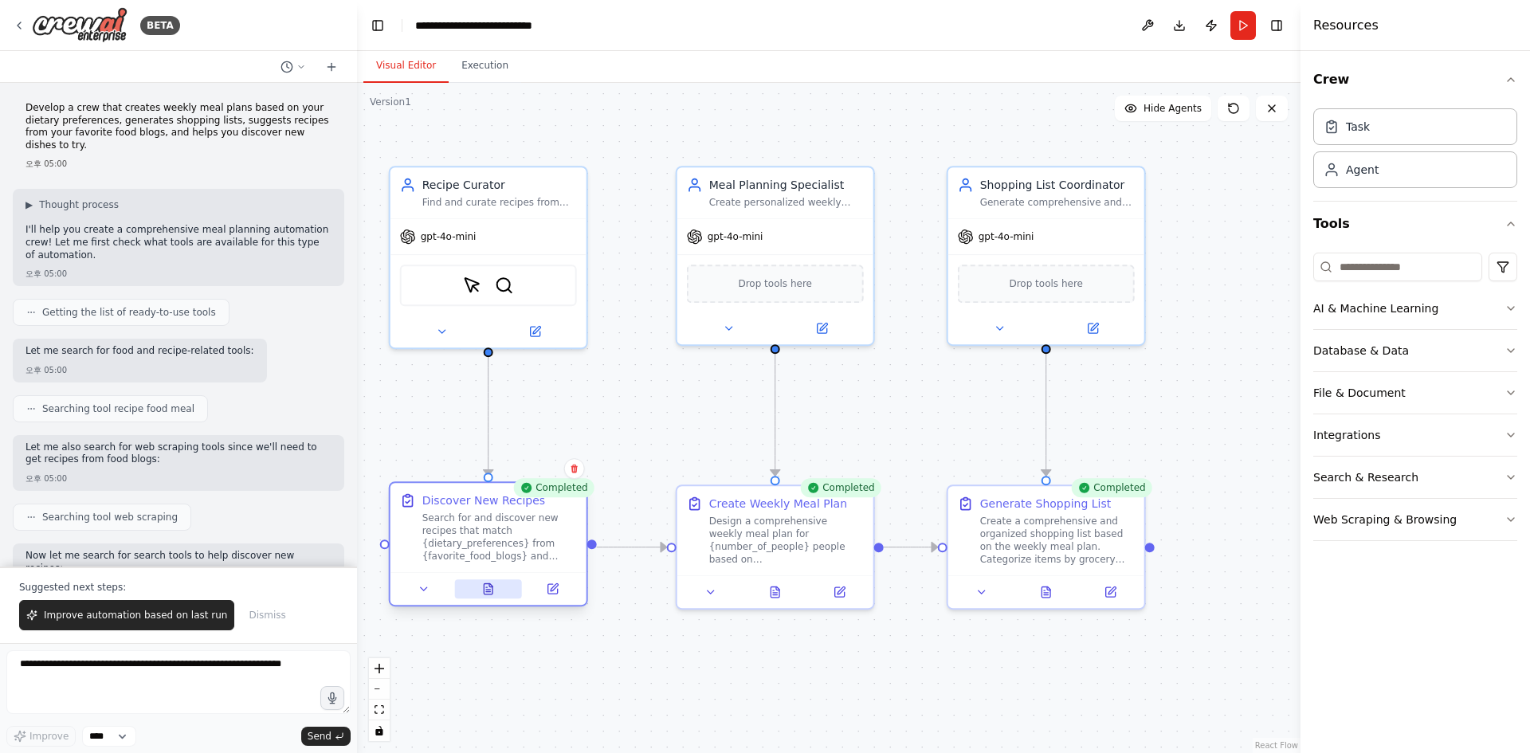
click at [494, 597] on button at bounding box center [488, 588] width 68 height 19
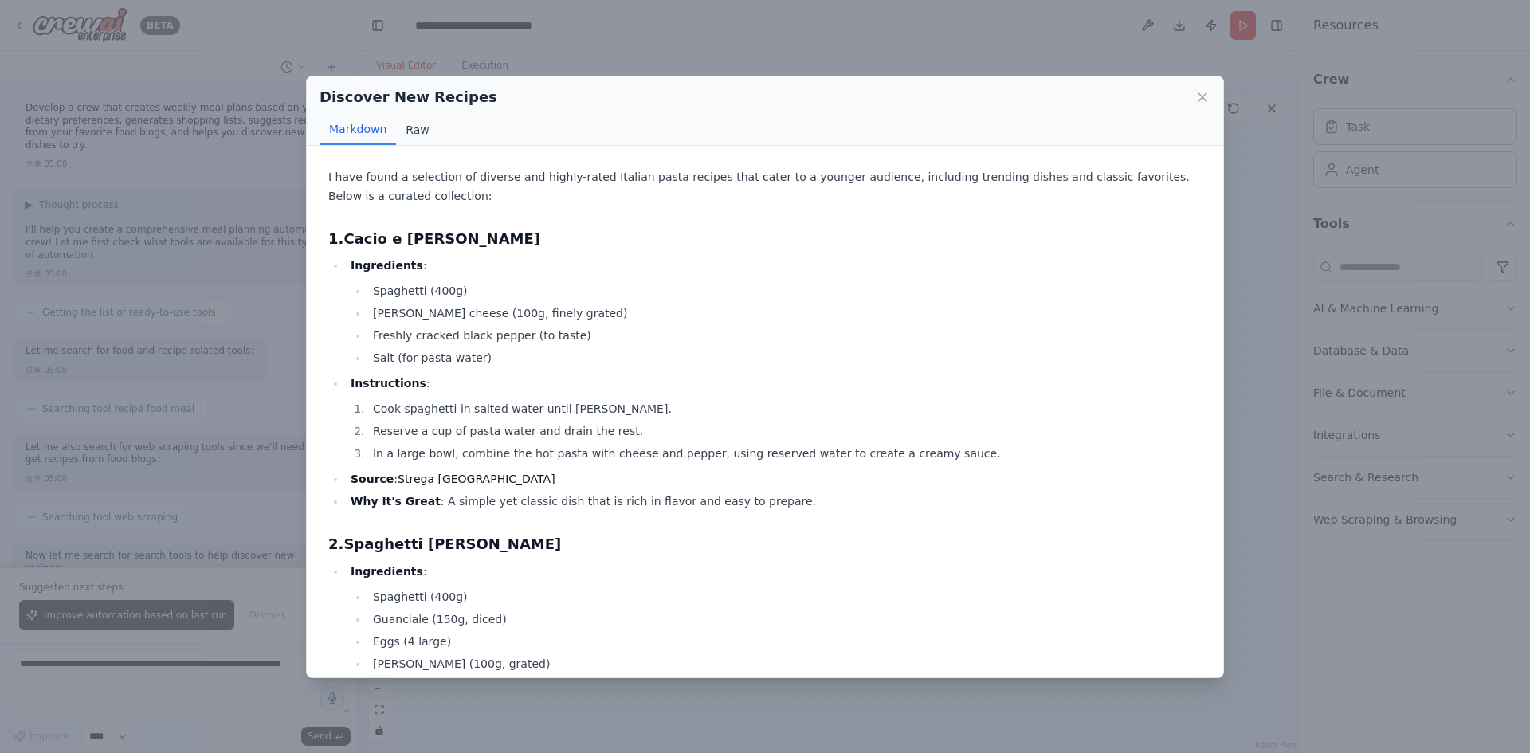
click at [418, 131] on button "Raw" at bounding box center [417, 130] width 42 height 30
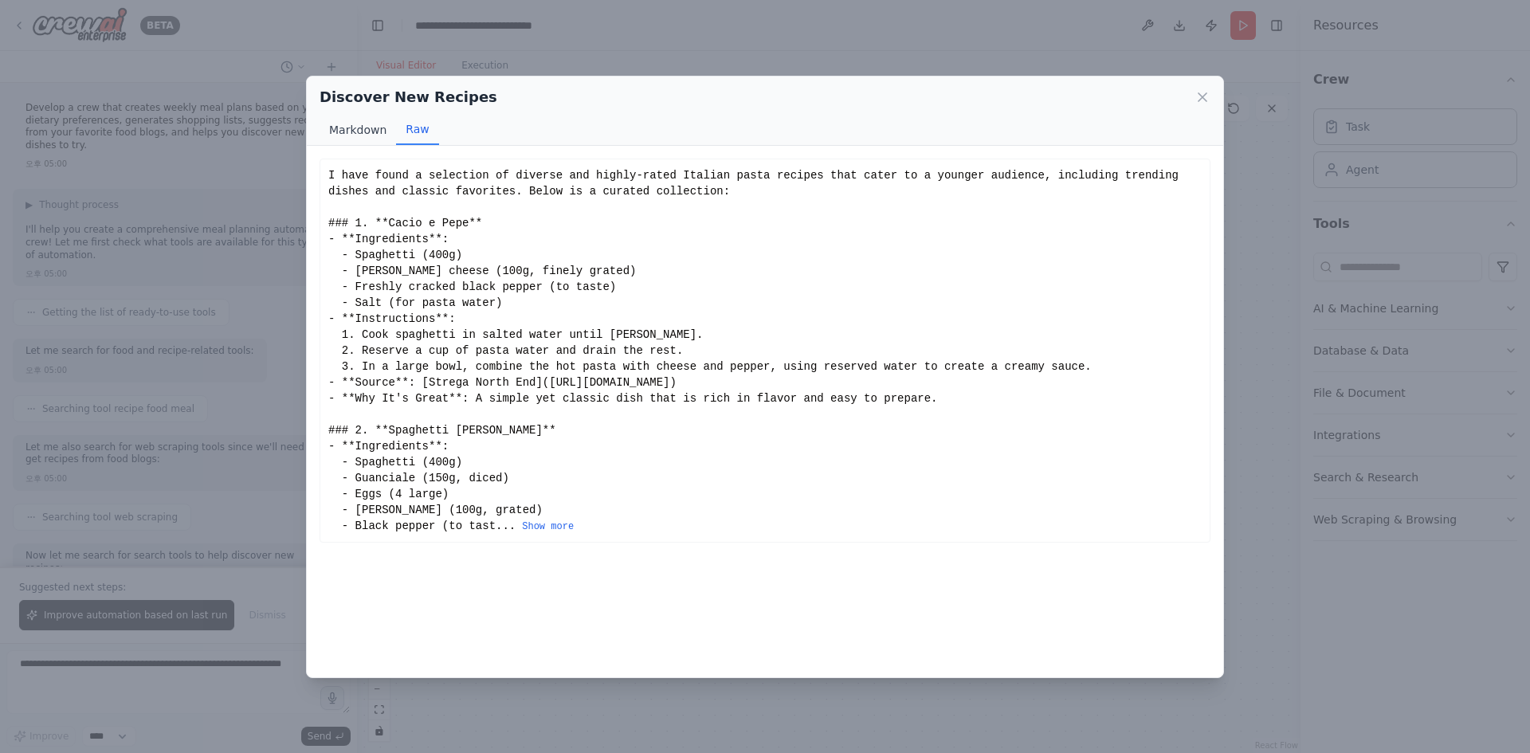
click at [353, 135] on button "Markdown" at bounding box center [357, 130] width 76 height 30
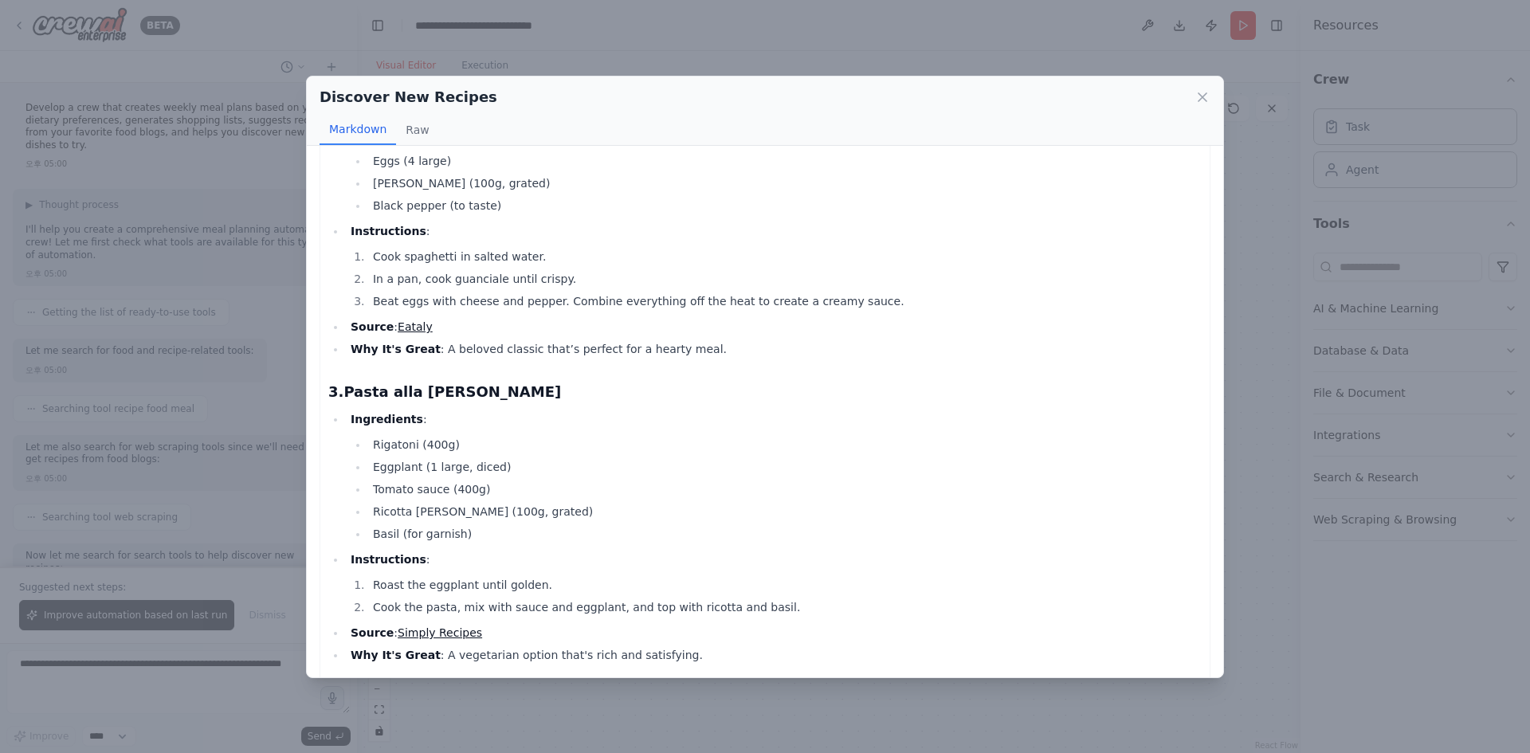
scroll to position [478, 0]
click at [1203, 96] on icon at bounding box center [1202, 97] width 8 height 8
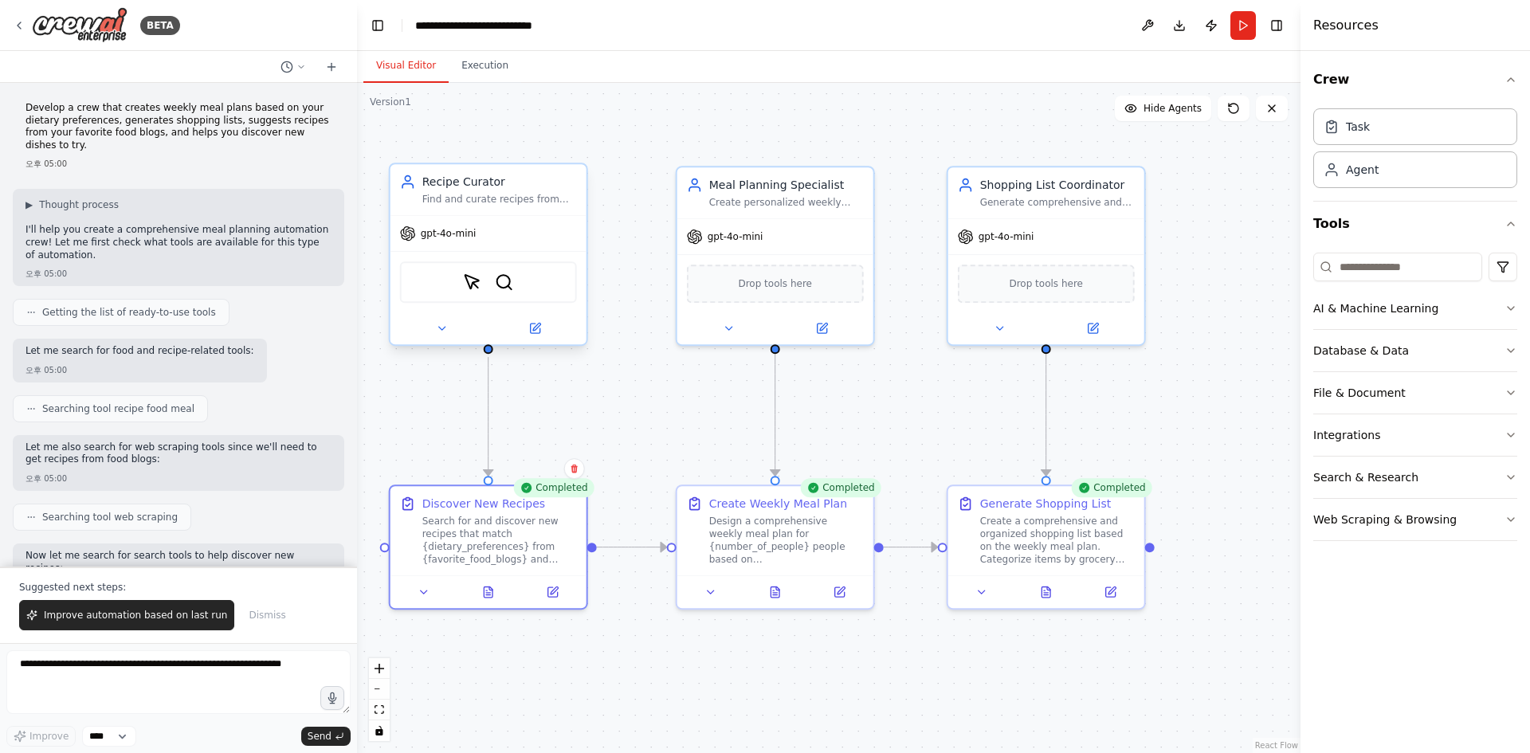
click at [530, 283] on div "ScrapeElementFromWebsiteTool SerperDevTool" at bounding box center [488, 281] width 177 height 41
click at [504, 279] on img at bounding box center [504, 281] width 19 height 19
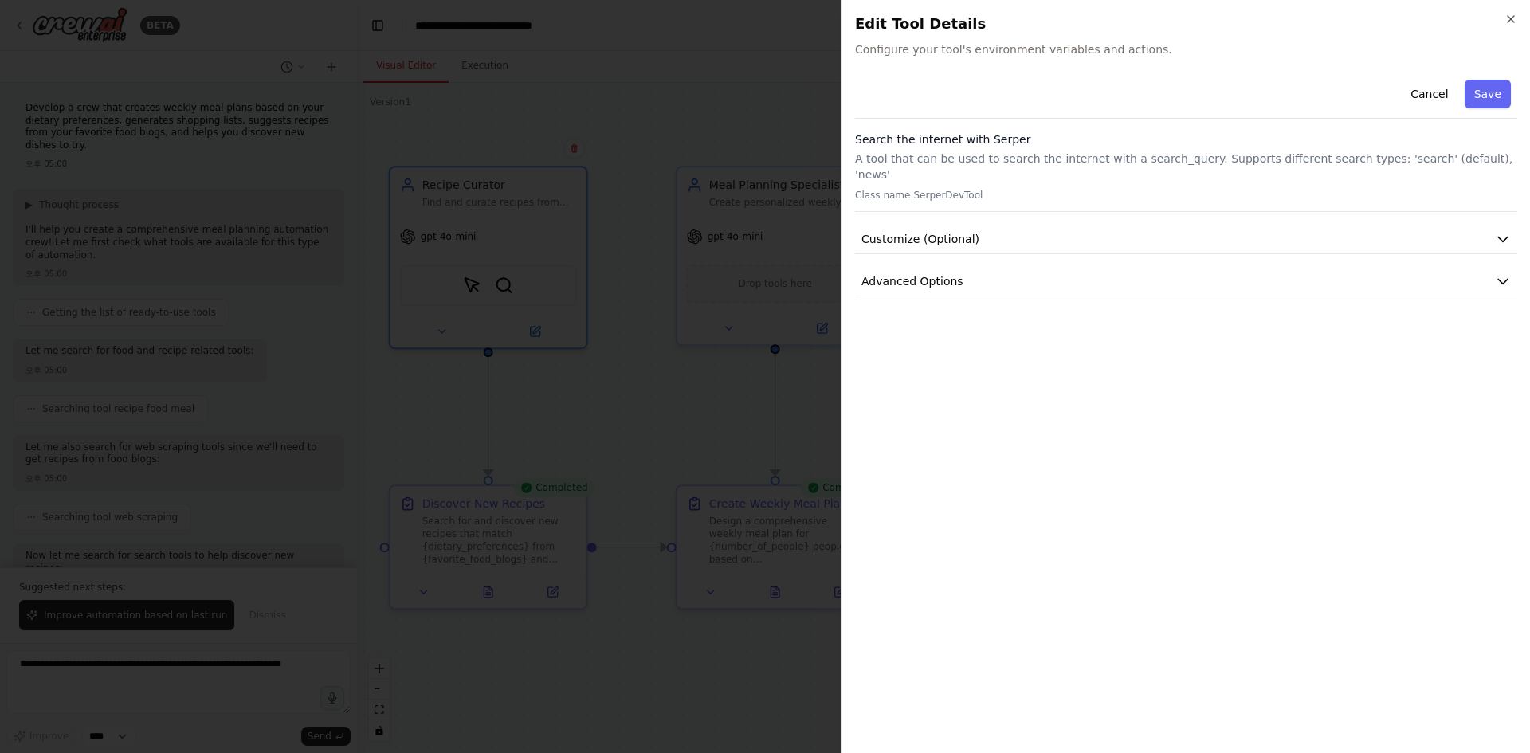
click at [674, 296] on div at bounding box center [765, 376] width 1530 height 753
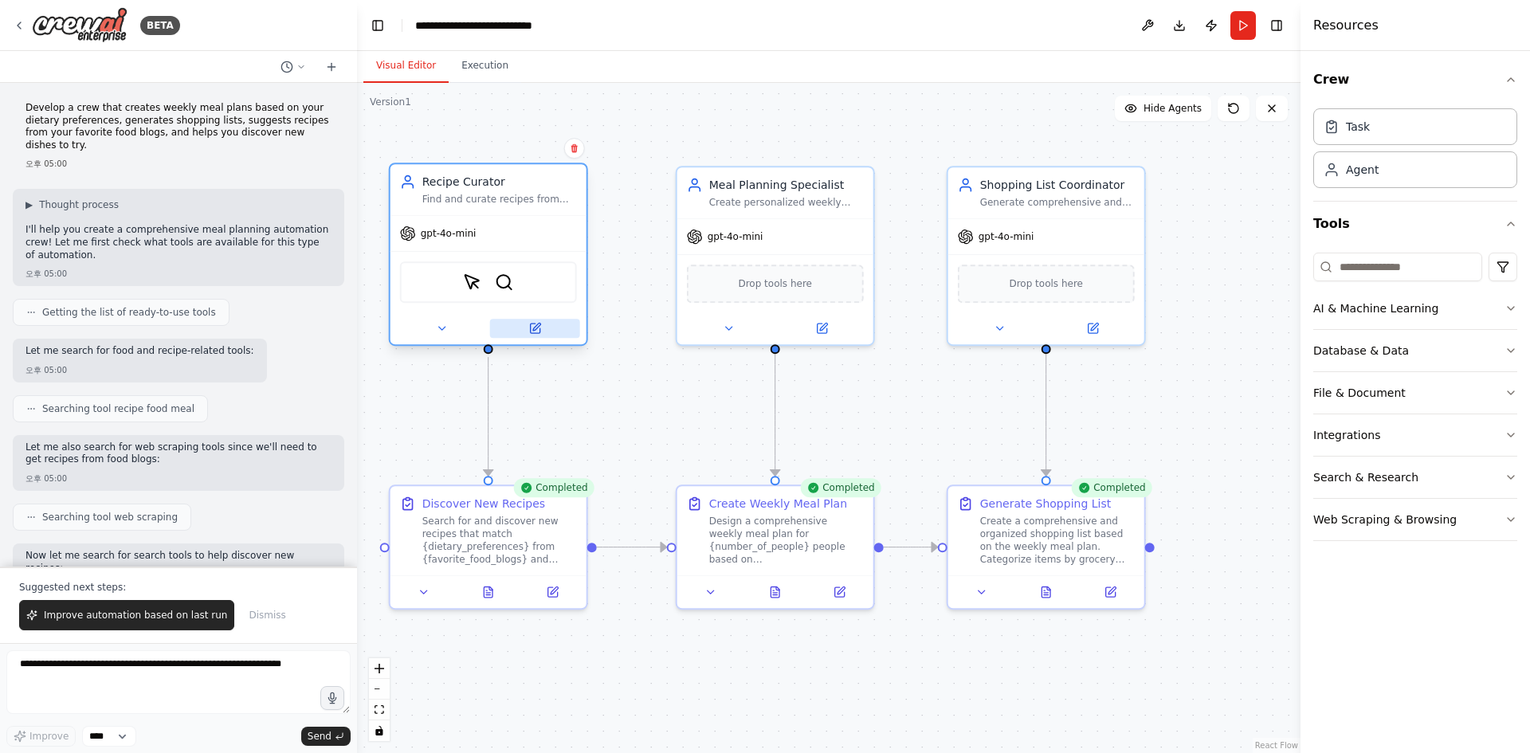
click at [542, 322] on button at bounding box center [535, 328] width 90 height 19
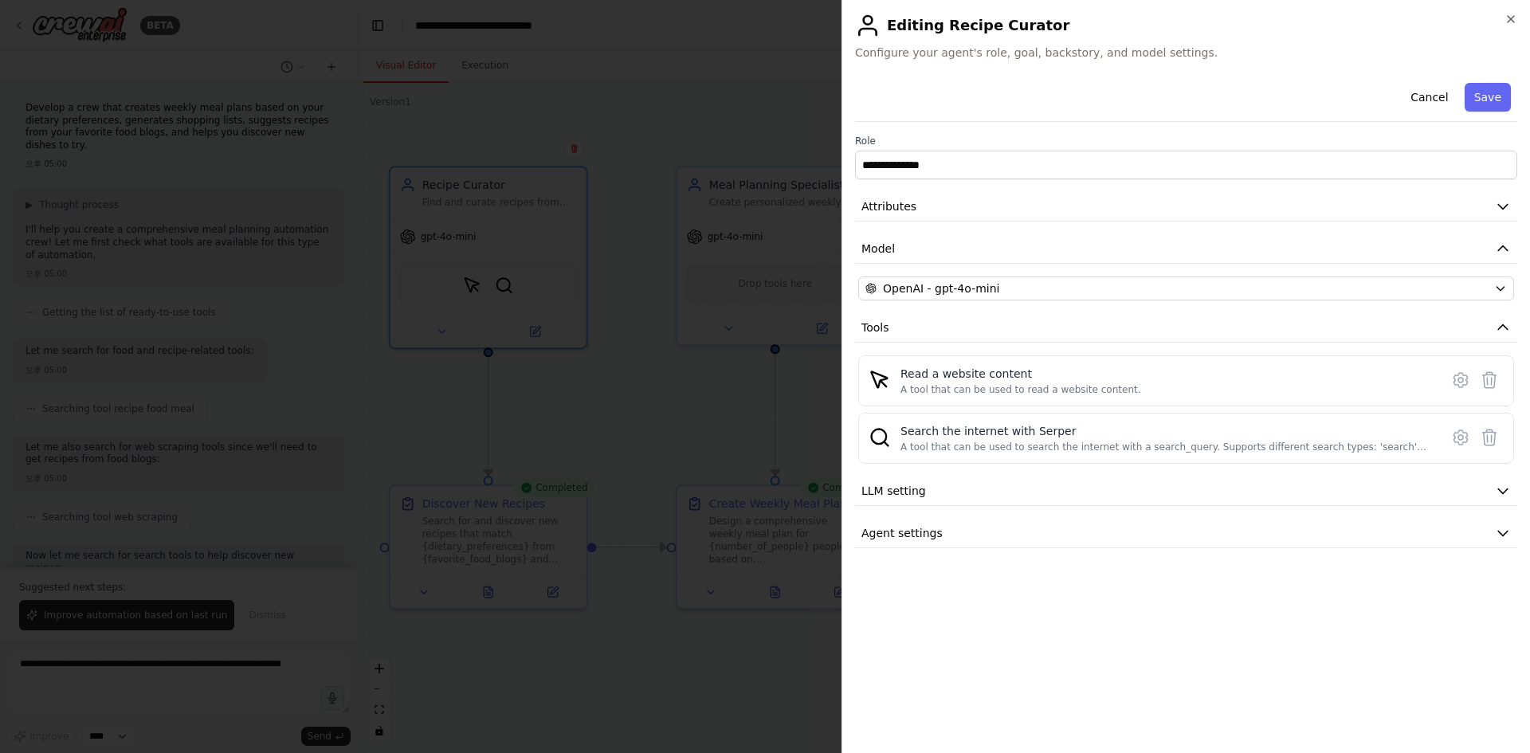
click at [735, 399] on div at bounding box center [765, 376] width 1530 height 753
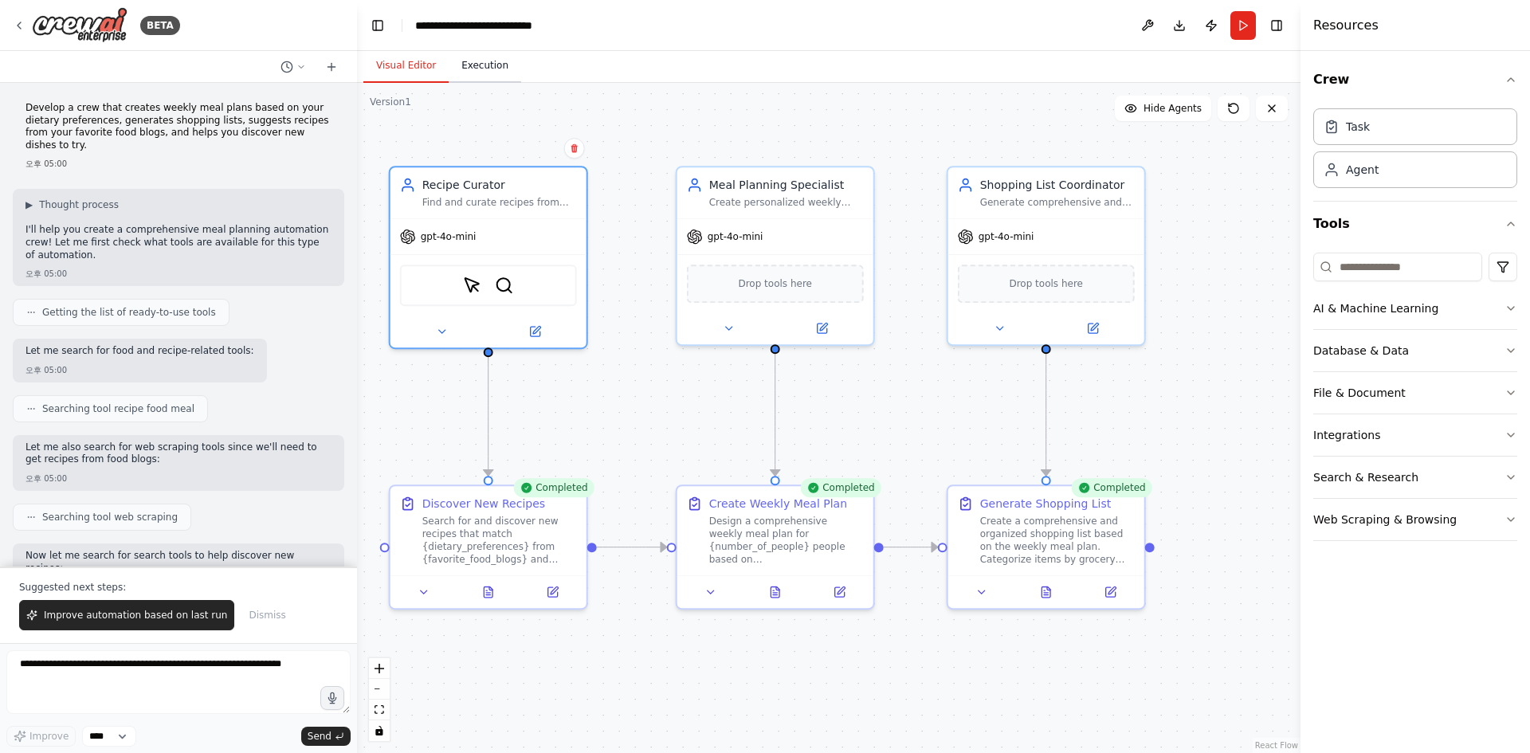
click at [507, 72] on button "Execution" at bounding box center [485, 65] width 72 height 33
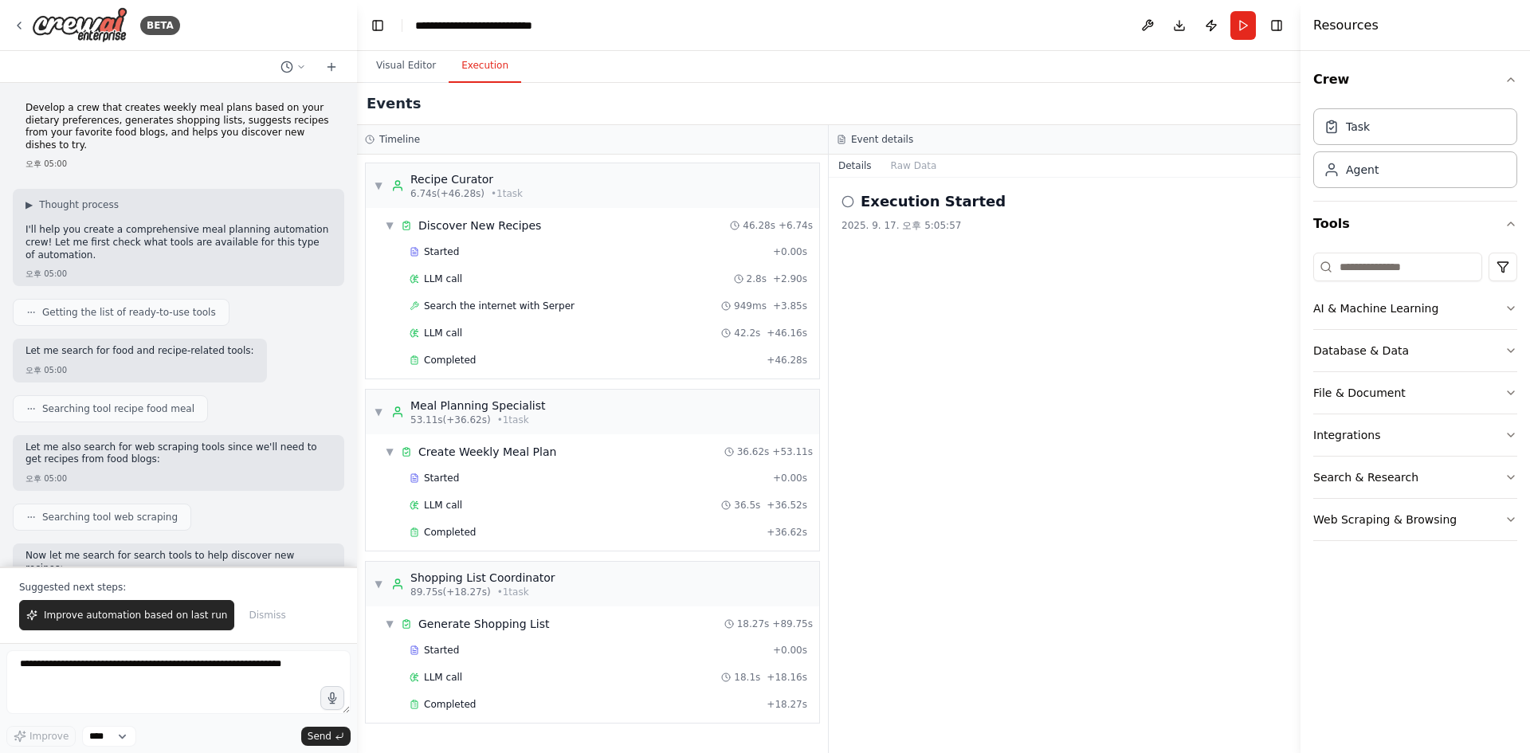
click at [976, 282] on div "Execution Started 2025. 9. 17. 오후 5:05:57" at bounding box center [1064, 465] width 472 height 575
click at [906, 160] on button "Raw Data" at bounding box center [913, 166] width 65 height 22
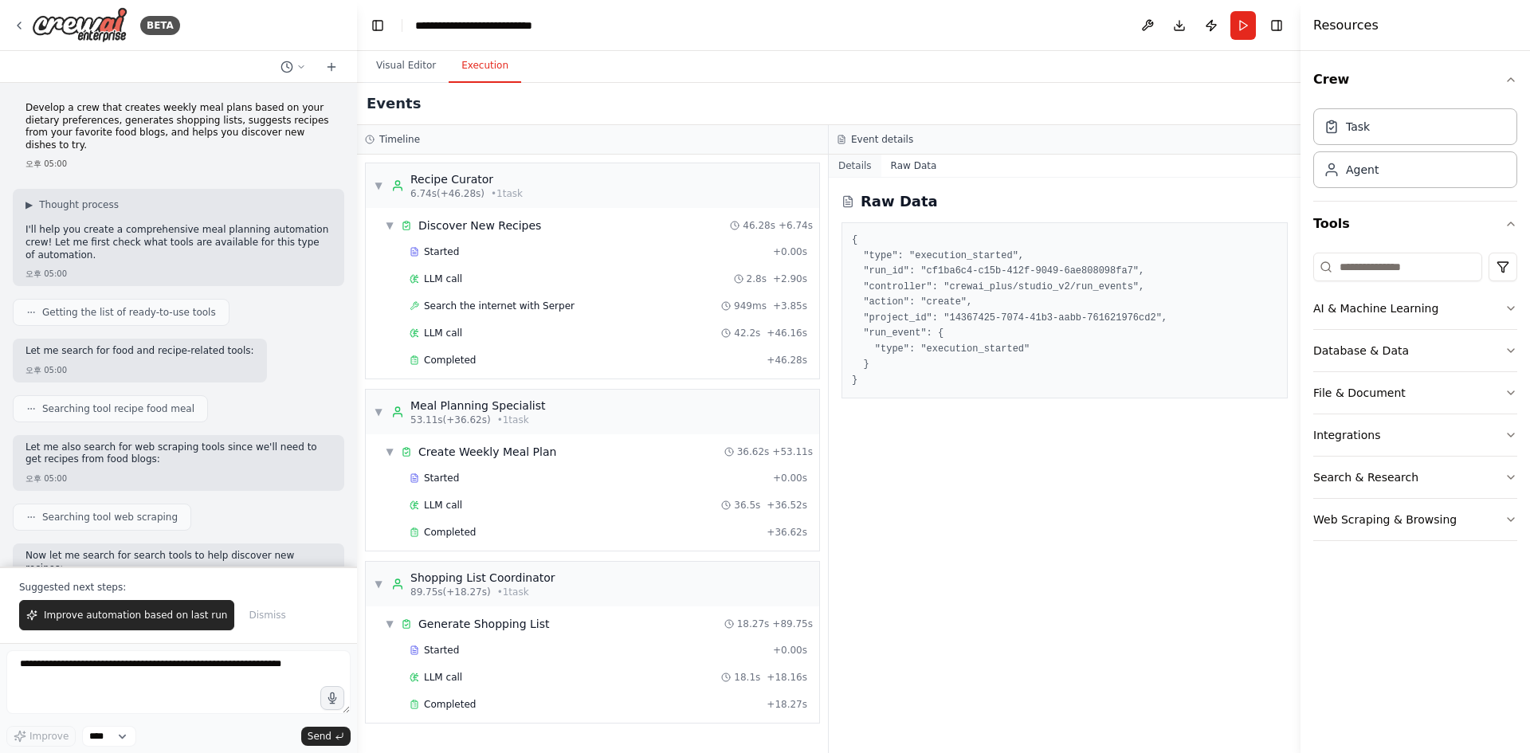
click at [853, 155] on button "Details" at bounding box center [854, 166] width 53 height 22
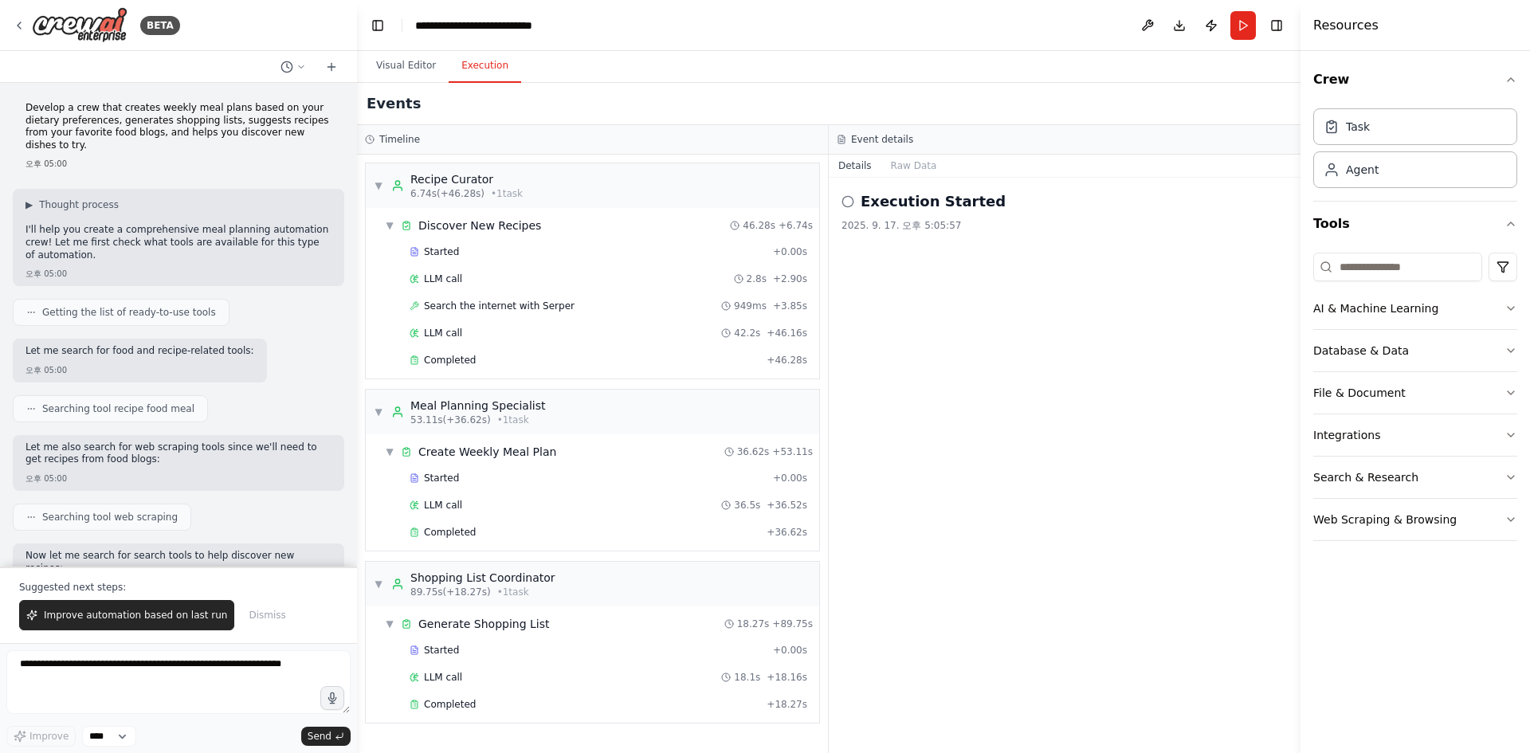
click at [902, 202] on h2 "Execution Started" at bounding box center [932, 201] width 145 height 22
click at [448, 359] on span "Completed" at bounding box center [450, 360] width 52 height 13
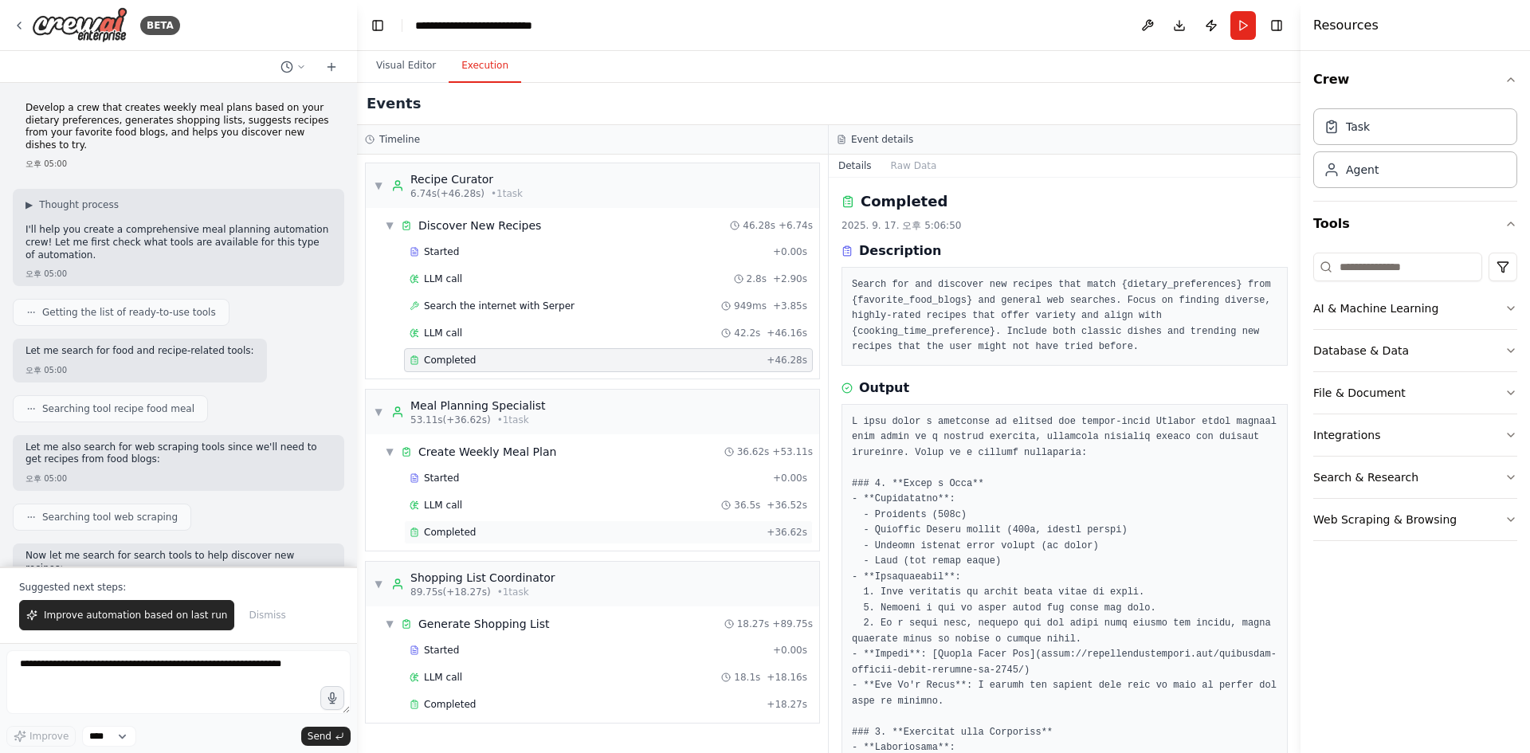
click at [511, 538] on div "Completed" at bounding box center [584, 532] width 351 height 13
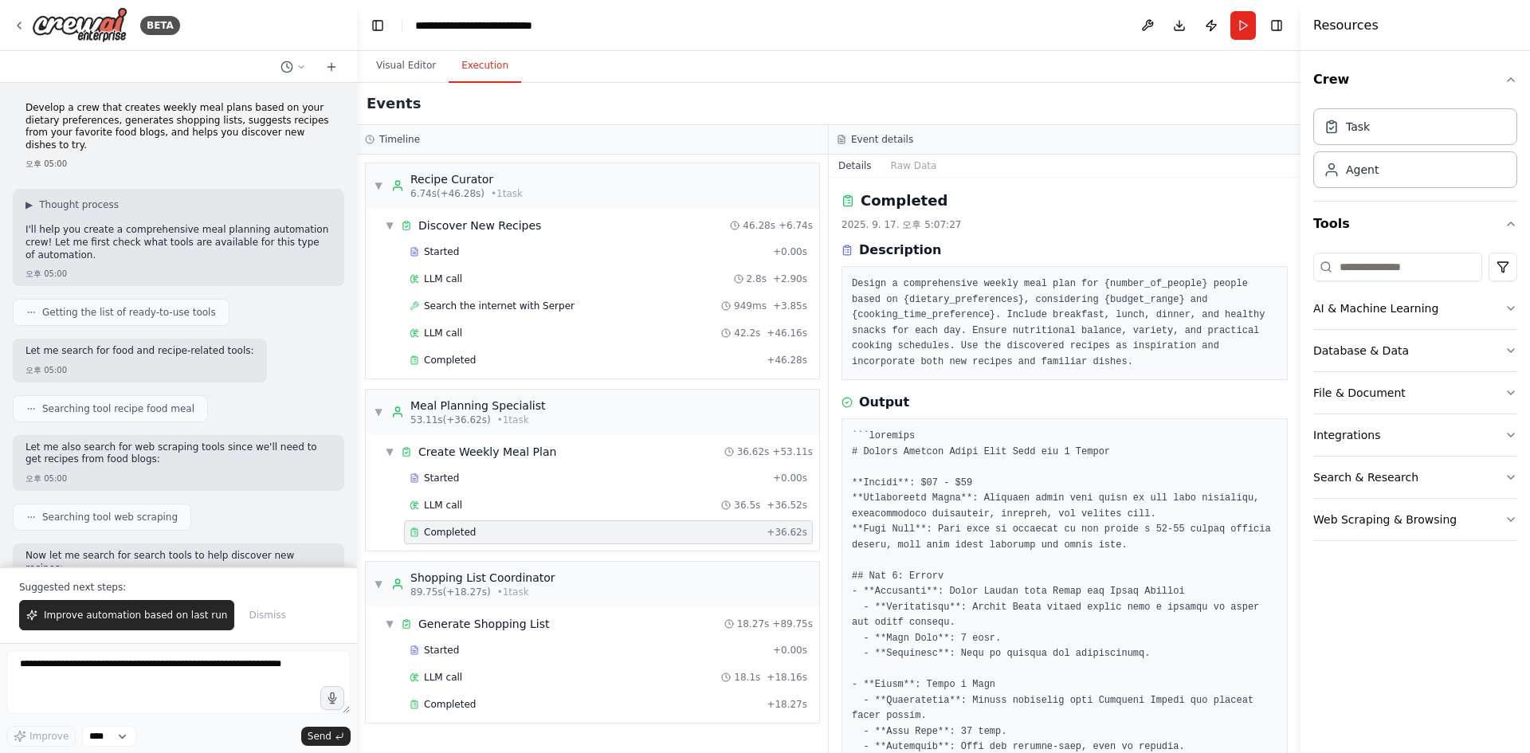
scroll to position [0, 0]
click at [906, 172] on button "Raw Data" at bounding box center [913, 166] width 65 height 22
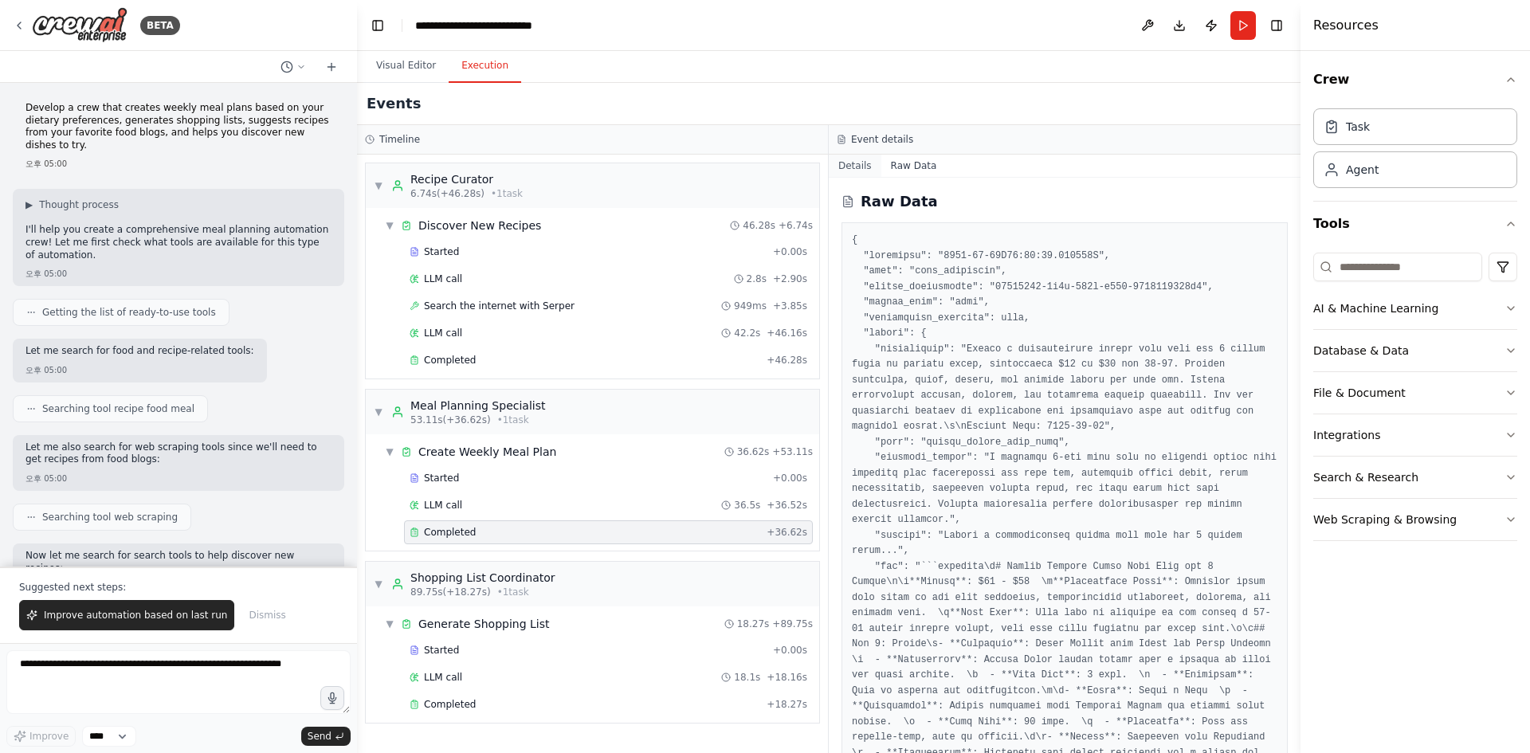
click at [859, 162] on button "Details" at bounding box center [854, 166] width 53 height 22
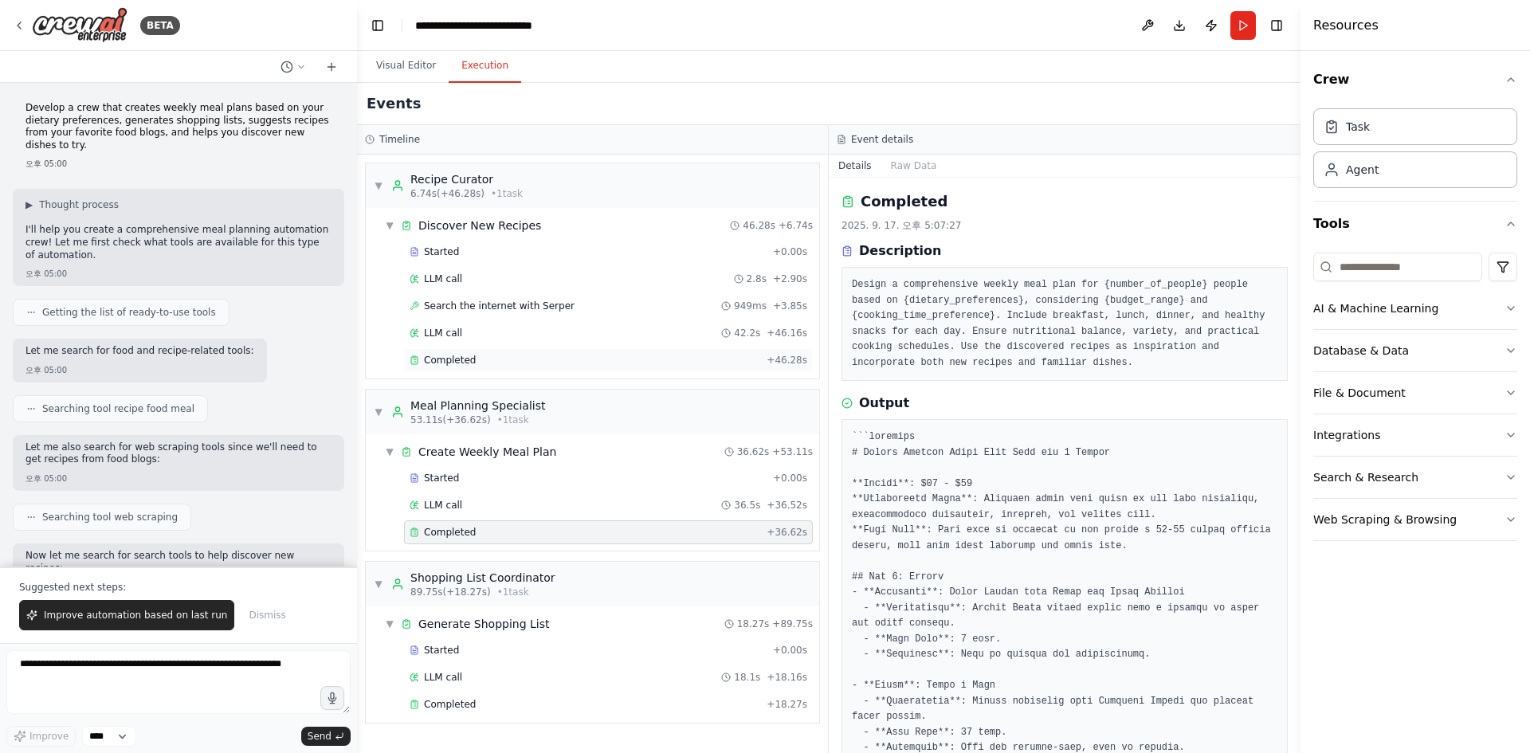
click at [590, 356] on div "Completed" at bounding box center [584, 360] width 351 height 13
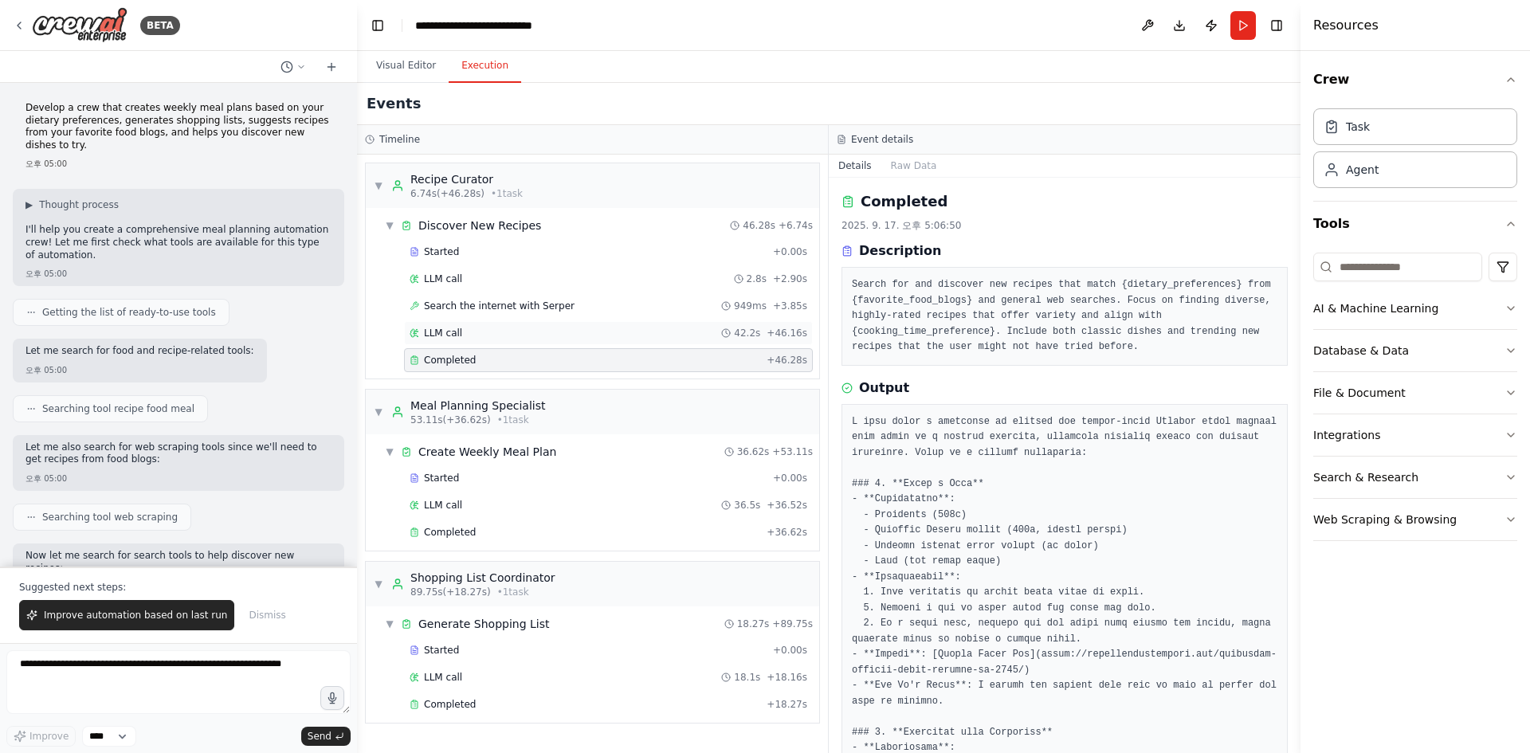
click at [584, 337] on div "LLM call 42.2s + 46.16s" at bounding box center [608, 333] width 398 height 13
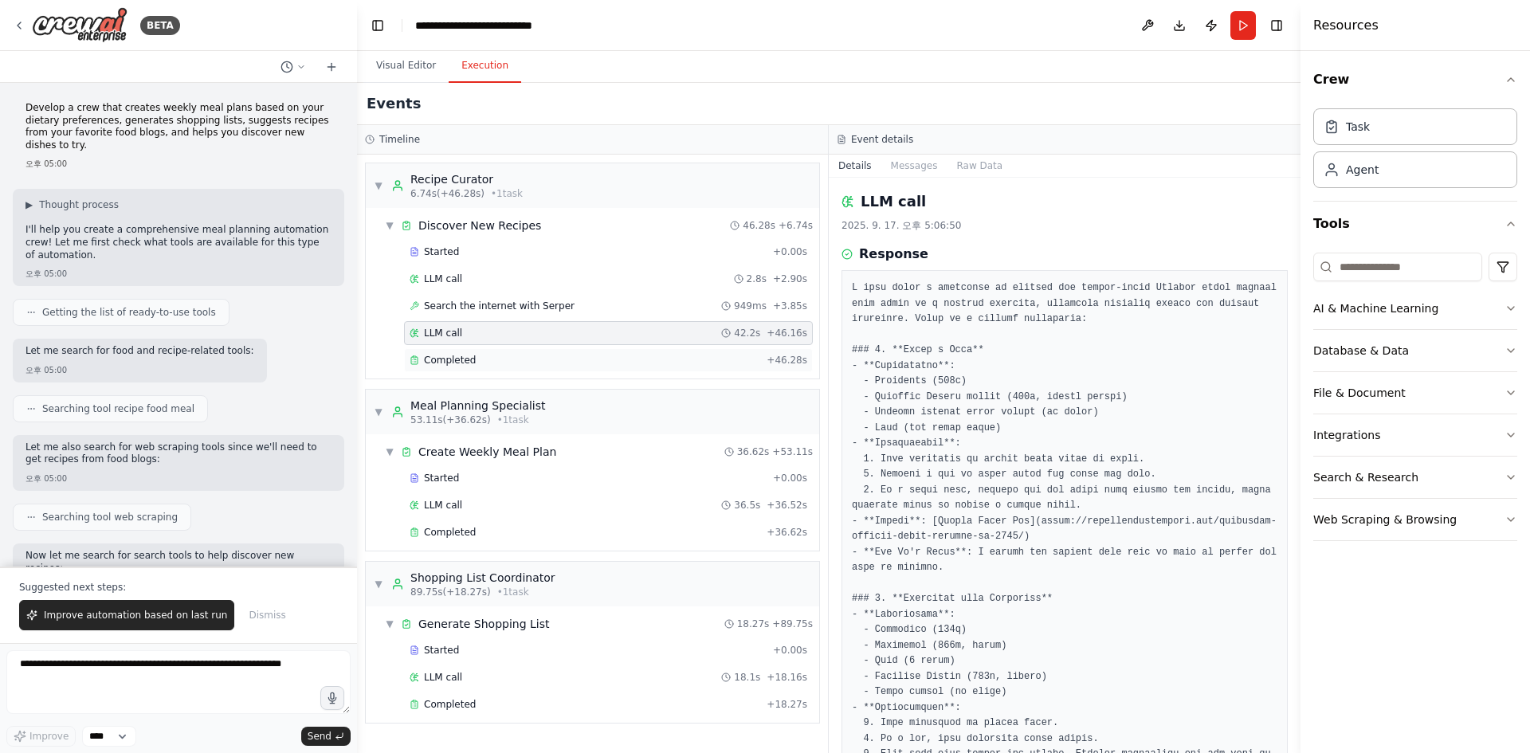
click at [564, 359] on div "Completed" at bounding box center [584, 360] width 351 height 13
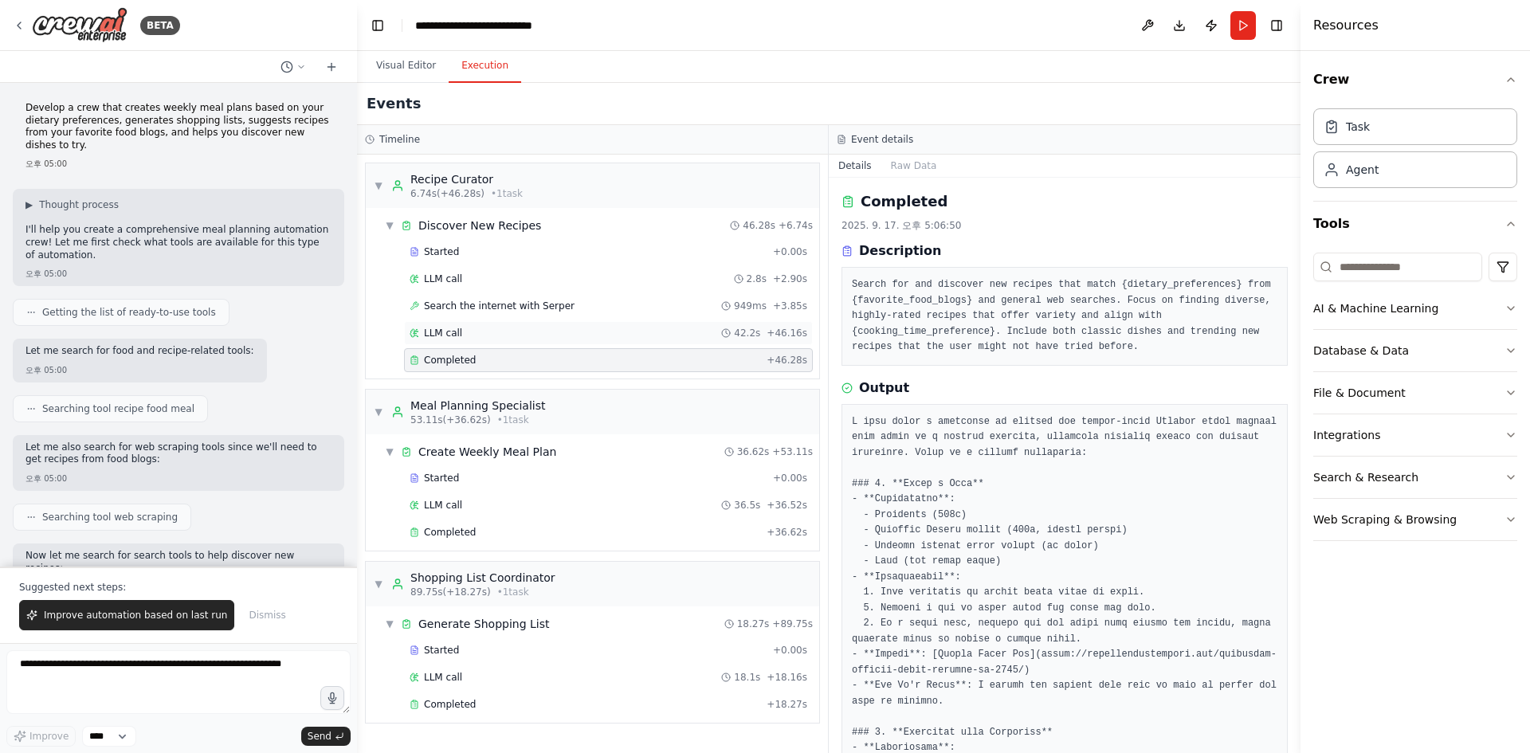
click at [586, 340] on div "LLM call 42.2s + 46.16s" at bounding box center [608, 333] width 409 height 24
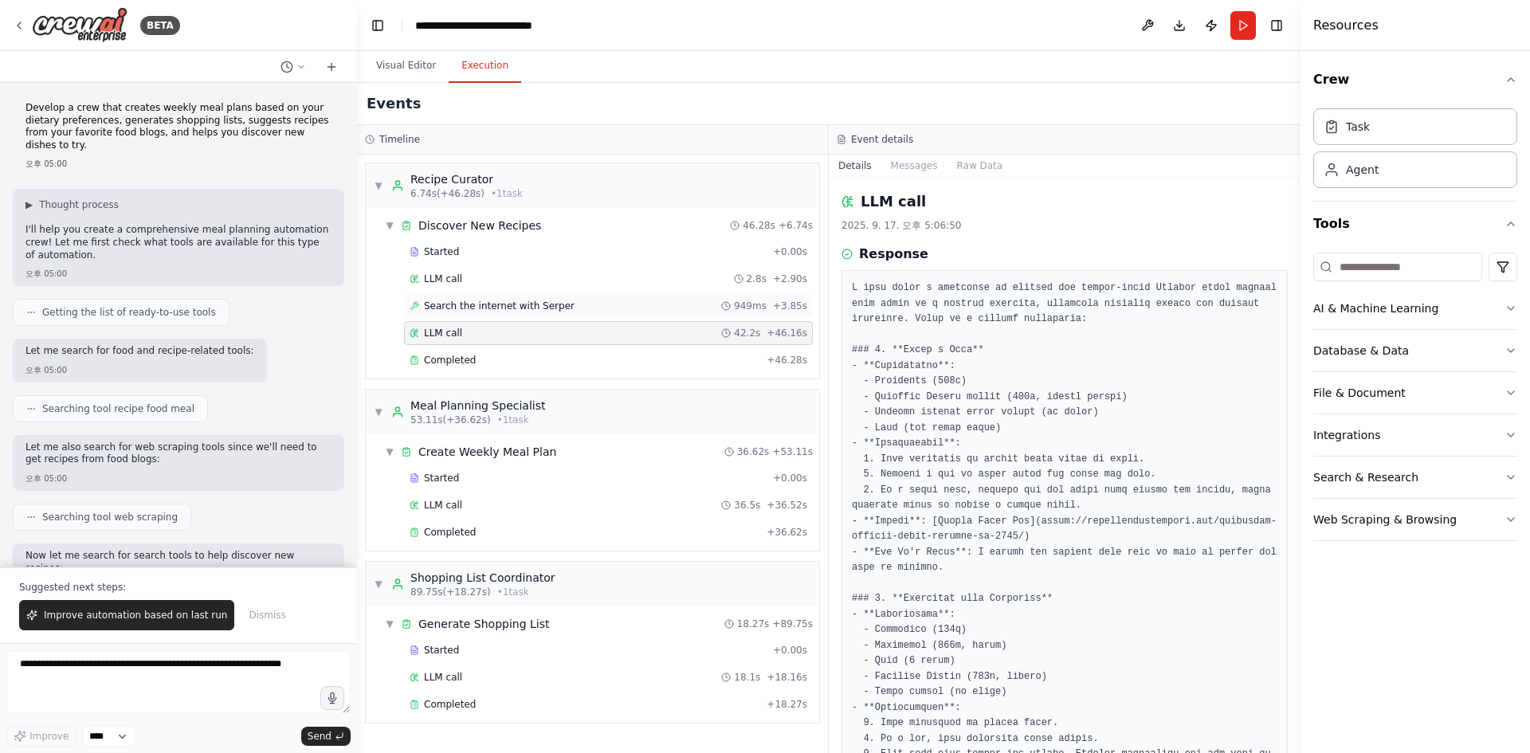
click at [600, 307] on div "Search the internet with Serper 949ms + 3.85s" at bounding box center [608, 306] width 398 height 13
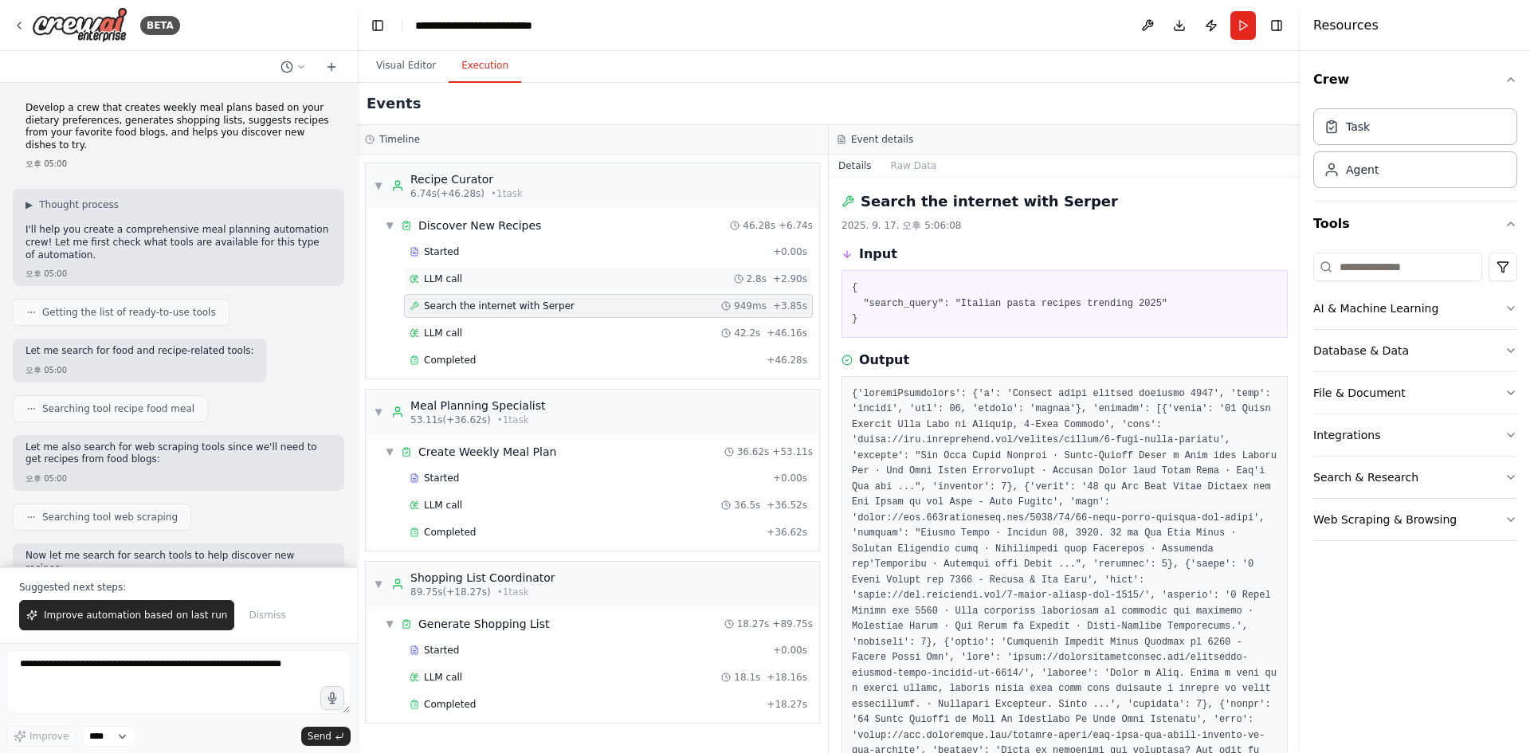
click at [588, 288] on div "LLM call 2.8s + 2.90s" at bounding box center [608, 279] width 409 height 24
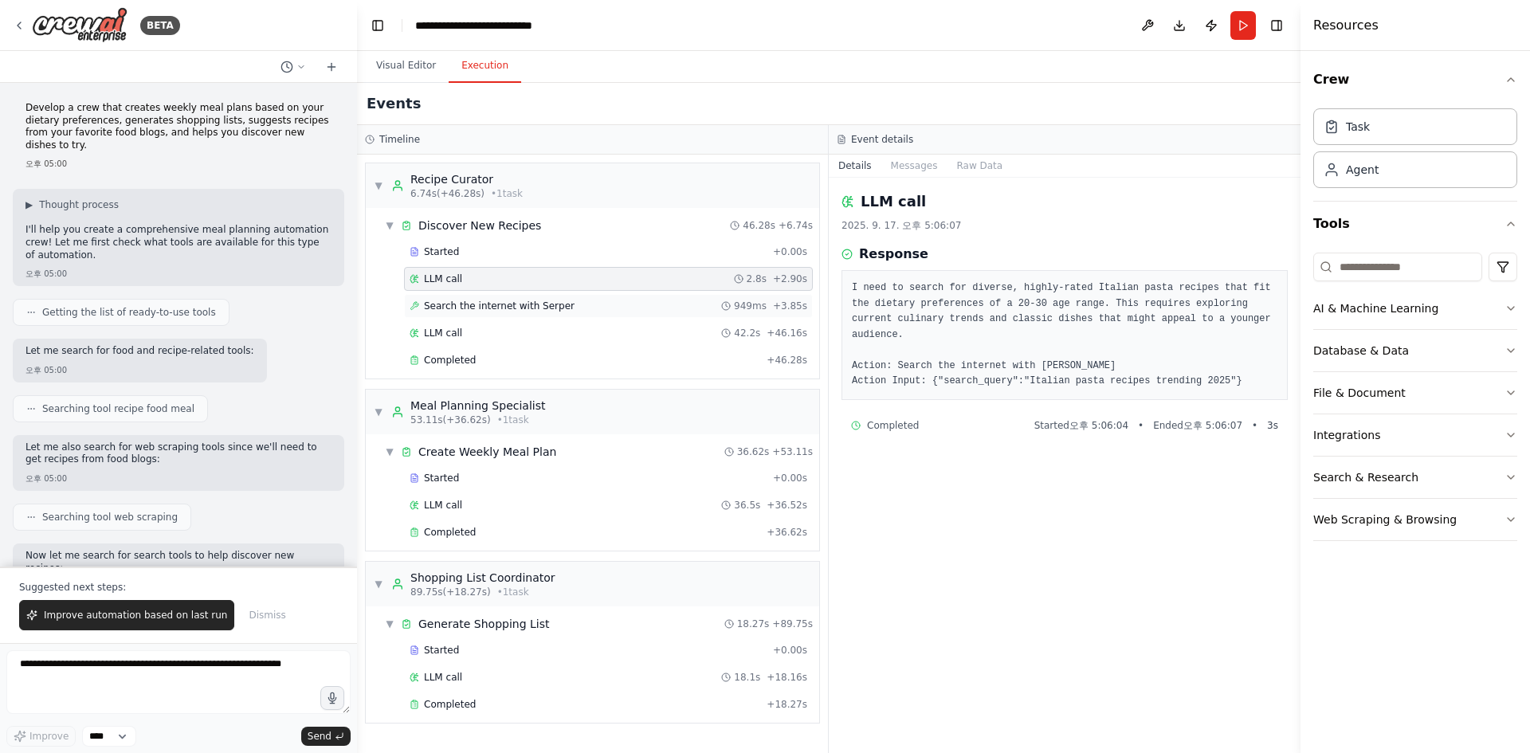
click at [579, 308] on div "Search the internet with Serper 949ms + 3.85s" at bounding box center [608, 306] width 398 height 13
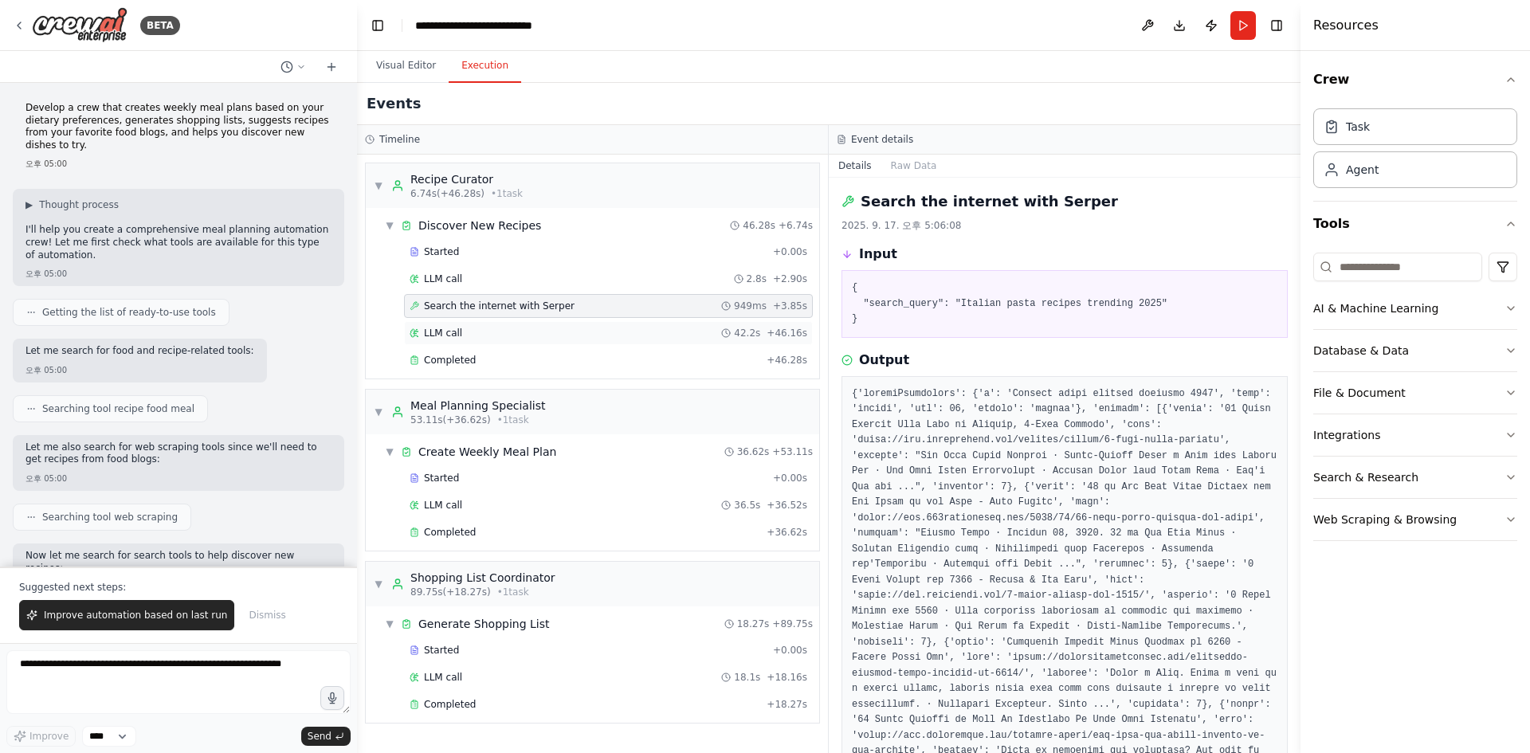
click at [551, 331] on div "LLM call 42.2s + 46.16s" at bounding box center [608, 333] width 398 height 13
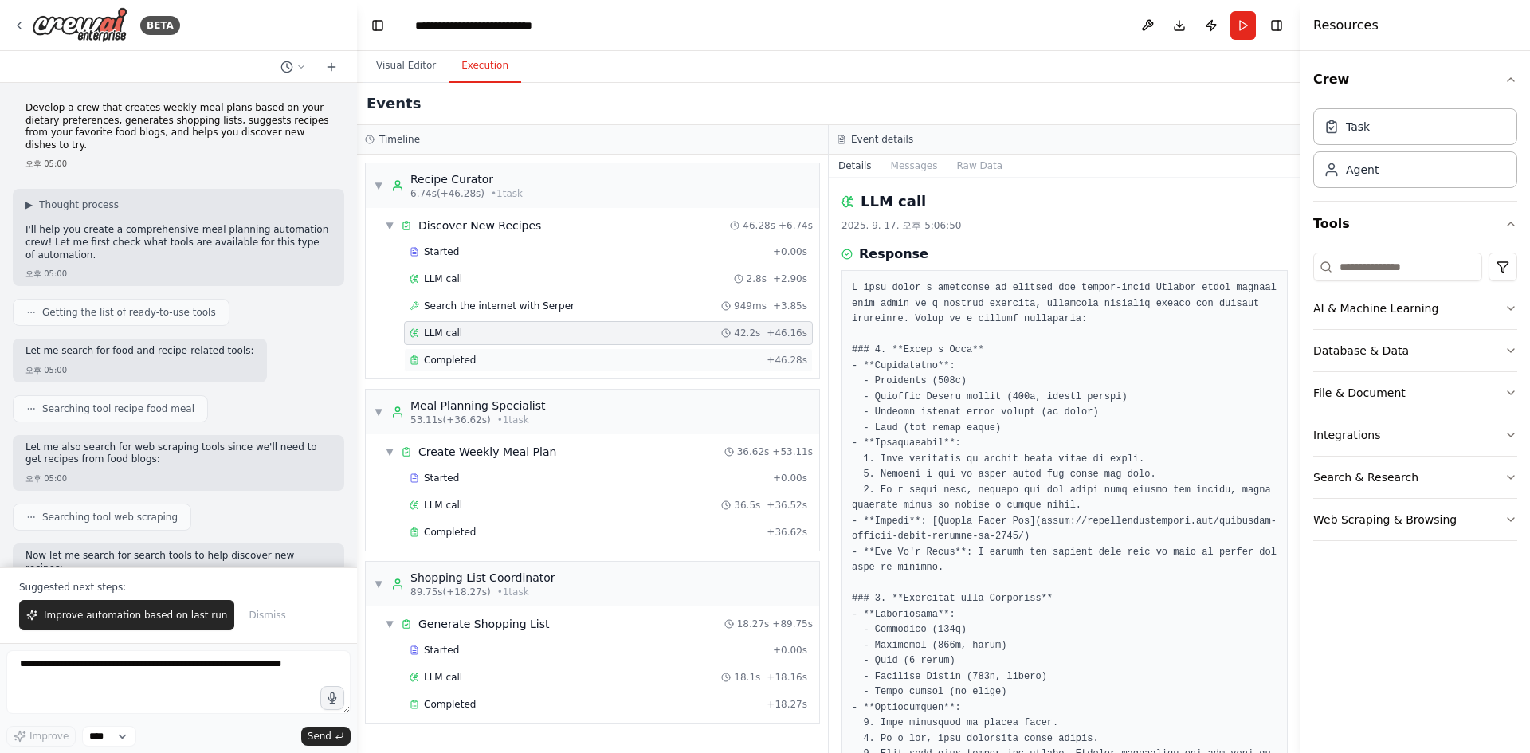
click at [539, 355] on div "Completed" at bounding box center [584, 360] width 351 height 13
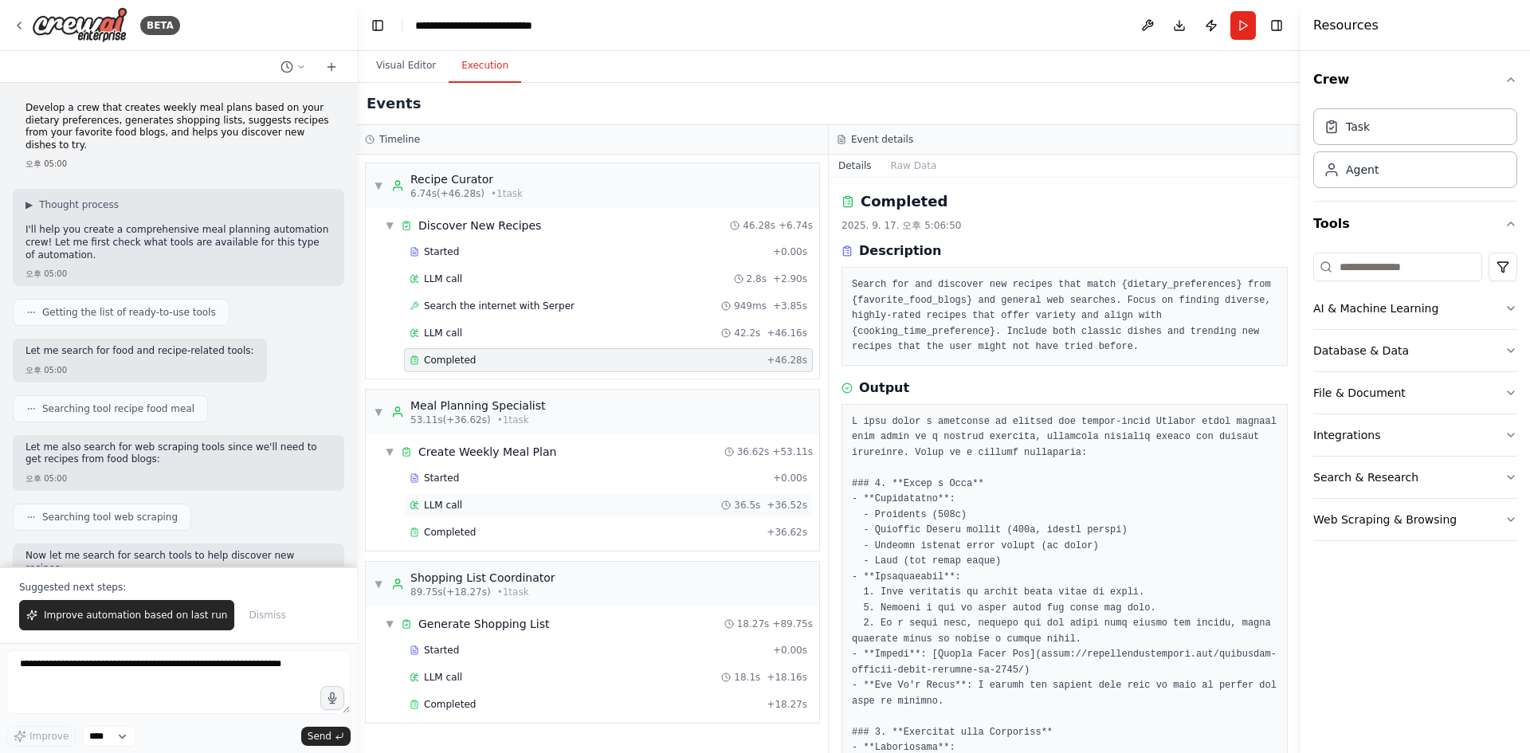
click at [484, 506] on div "LLM call 36.5s + 36.52s" at bounding box center [608, 505] width 398 height 13
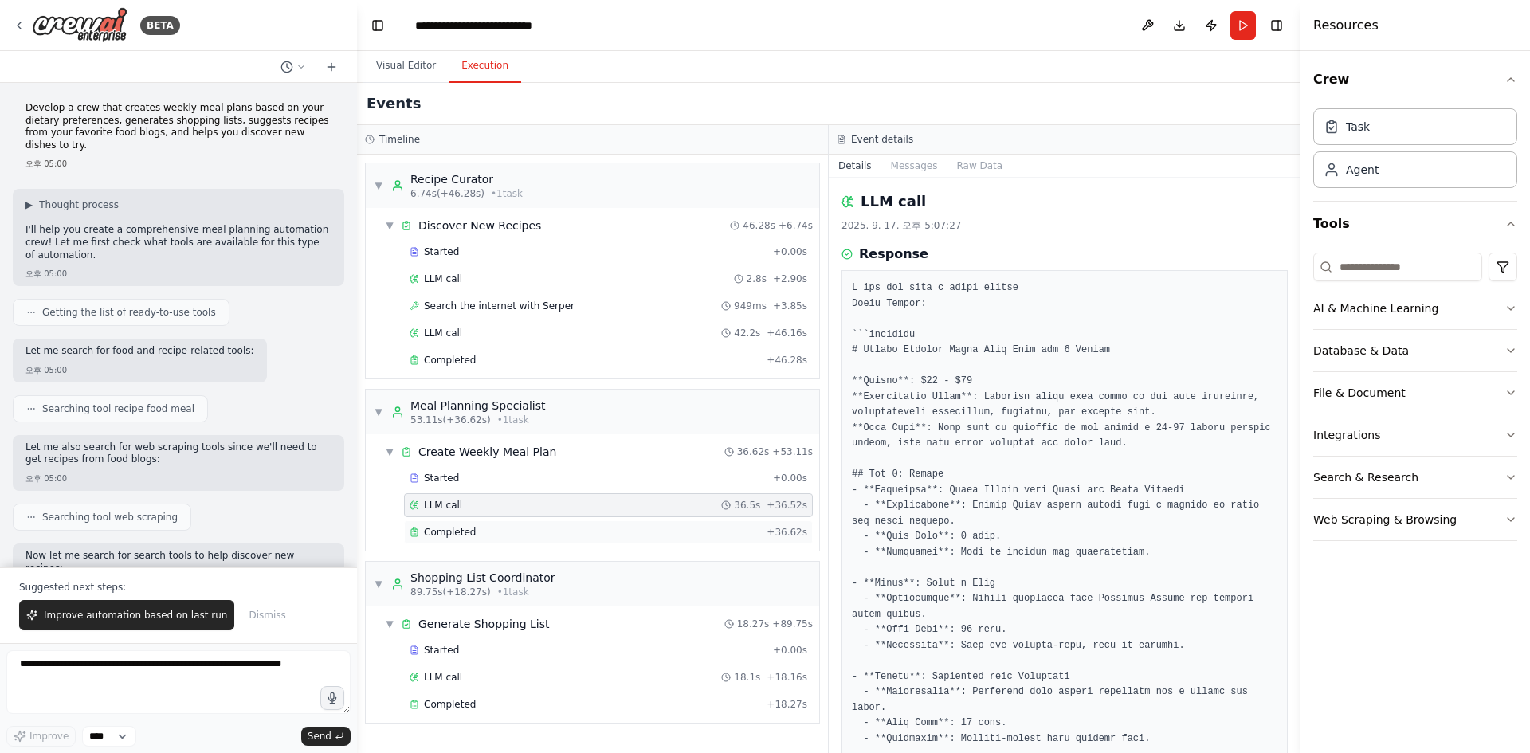
click at [456, 539] on div "Completed + 36.62s" at bounding box center [608, 532] width 409 height 24
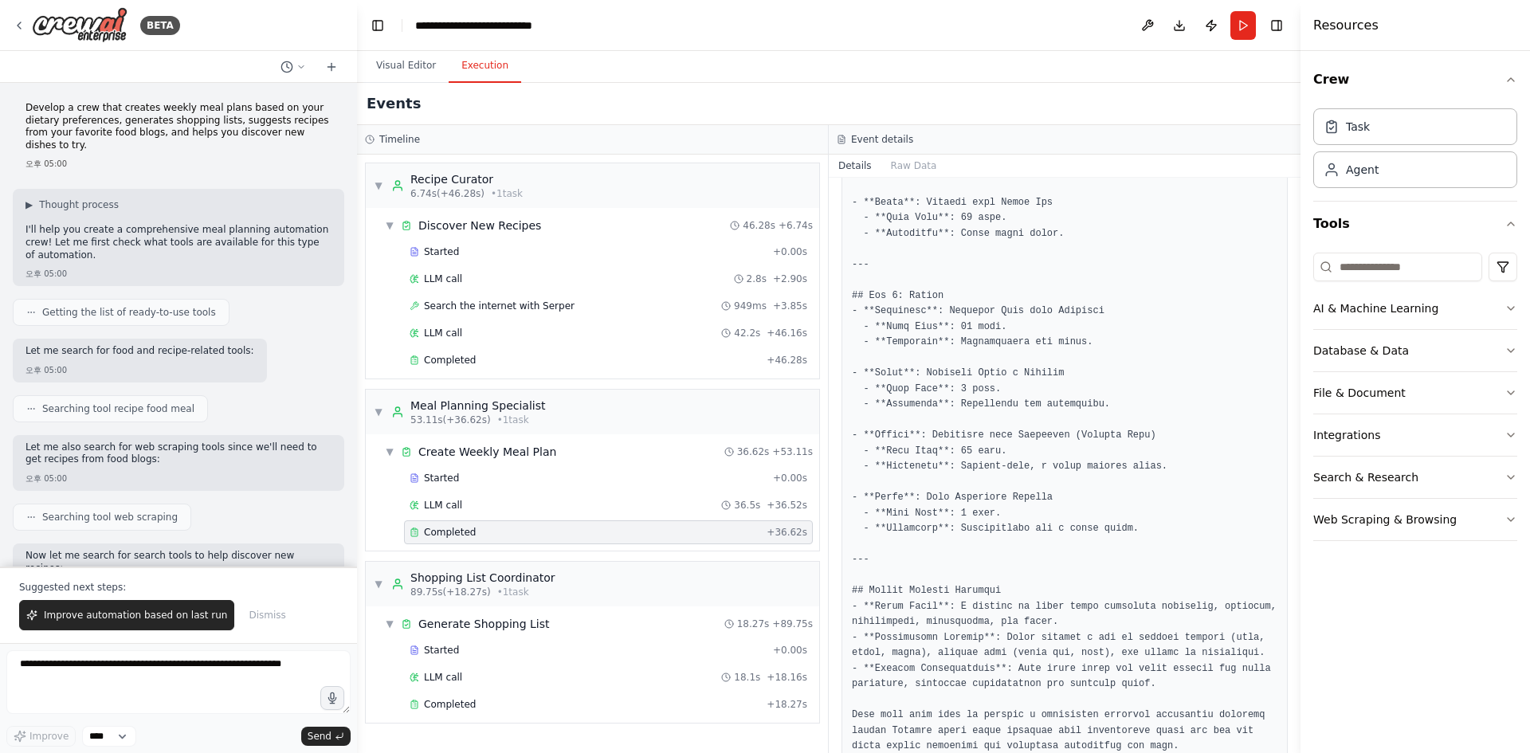
scroll to position [2353, 0]
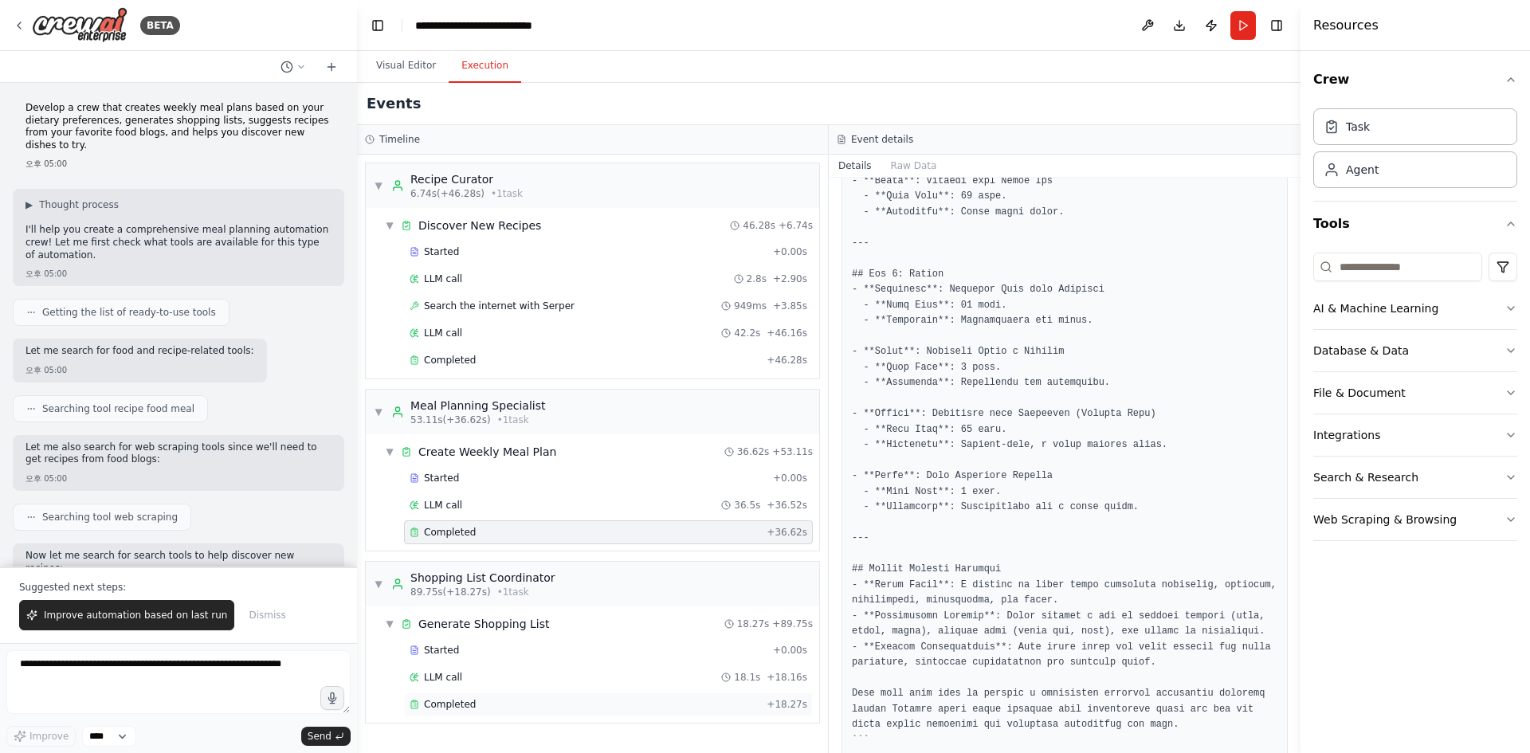
click at [664, 702] on div "Completed" at bounding box center [584, 704] width 351 height 13
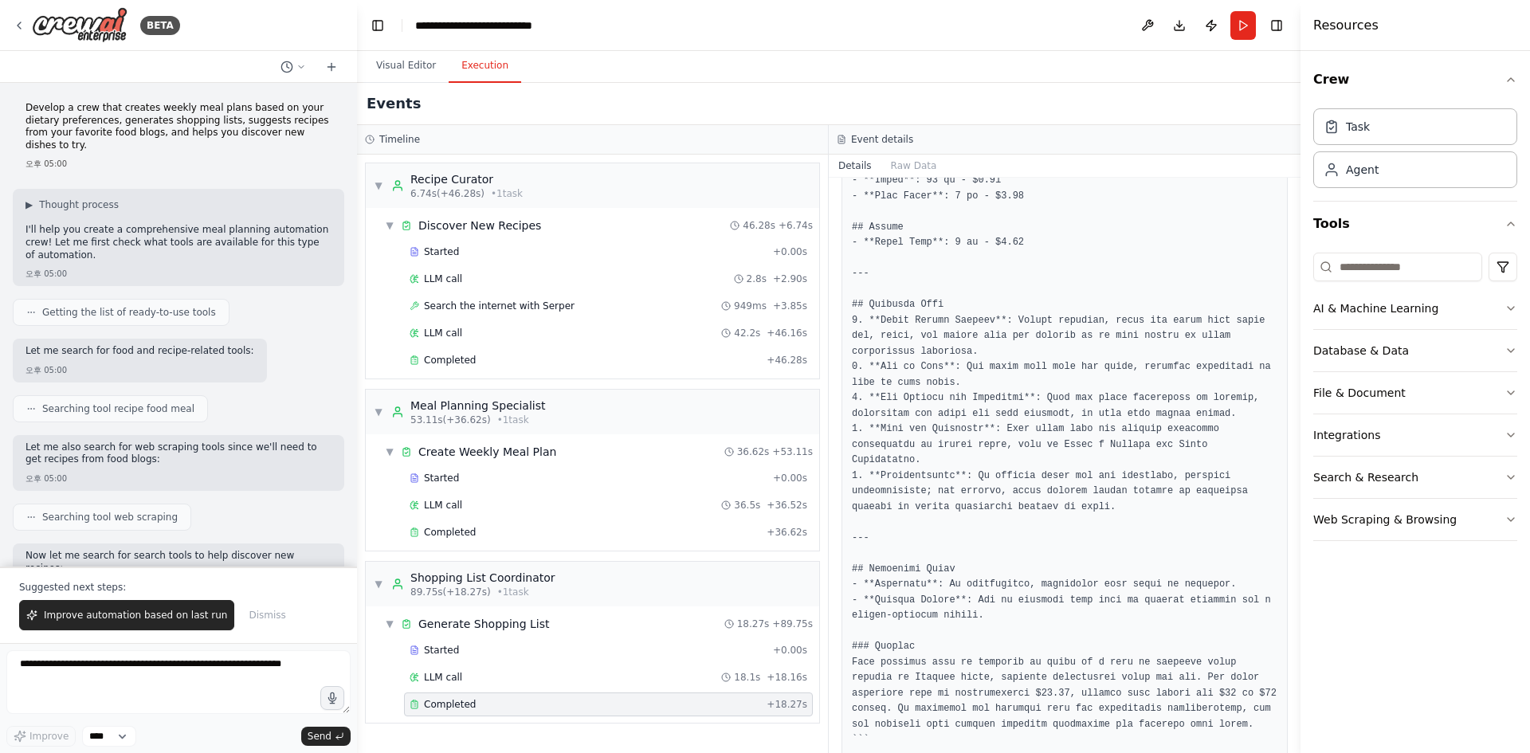
click at [405, 139] on h3 "Timeline" at bounding box center [399, 139] width 41 height 13
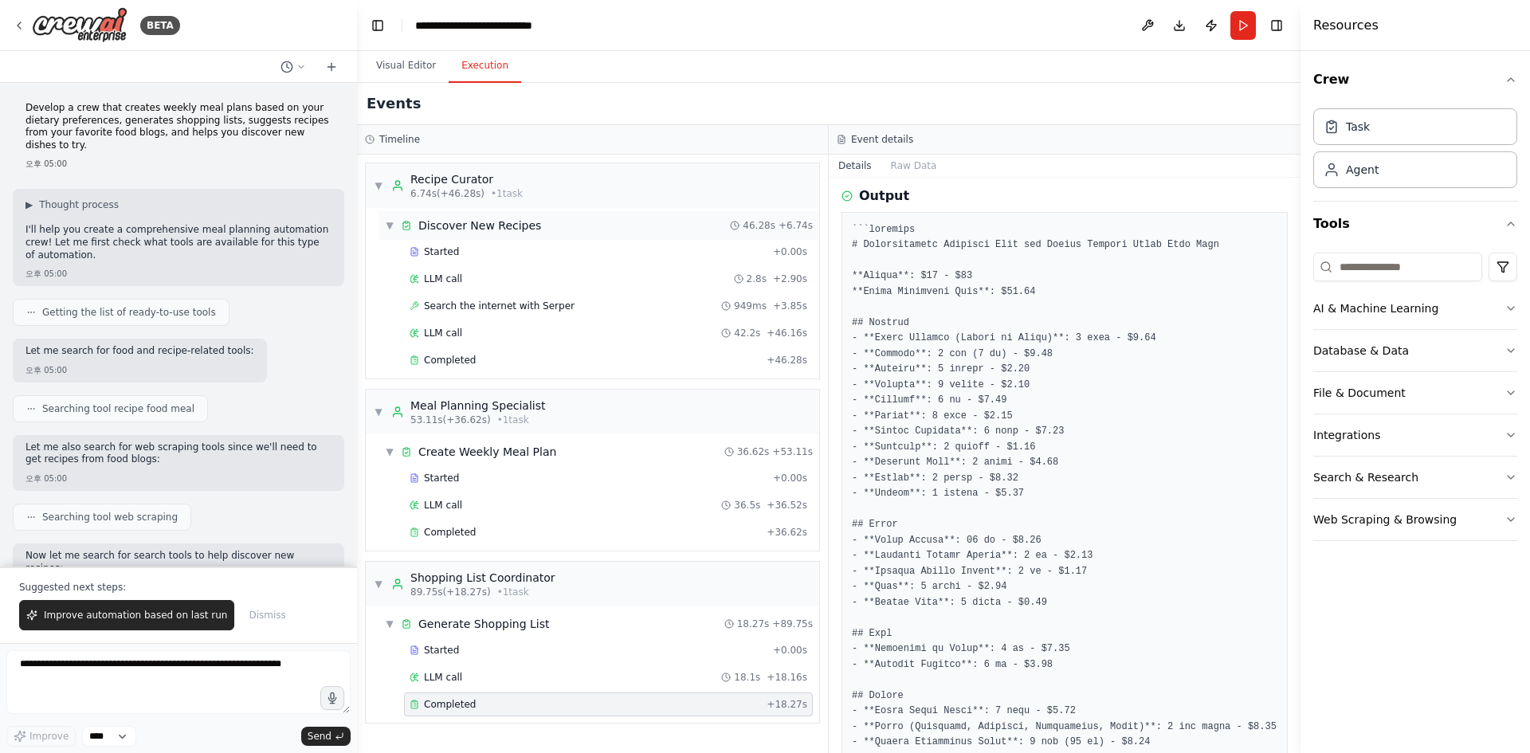
scroll to position [178, 0]
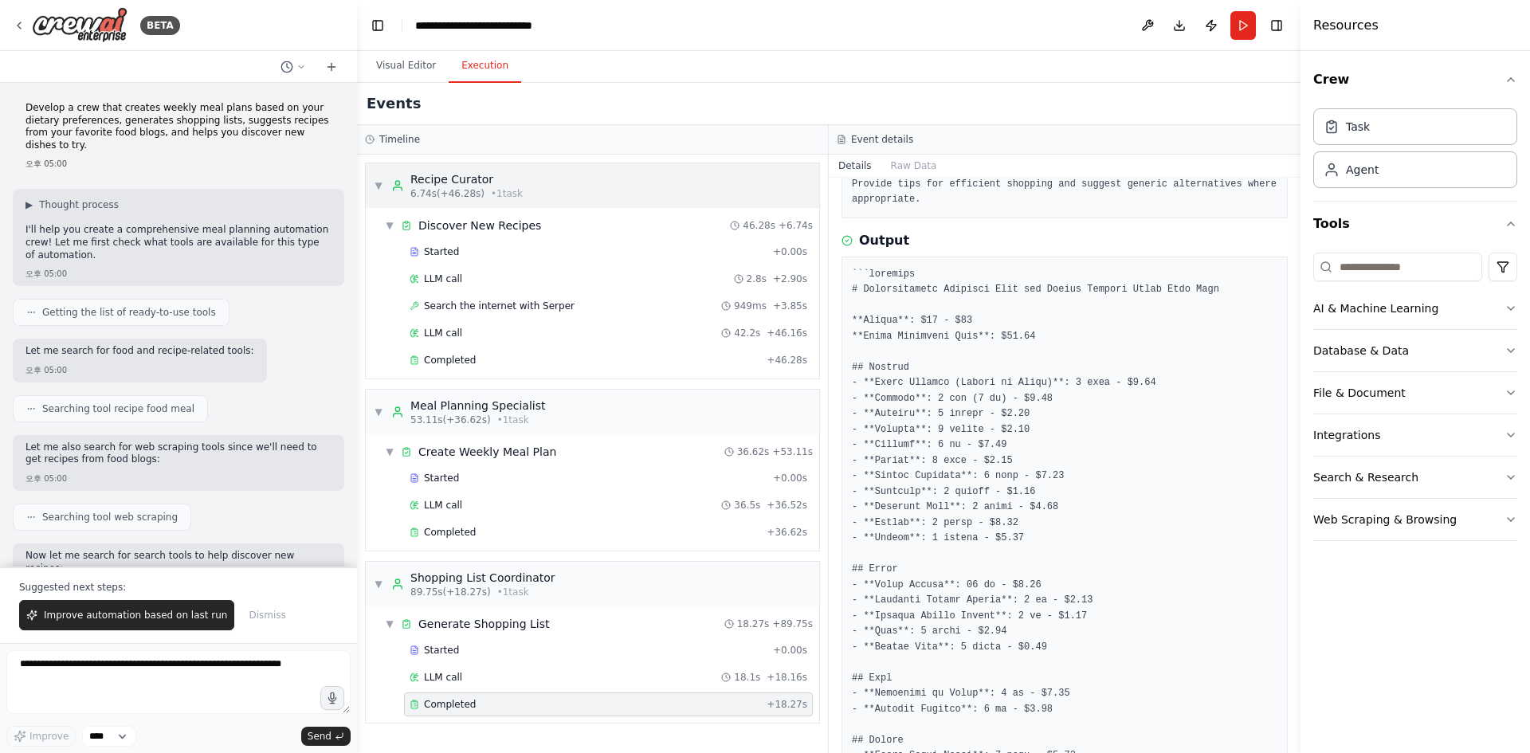
click at [501, 177] on div "Recipe Curator" at bounding box center [466, 179] width 112 height 16
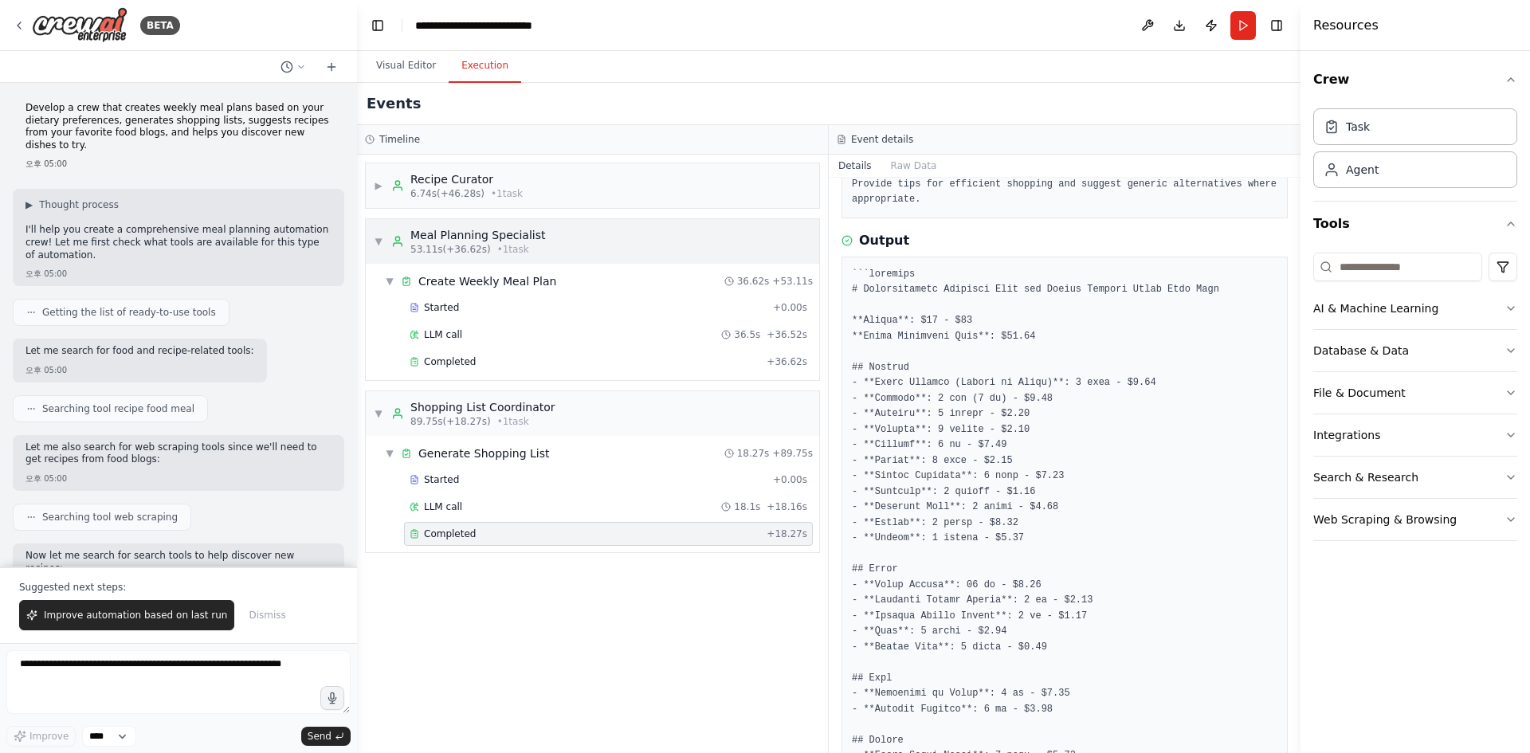
click at [494, 234] on div "Meal Planning Specialist" at bounding box center [477, 235] width 135 height 16
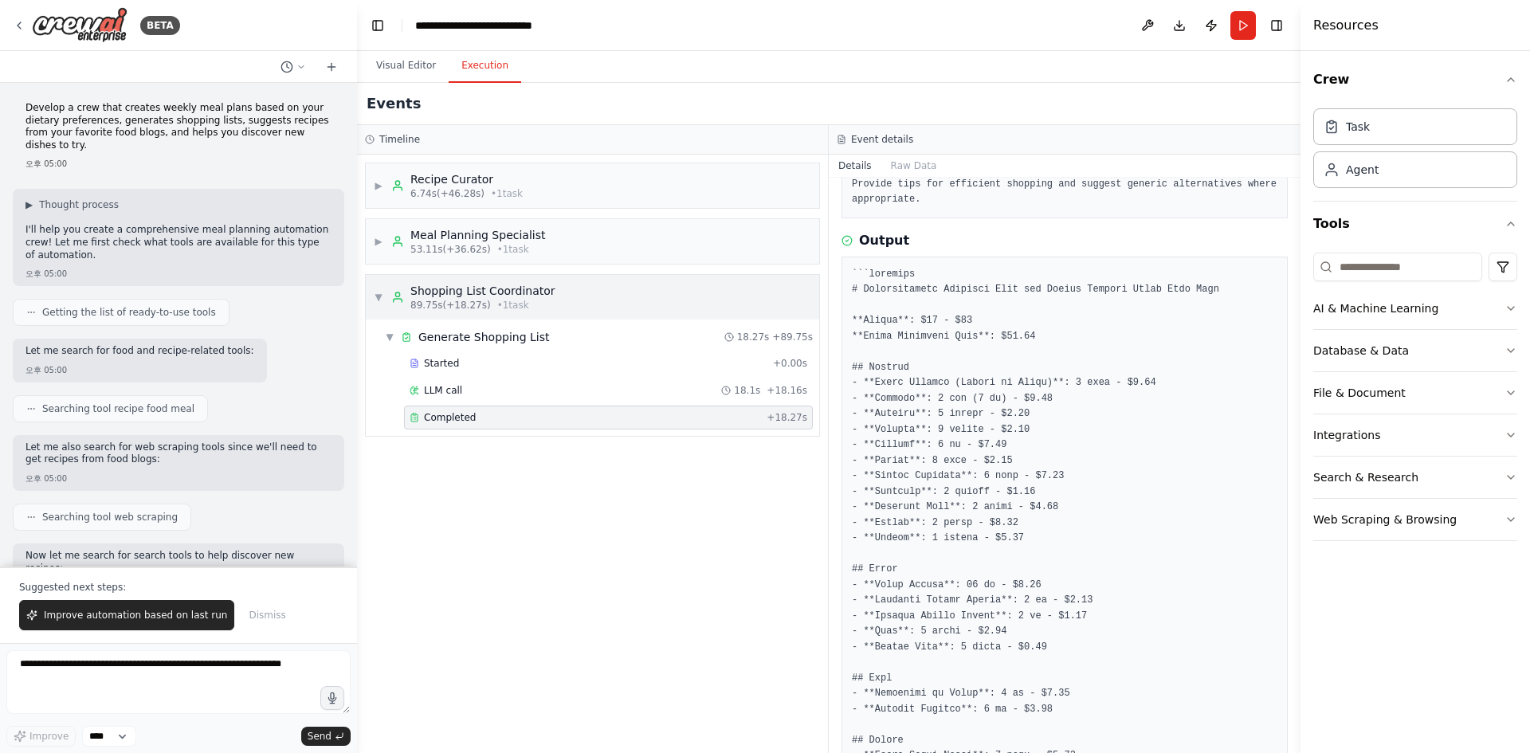
click at [510, 300] on span "• 1 task" at bounding box center [513, 305] width 32 height 13
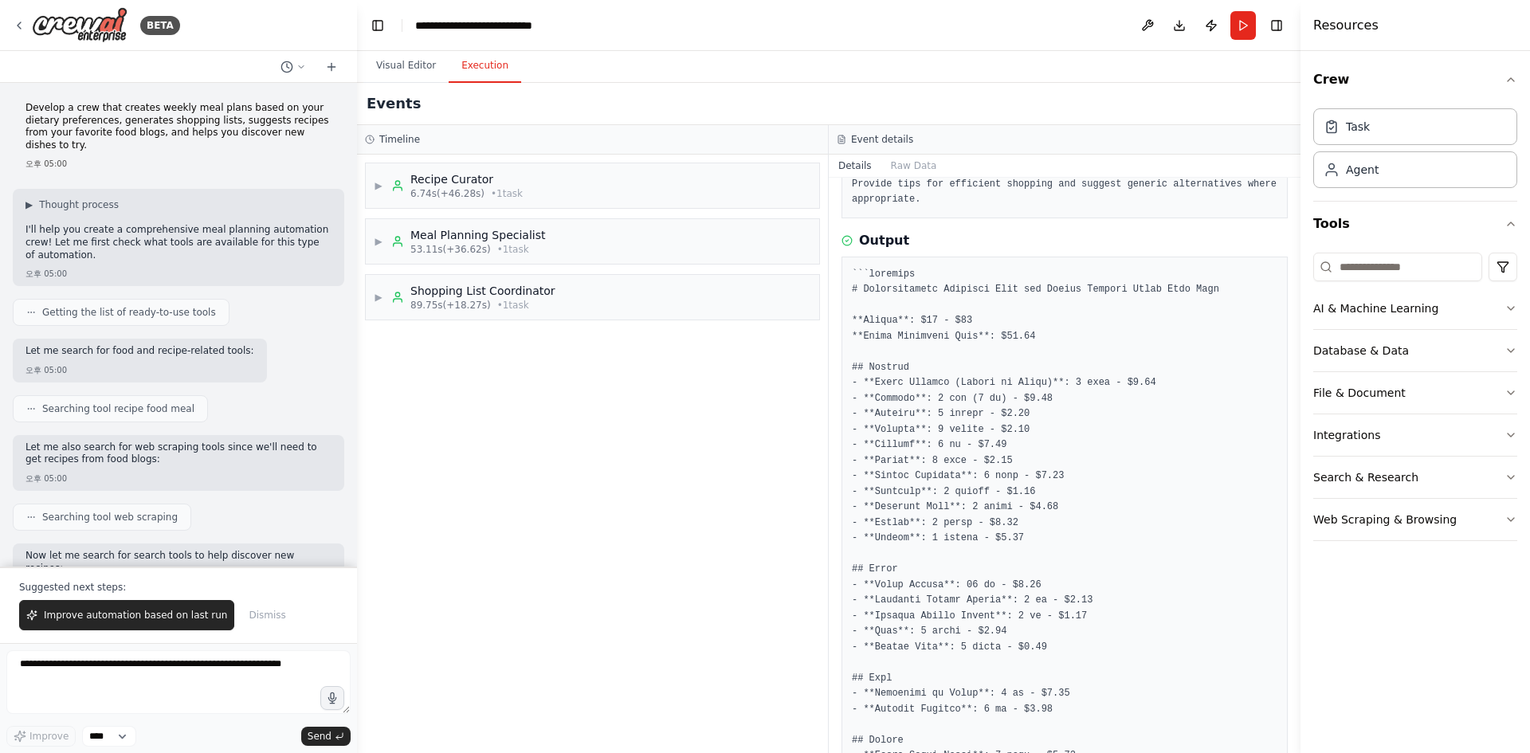
click at [936, 141] on div "Event details" at bounding box center [1064, 139] width 456 height 13
drag, startPoint x: 894, startPoint y: 137, endPoint x: 912, endPoint y: 157, distance: 27.1
click at [893, 137] on h3 "Event details" at bounding box center [882, 139] width 62 height 13
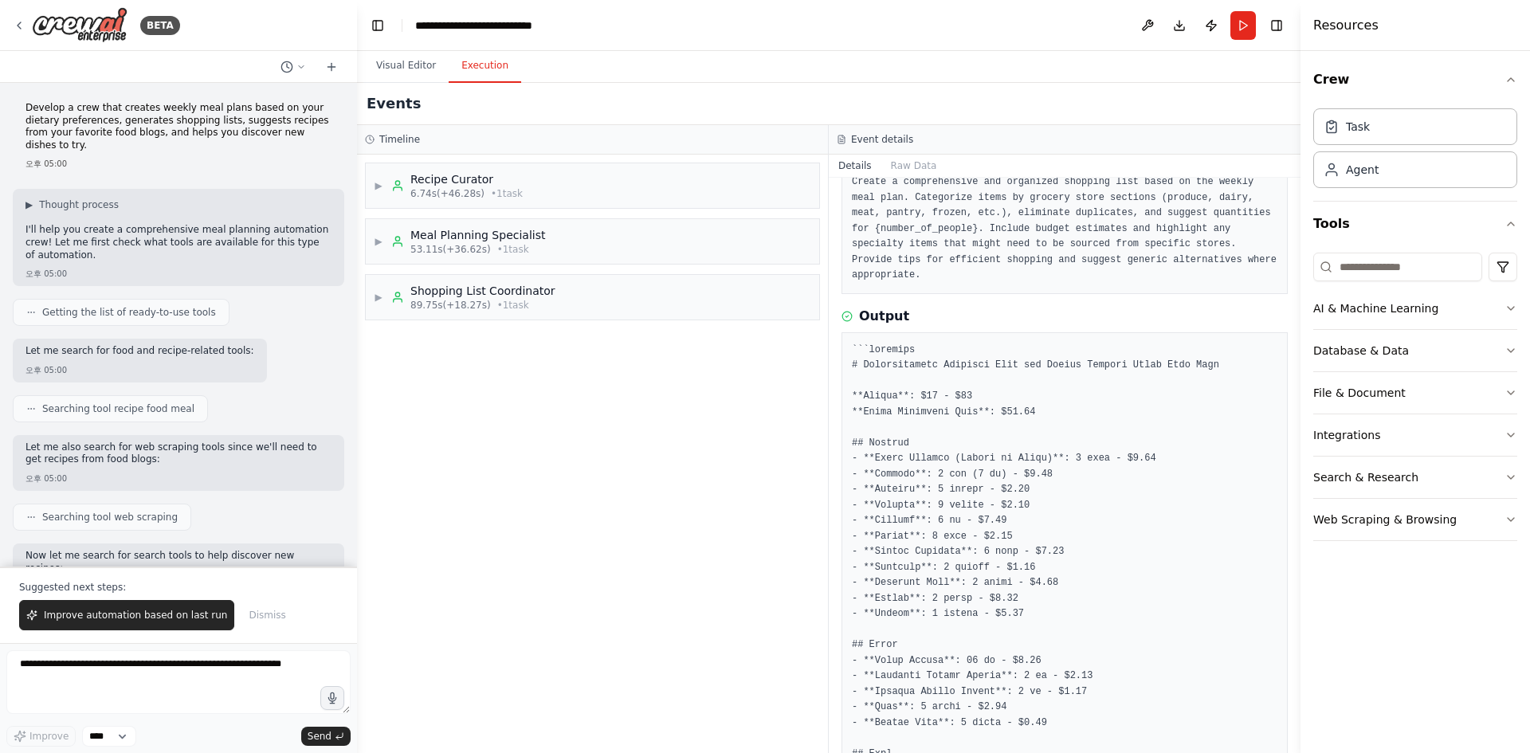
scroll to position [0, 0]
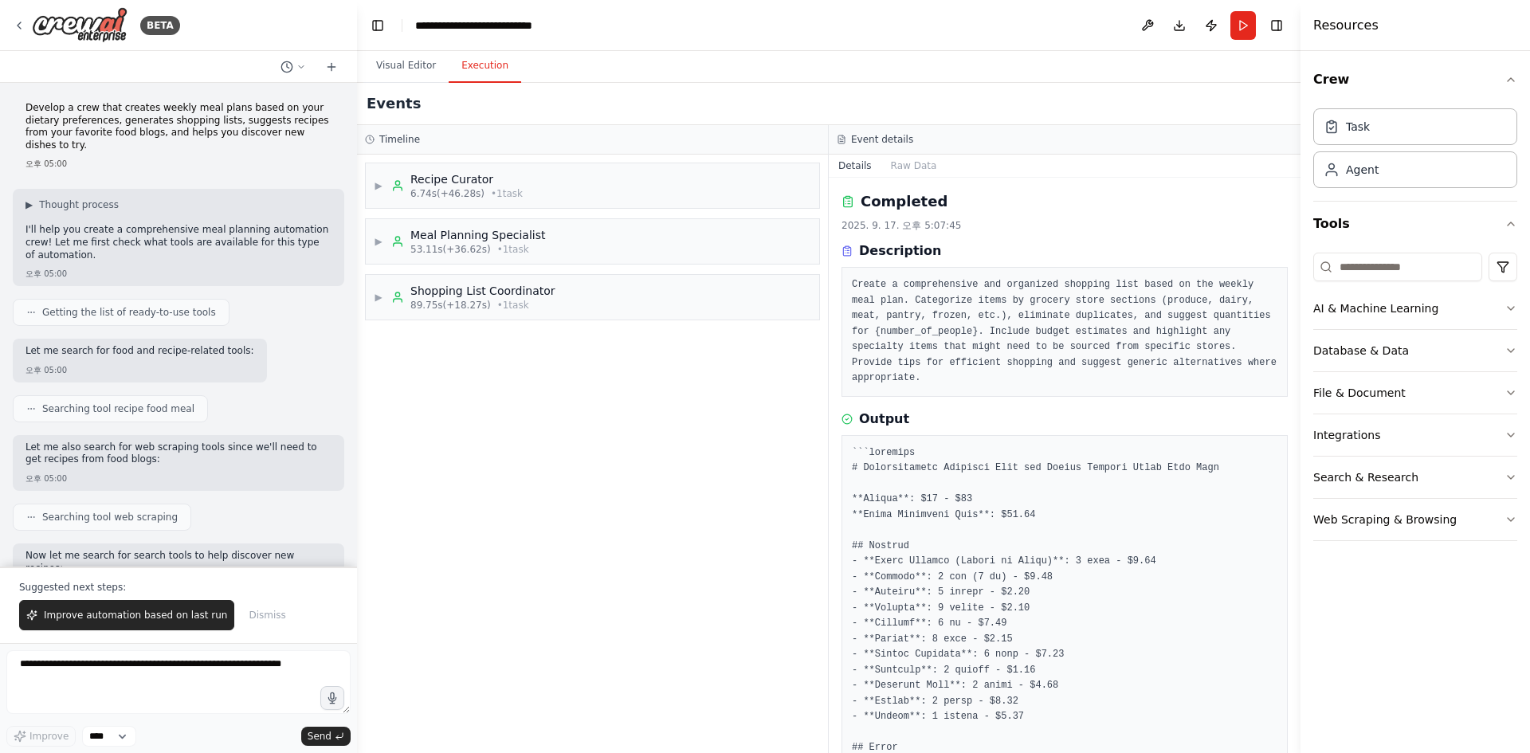
click at [413, 135] on h3 "Timeline" at bounding box center [399, 139] width 41 height 13
click at [421, 51] on button "Visual Editor" at bounding box center [405, 65] width 85 height 33
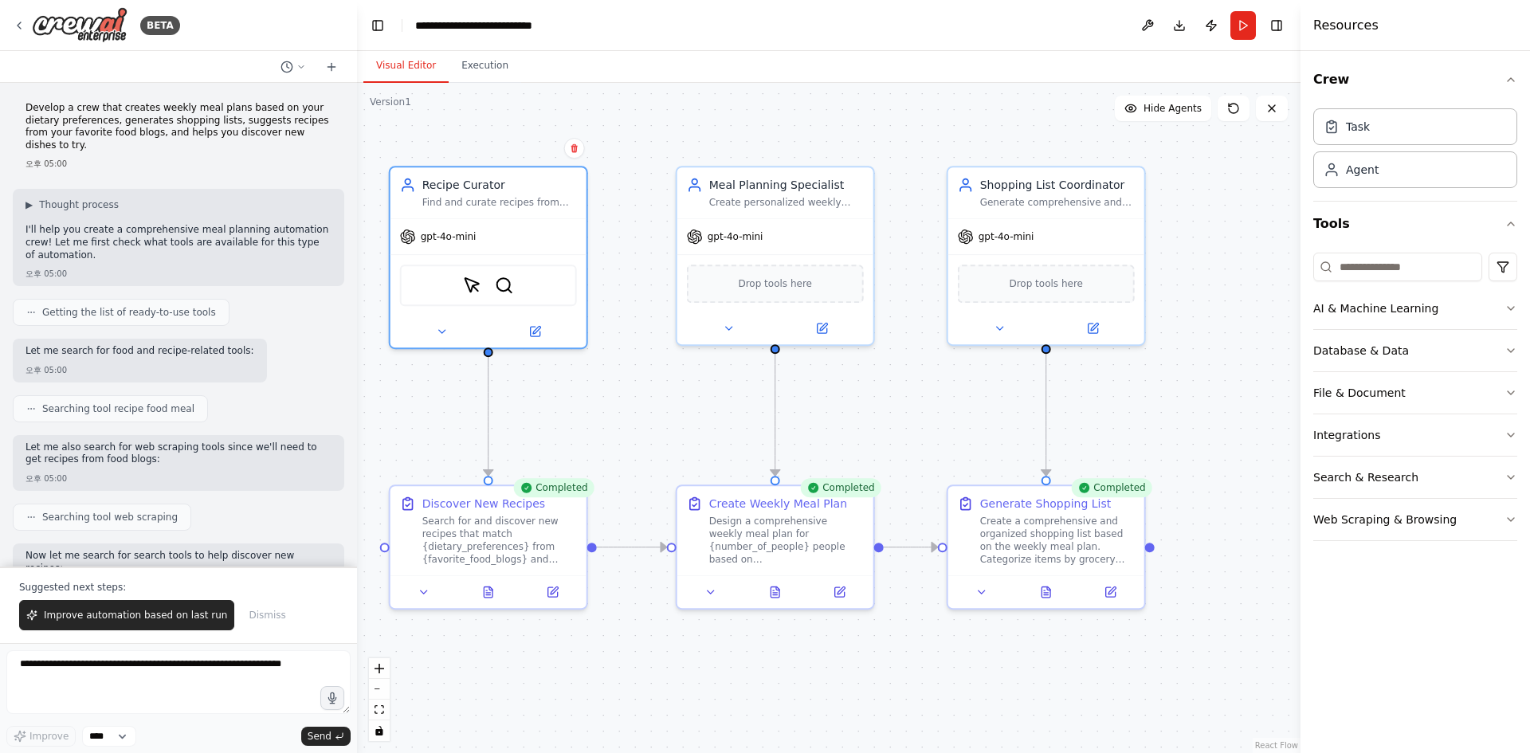
click at [836, 78] on div "Visual Editor Execution" at bounding box center [828, 67] width 943 height 32
click at [1060, 590] on button at bounding box center [1046, 588] width 68 height 19
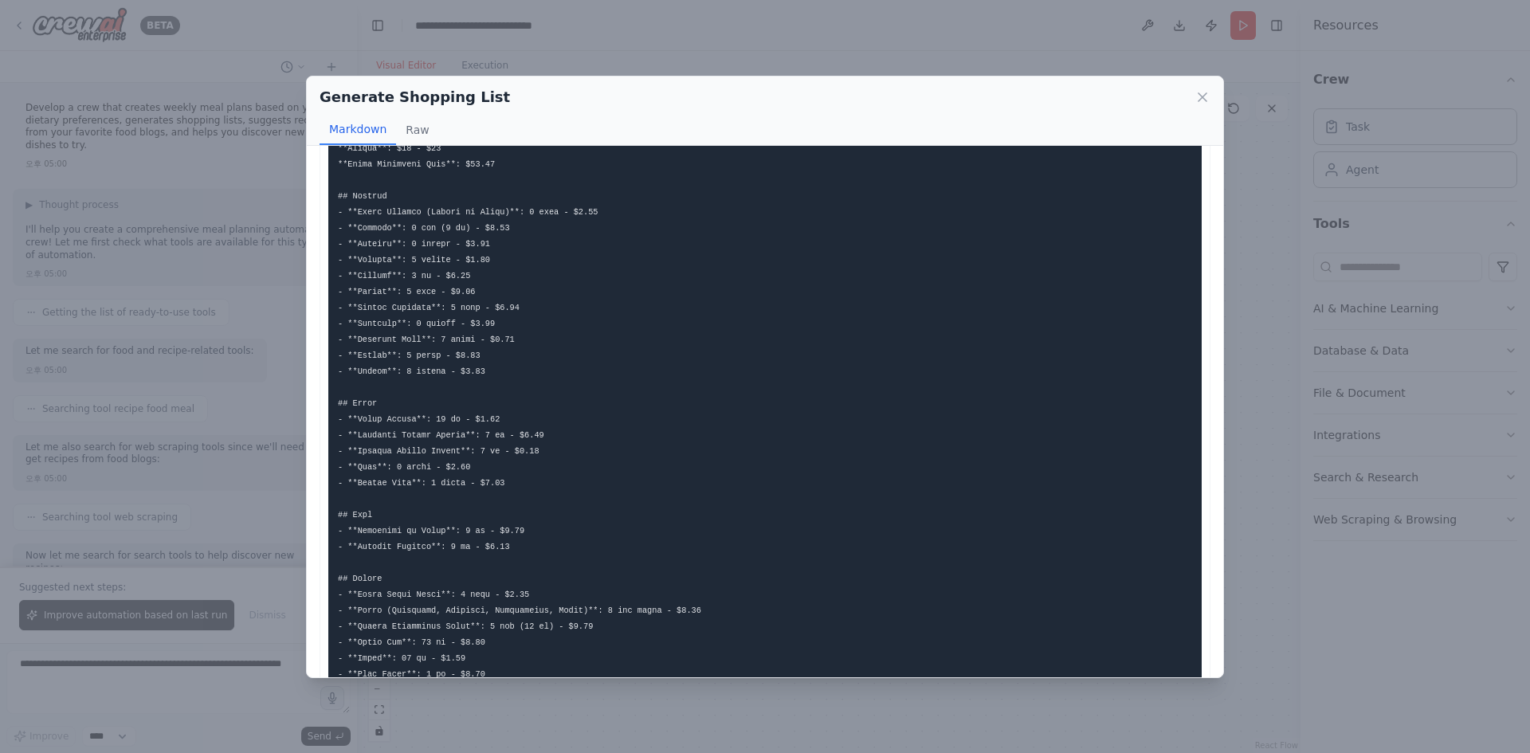
scroll to position [450, 0]
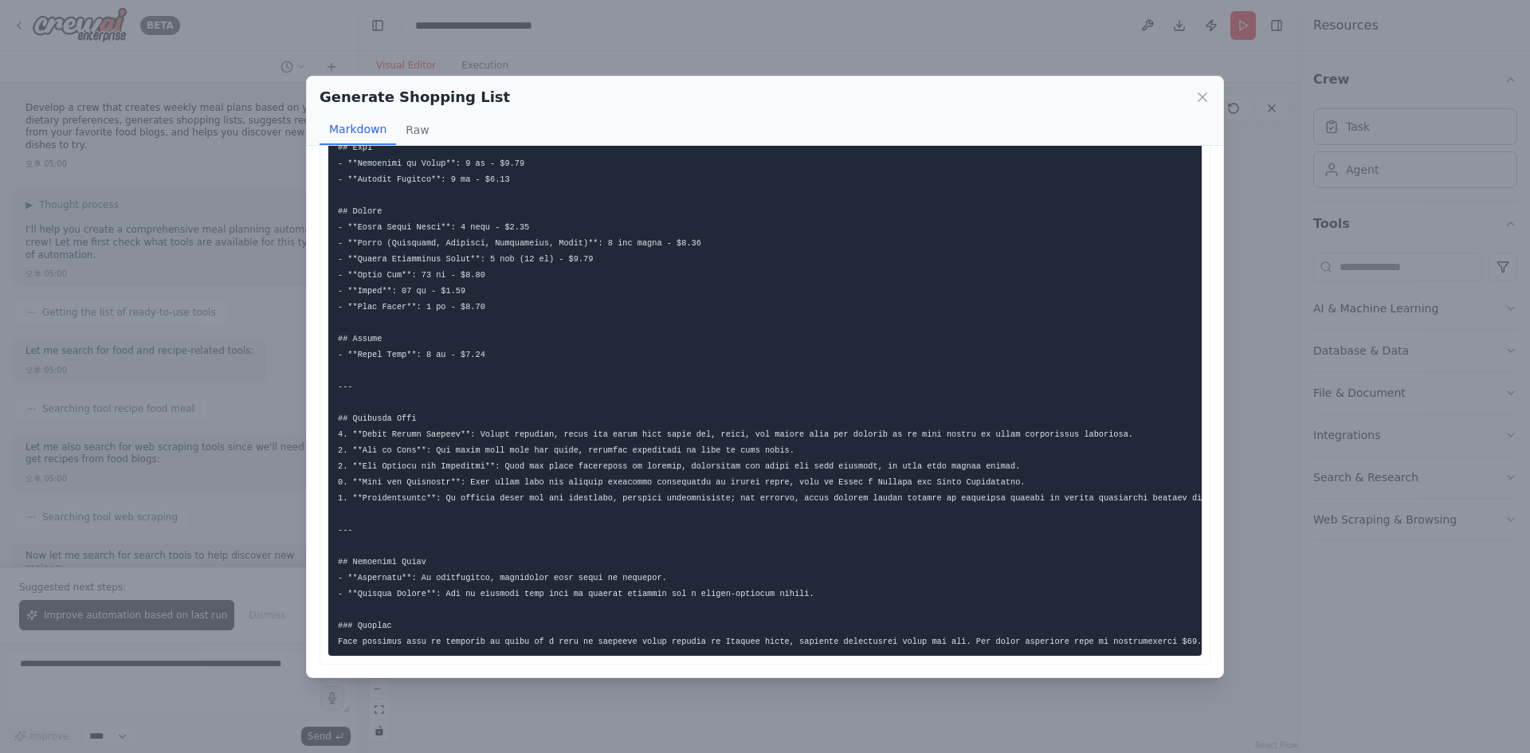
click at [734, 48] on div "Generate Shopping List Markdown Raw ... Show more Not valid JSON" at bounding box center [765, 376] width 1530 height 753
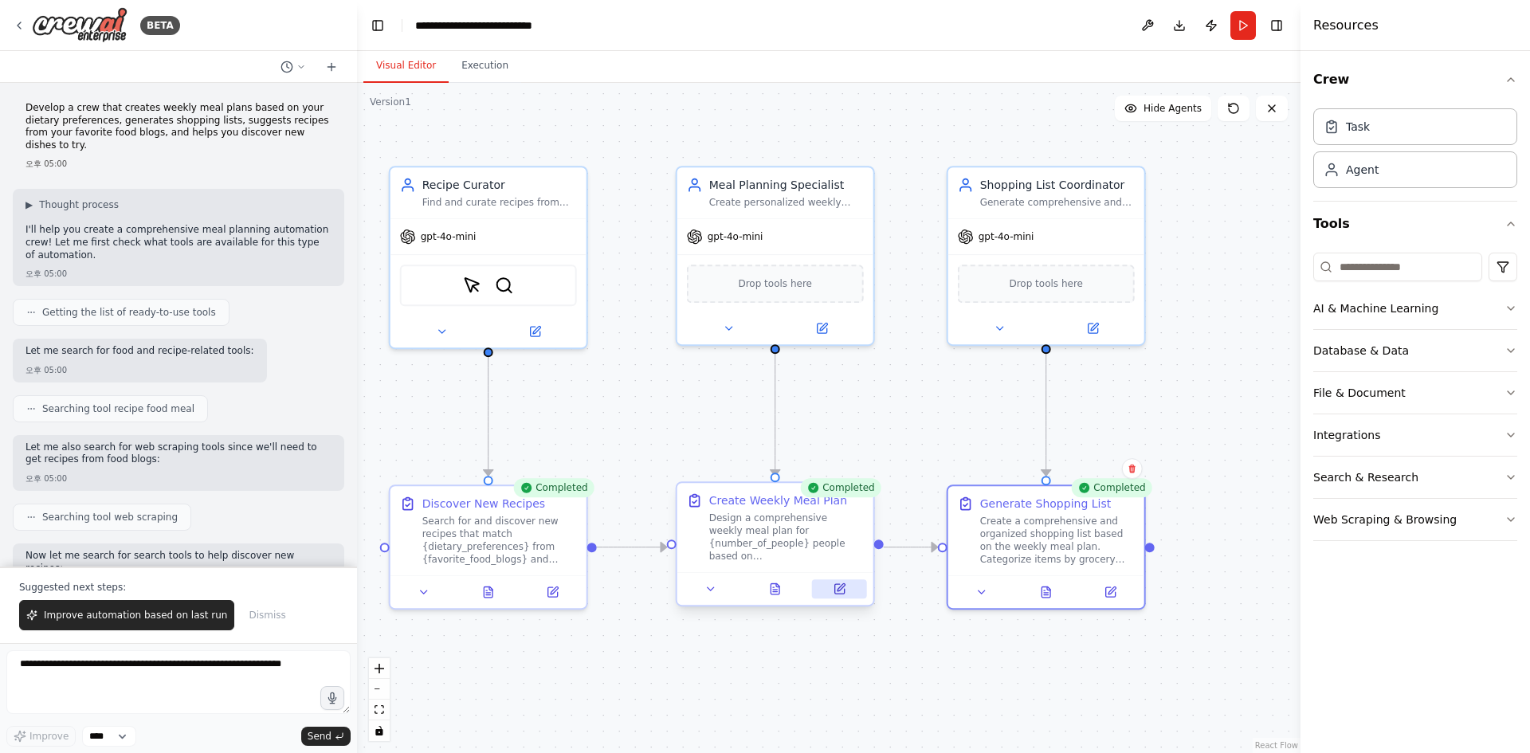
click at [843, 594] on icon at bounding box center [838, 588] width 13 height 13
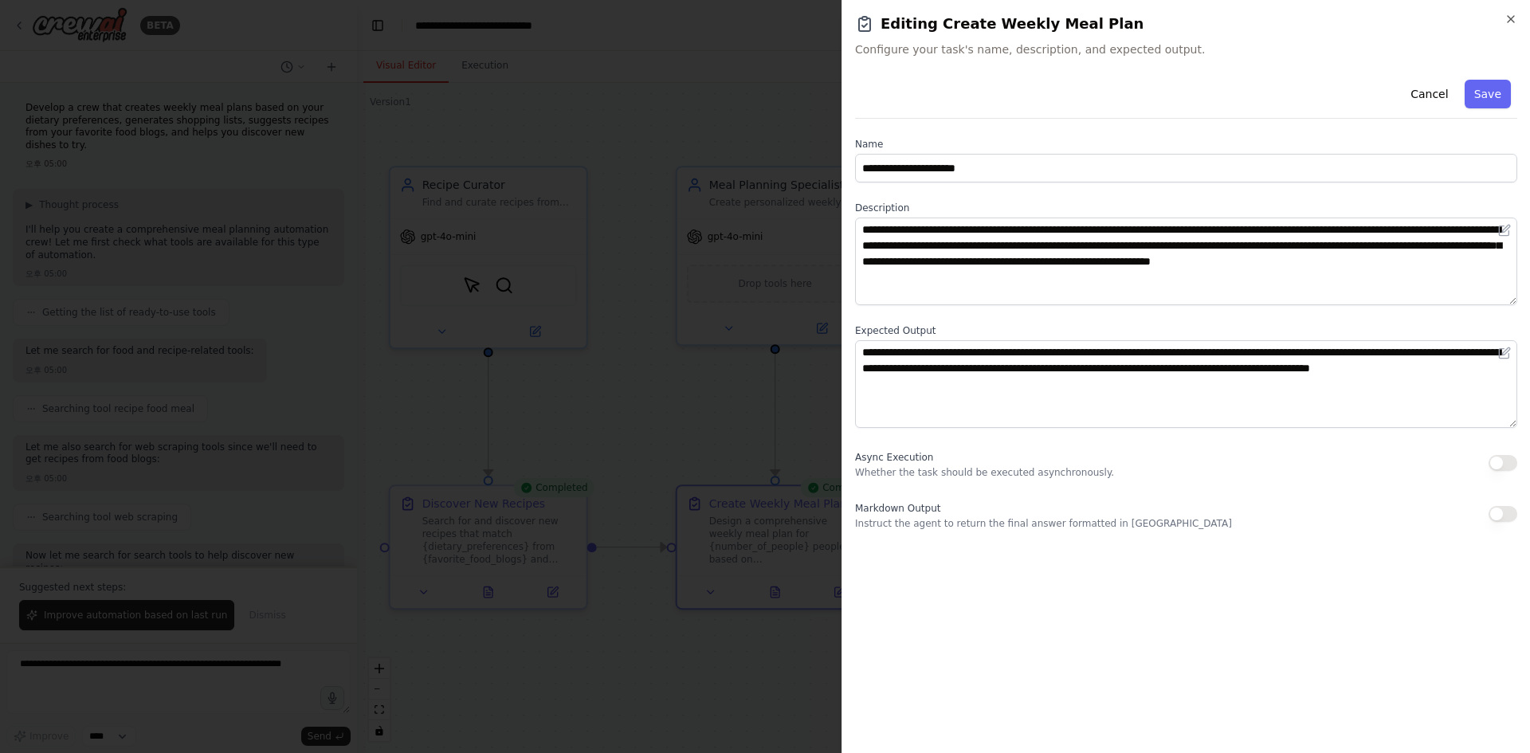
click at [790, 434] on div at bounding box center [765, 376] width 1530 height 753
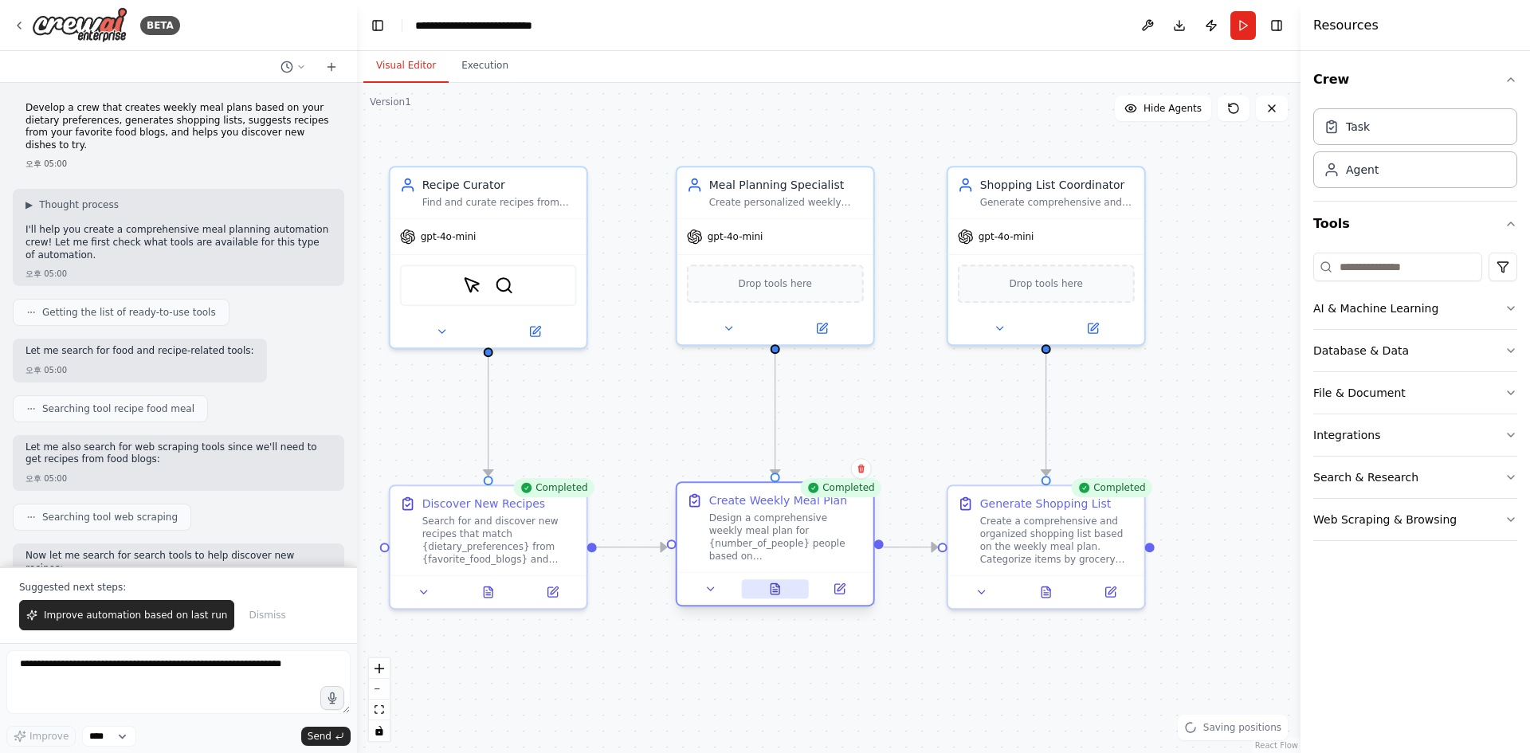
click at [792, 597] on button at bounding box center [775, 588] width 68 height 19
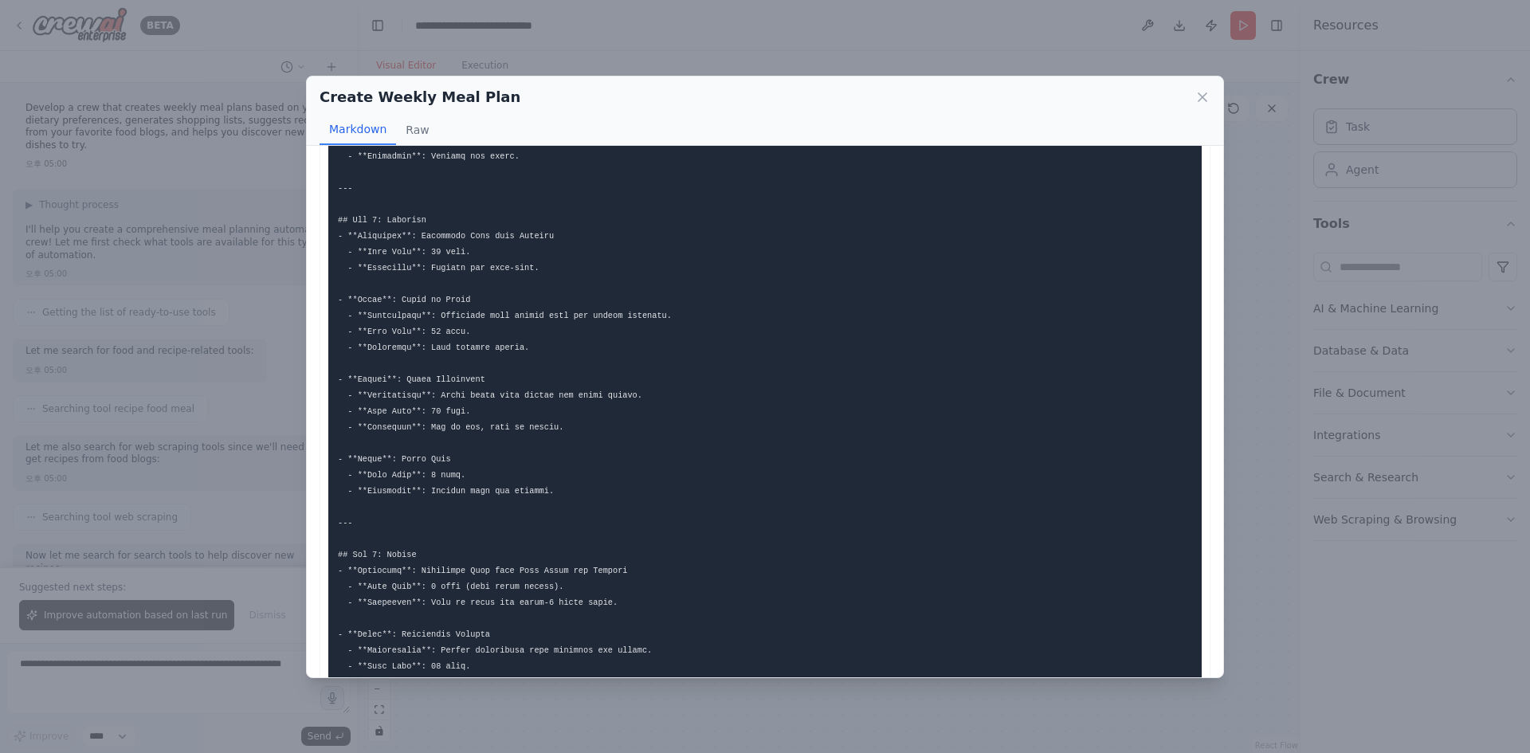
scroll to position [1115, 0]
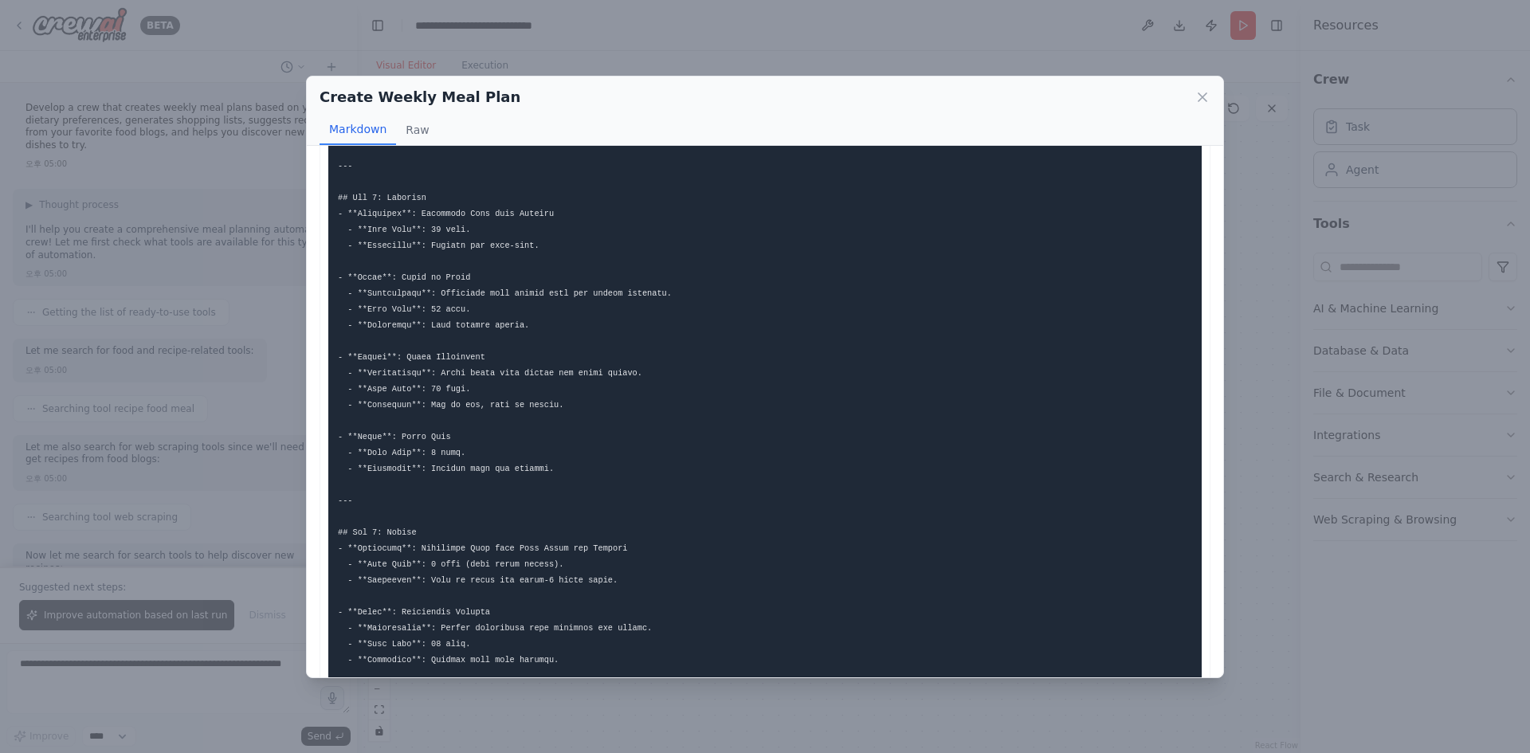
click at [799, 41] on div "Create Weekly Meal Plan Markdown Raw ... Show more Not valid JSON" at bounding box center [765, 376] width 1530 height 753
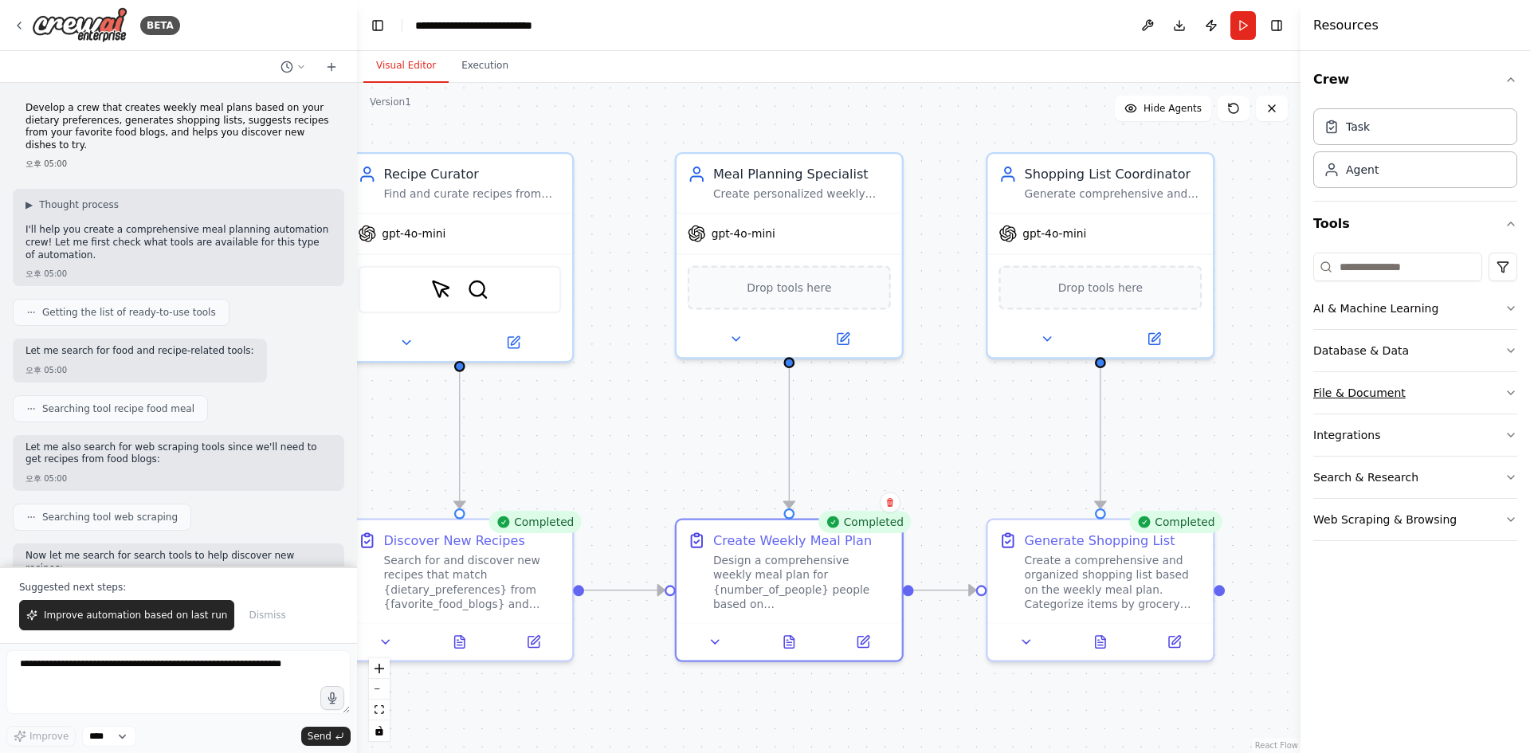
click at [1365, 402] on button "File & Document" at bounding box center [1415, 392] width 204 height 41
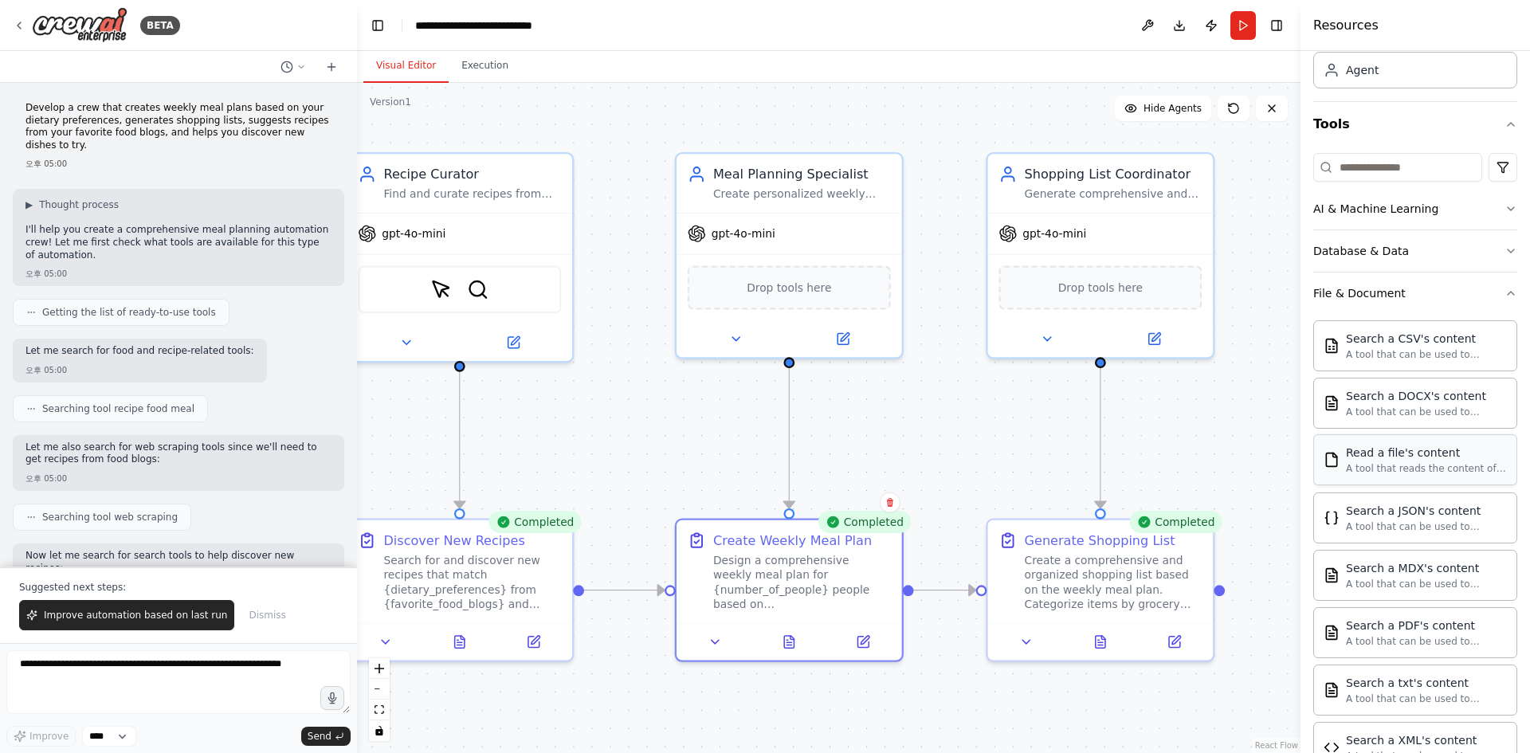
scroll to position [46, 0]
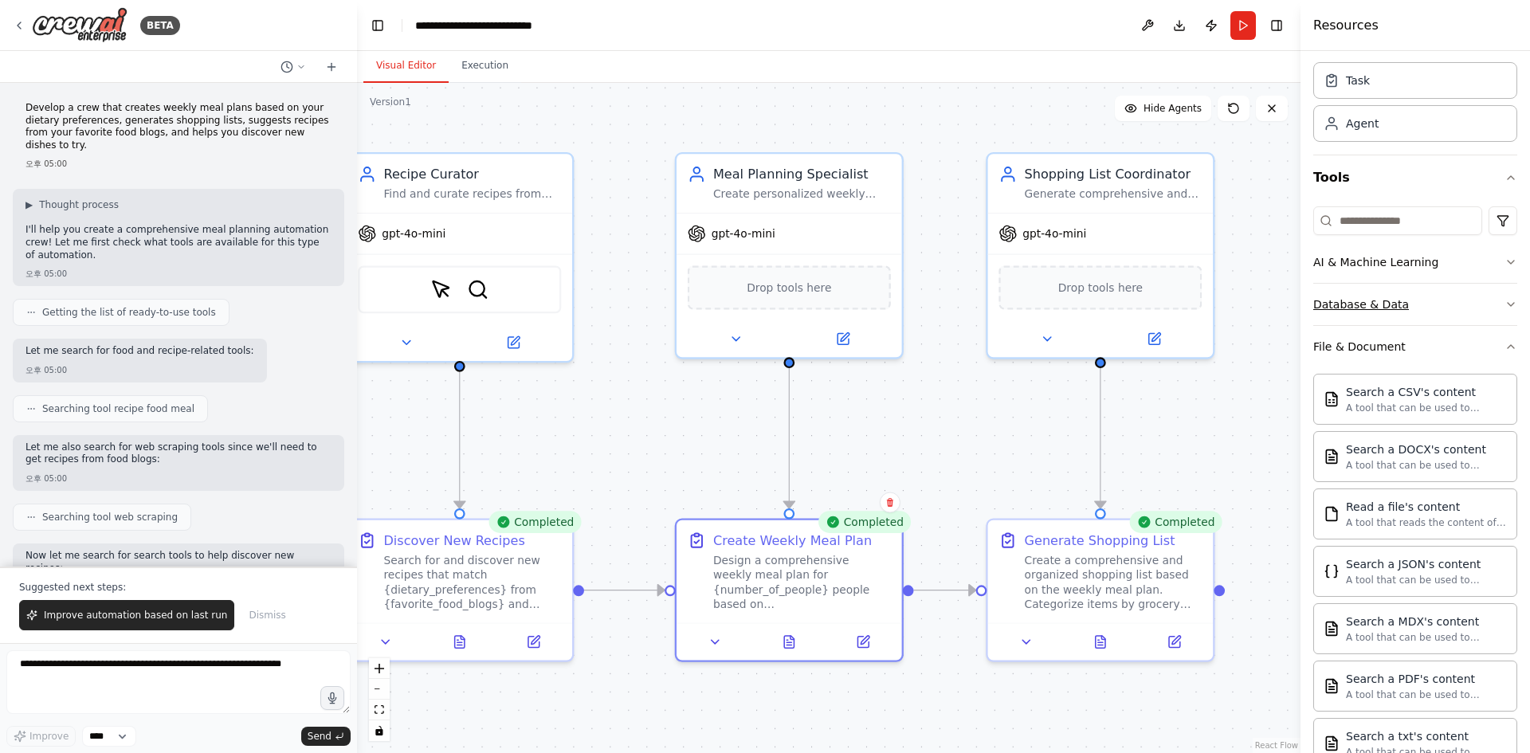
click at [1461, 311] on button "Database & Data" at bounding box center [1415, 304] width 204 height 41
